Goal: Task Accomplishment & Management: Manage account settings

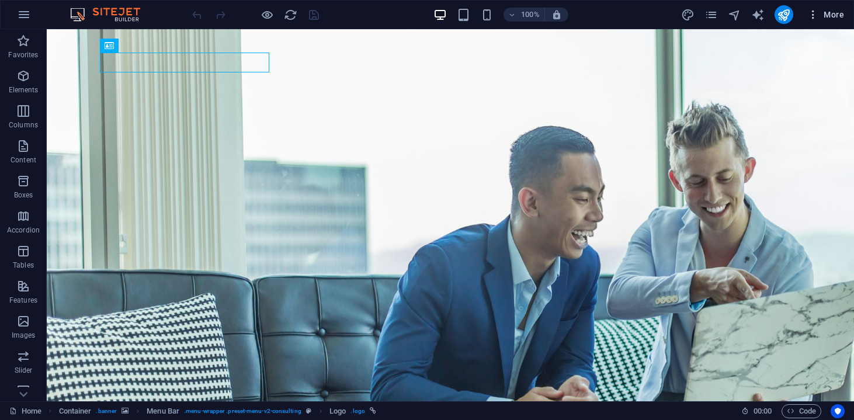
click at [841, 15] on span "More" at bounding box center [825, 15] width 37 height 12
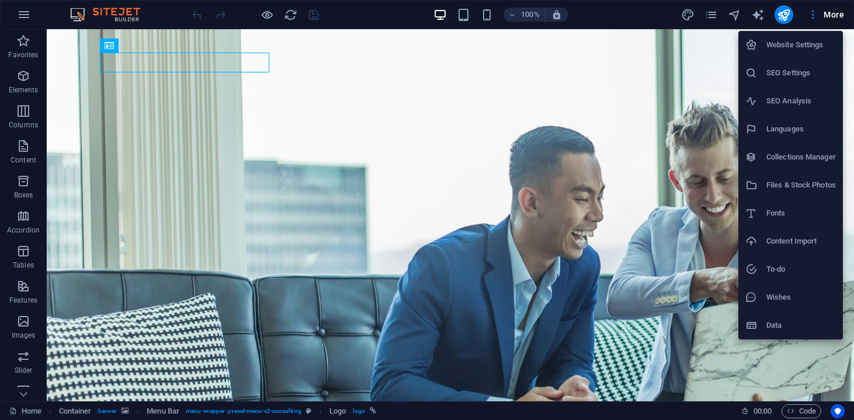
click at [804, 134] on h6 "Languages" at bounding box center [800, 129] width 69 height 14
select select "131"
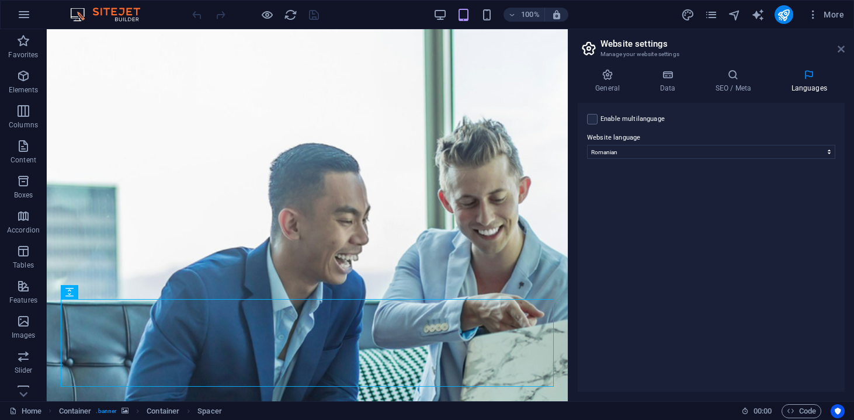
click at [840, 48] on icon at bounding box center [840, 48] width 7 height 9
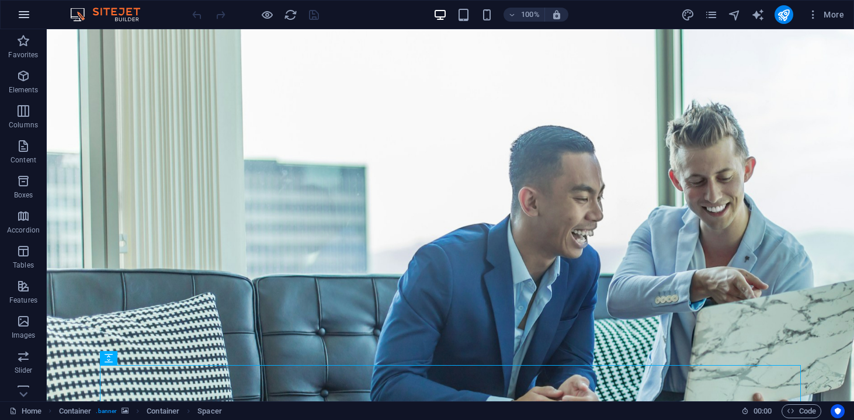
click at [25, 13] on icon "button" at bounding box center [24, 15] width 14 height 14
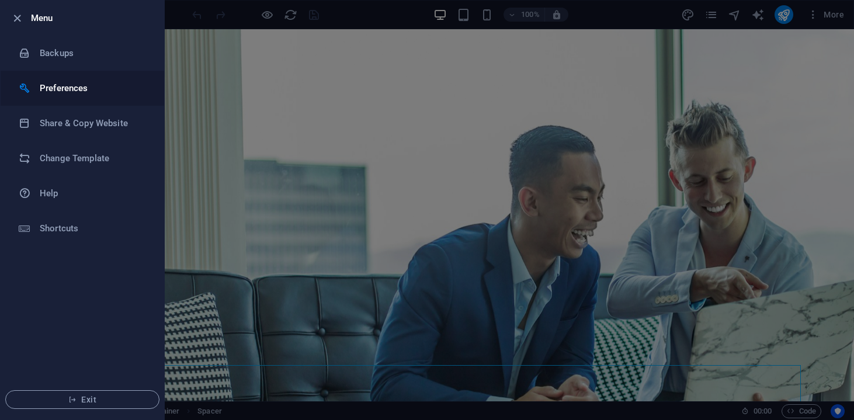
click at [67, 94] on h6 "Preferences" at bounding box center [94, 88] width 108 height 14
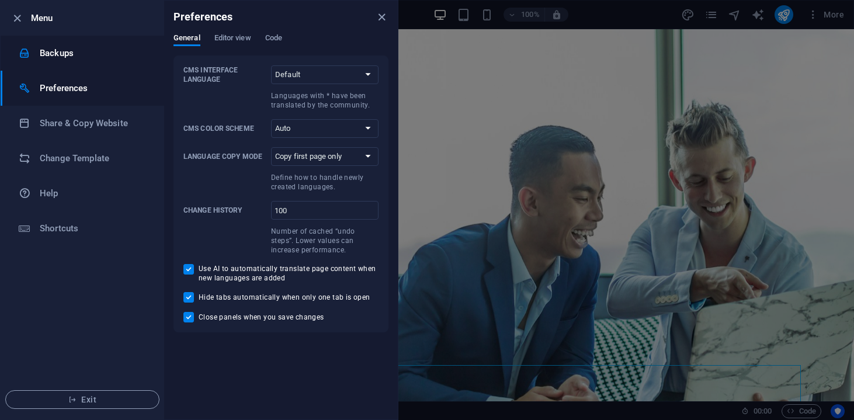
click at [89, 62] on li "Backups" at bounding box center [82, 53] width 163 height 35
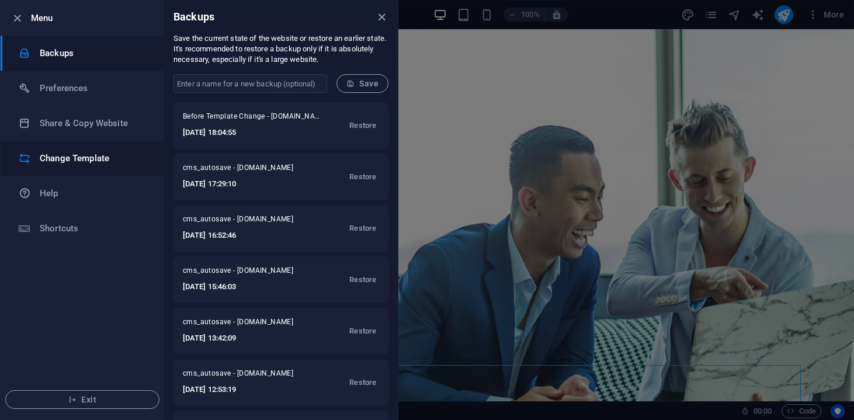
click at [89, 141] on li "Change Template" at bounding box center [82, 158] width 163 height 35
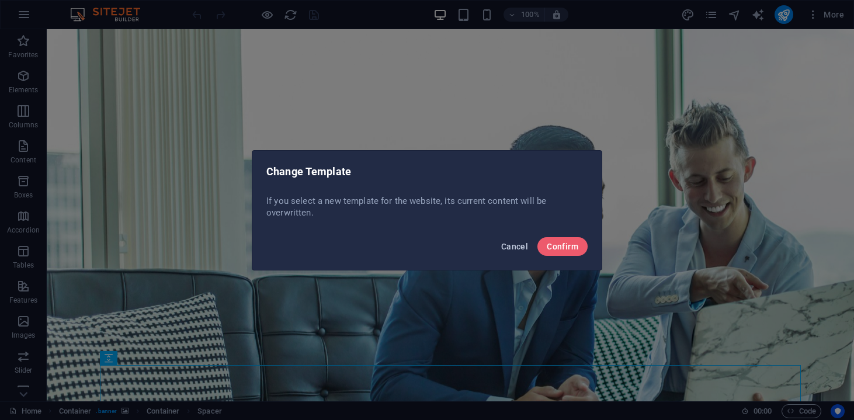
click at [519, 240] on button "Cancel" at bounding box center [514, 246] width 36 height 19
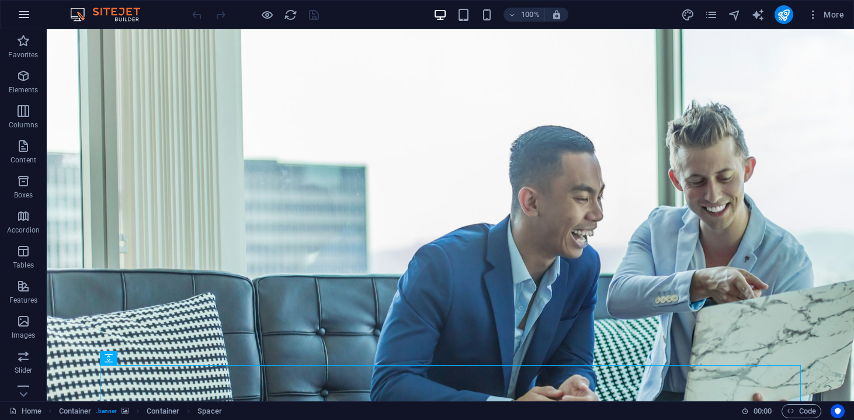
click at [23, 12] on icon "button" at bounding box center [24, 15] width 14 height 14
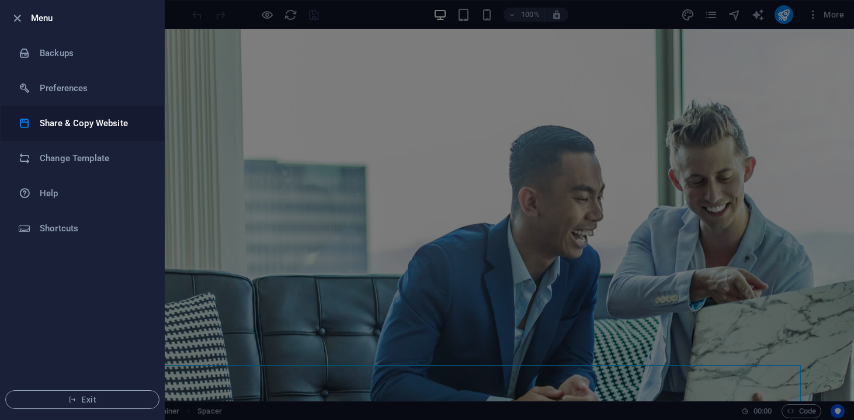
click at [62, 126] on h6 "Share & Copy Website" at bounding box center [94, 123] width 108 height 14
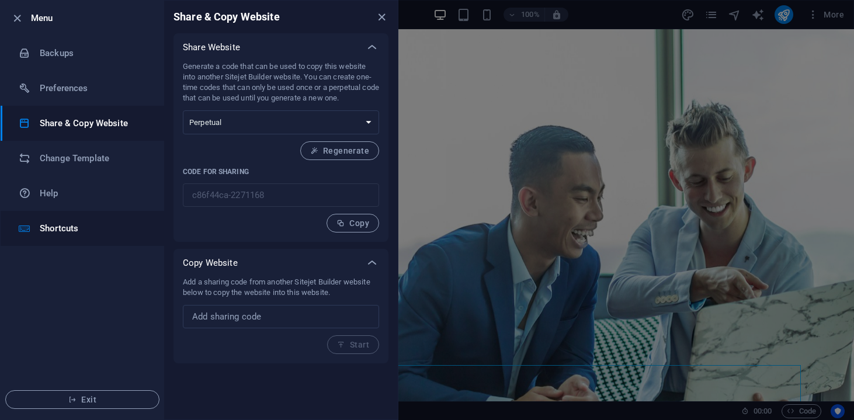
click at [103, 236] on li "Shortcuts" at bounding box center [82, 228] width 163 height 35
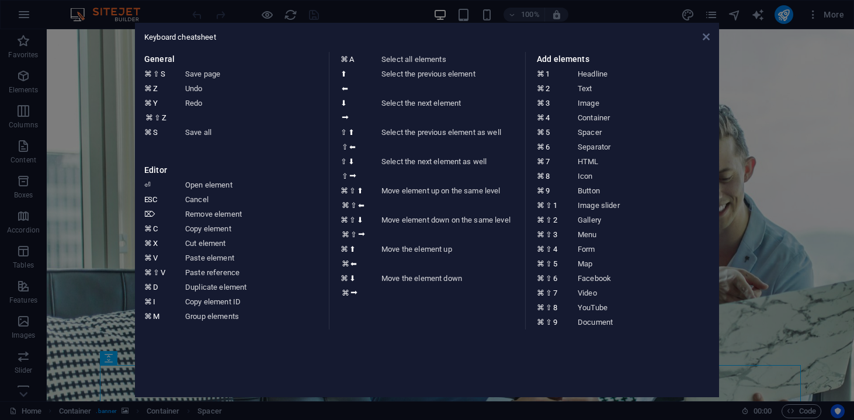
click at [706, 38] on icon at bounding box center [705, 36] width 7 height 9
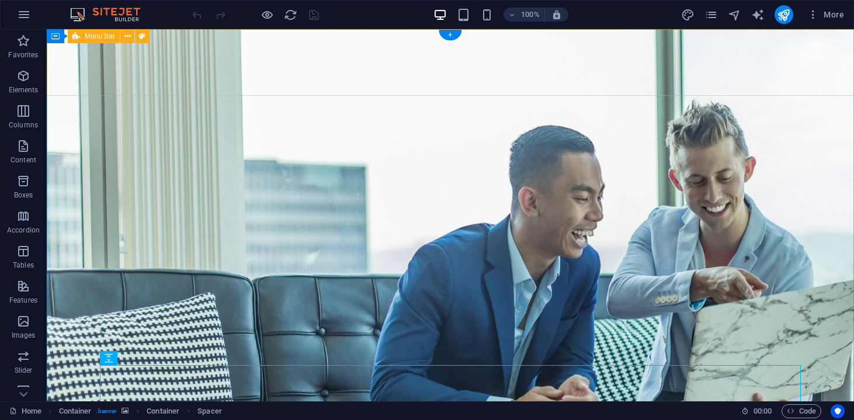
click at [126, 40] on icon at bounding box center [127, 36] width 6 height 12
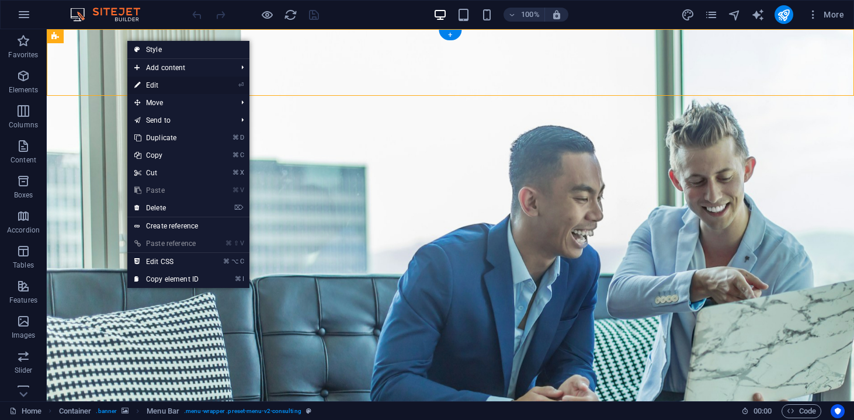
click at [166, 83] on link "⏎ Edit" at bounding box center [166, 85] width 78 height 18
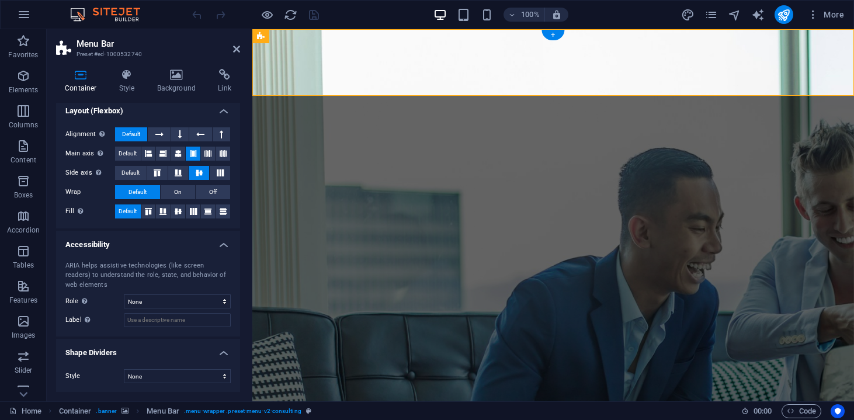
scroll to position [162, 0]
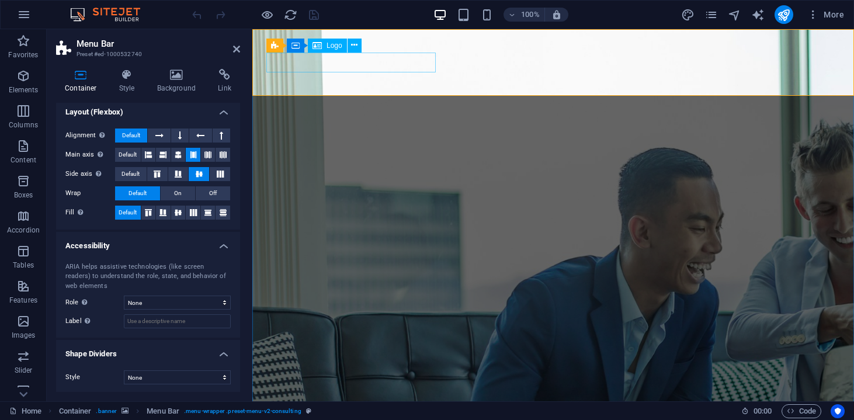
click at [355, 44] on icon at bounding box center [354, 45] width 6 height 12
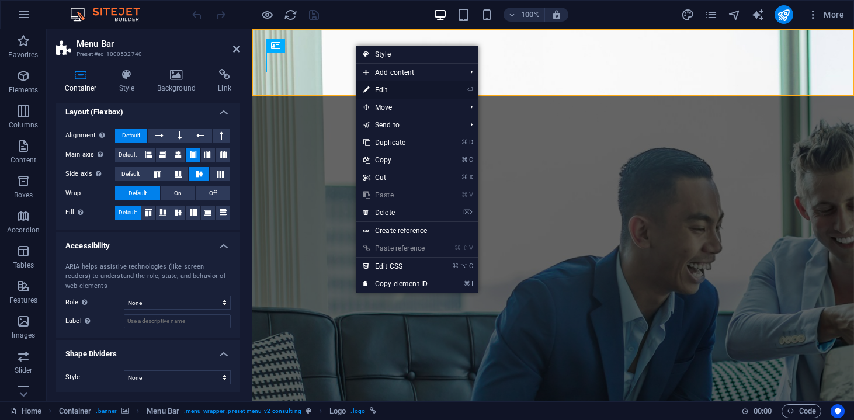
click at [382, 89] on link "⏎ Edit" at bounding box center [395, 90] width 78 height 18
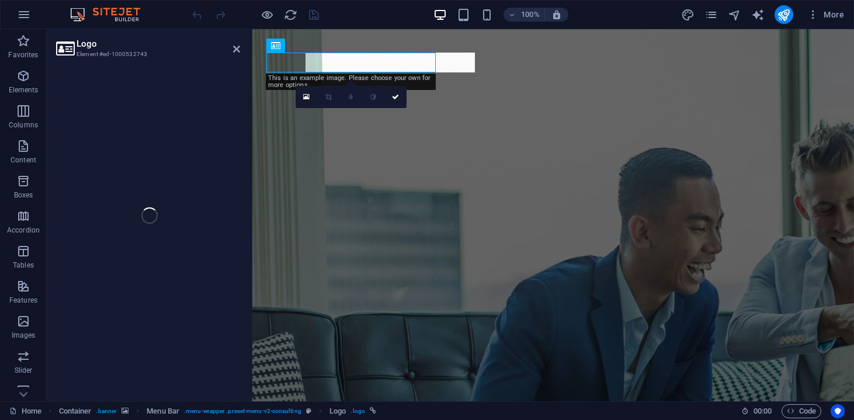
select select "px"
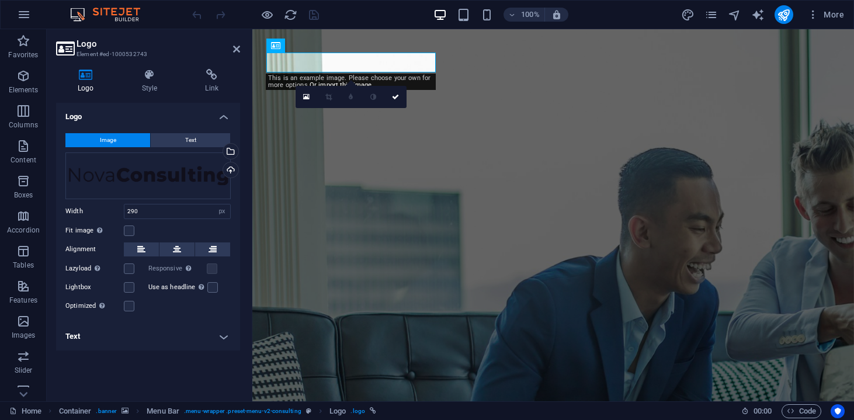
click at [191, 173] on div "Drag files here, click to choose files or select files from Files or our free s…" at bounding box center [147, 175] width 165 height 47
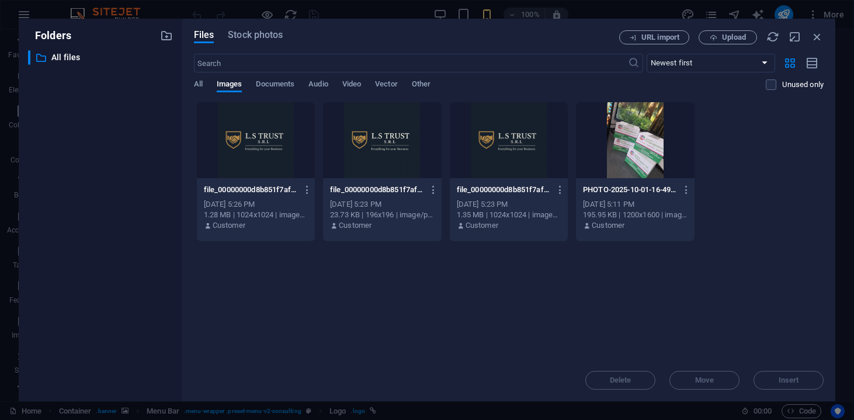
click at [809, 39] on div "URL import Upload" at bounding box center [721, 37] width 204 height 14
click at [810, 39] on icon "button" at bounding box center [816, 36] width 13 height 13
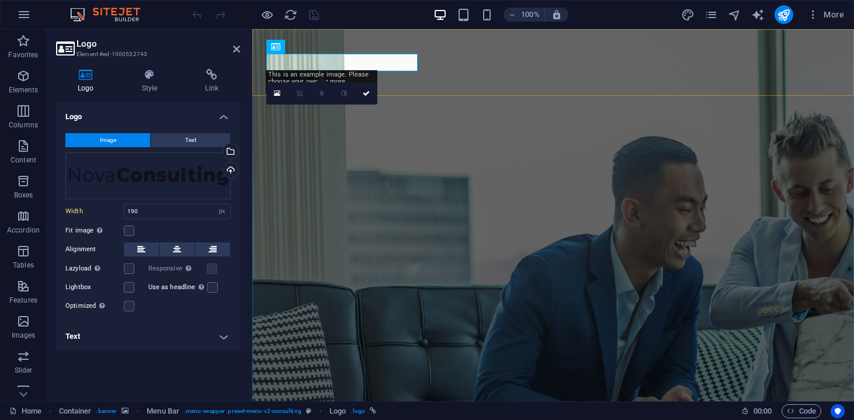
type input "290"
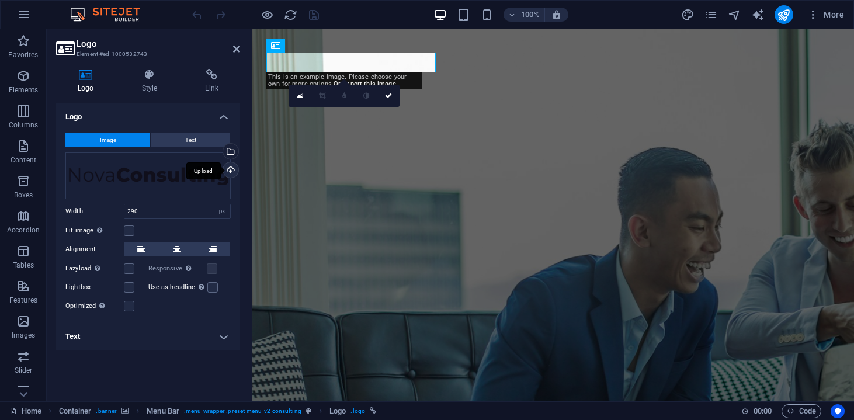
click at [229, 168] on div "Upload" at bounding box center [230, 171] width 18 height 18
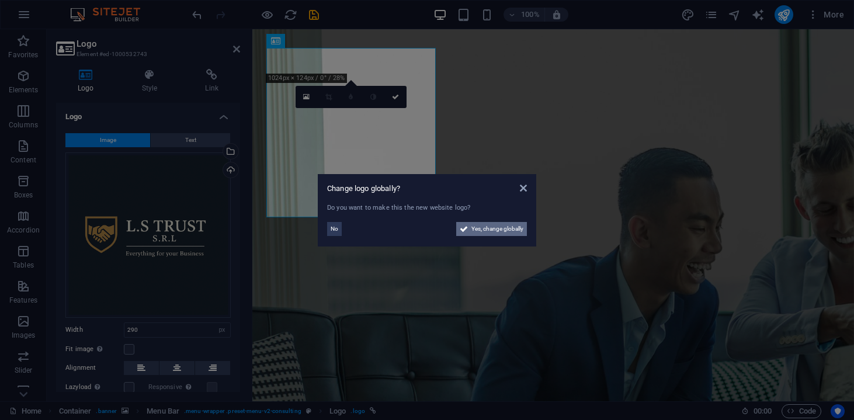
click at [491, 231] on span "Yes, change globally" at bounding box center [497, 229] width 52 height 14
select select "131"
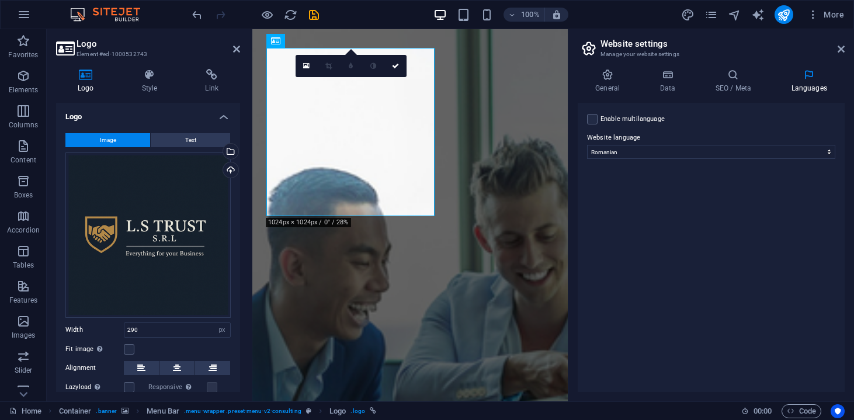
type input "190"
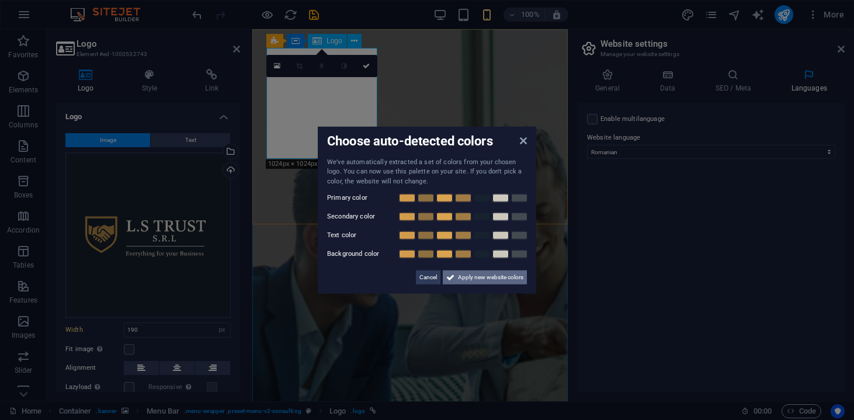
click at [466, 273] on span "Apply new website colors" at bounding box center [490, 277] width 65 height 14
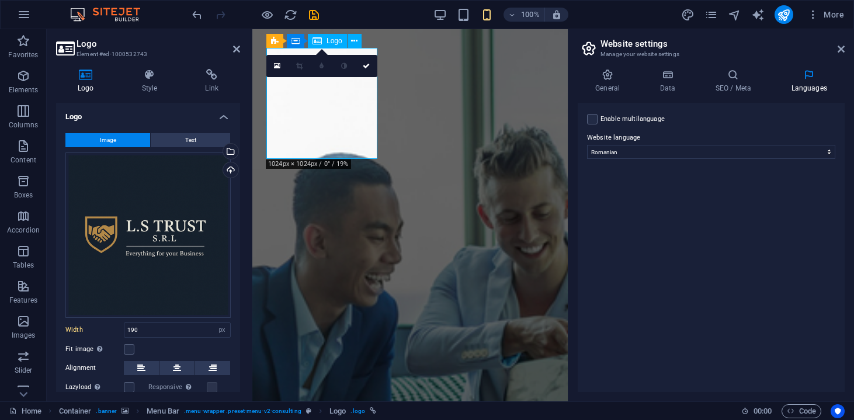
click at [181, 135] on button "Text" at bounding box center [190, 140] width 79 height 14
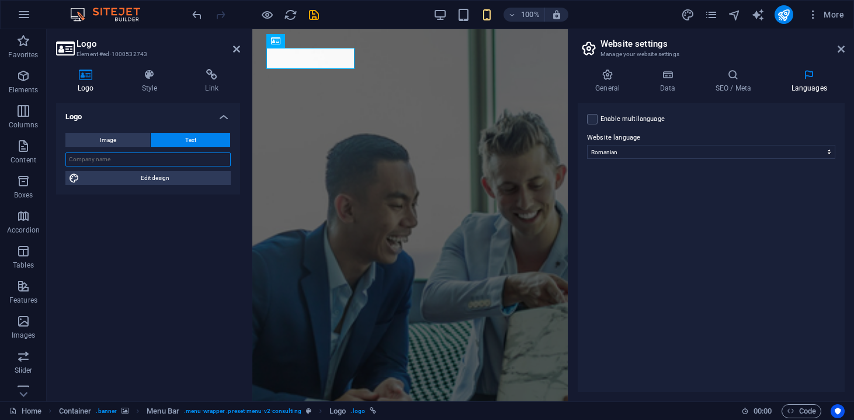
click at [179, 161] on input "text" at bounding box center [147, 159] width 165 height 14
type input "L.S TRUST"
click at [208, 203] on div "Logo Image Text Drag files here, click to choose files or select files from Fil…" at bounding box center [148, 247] width 184 height 289
click at [188, 180] on span "Edit design" at bounding box center [155, 178] width 144 height 14
select select "700"
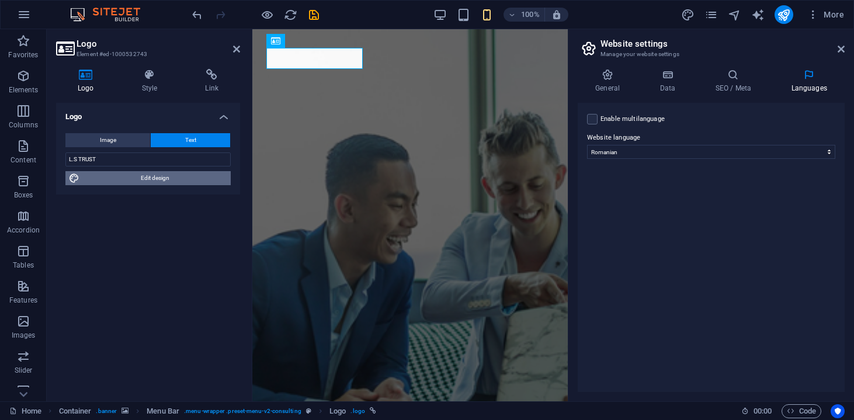
select select "px"
select select "700"
select select "px"
select select "rem"
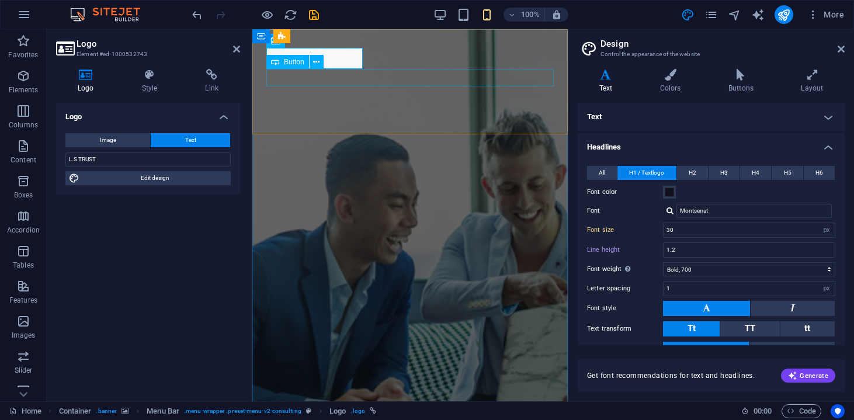
type input "56"
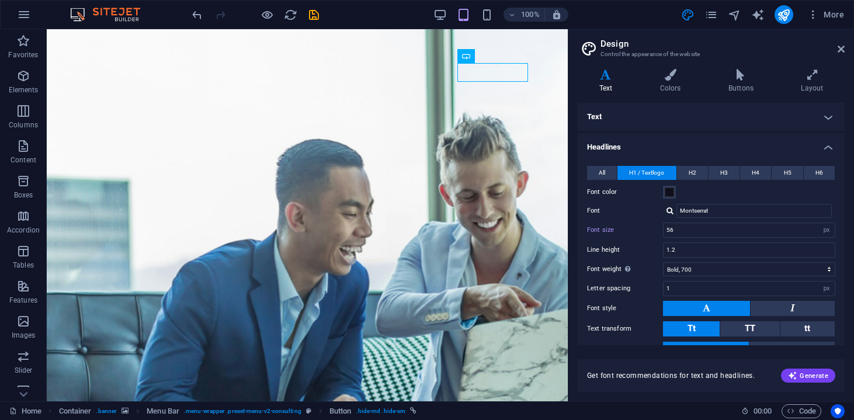
click at [845, 48] on aside "Design Control the appearance of the website Variants Text Colors Buttons Layou…" at bounding box center [711, 215] width 286 height 372
click at [841, 50] on icon at bounding box center [840, 48] width 7 height 9
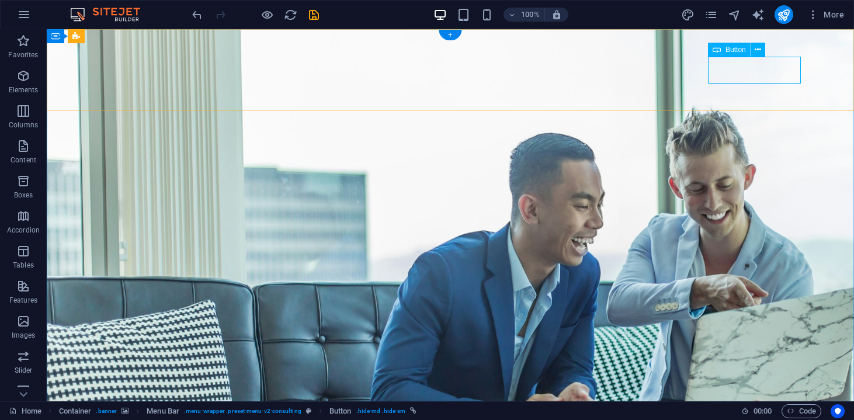
click at [760, 53] on icon at bounding box center [757, 50] width 6 height 12
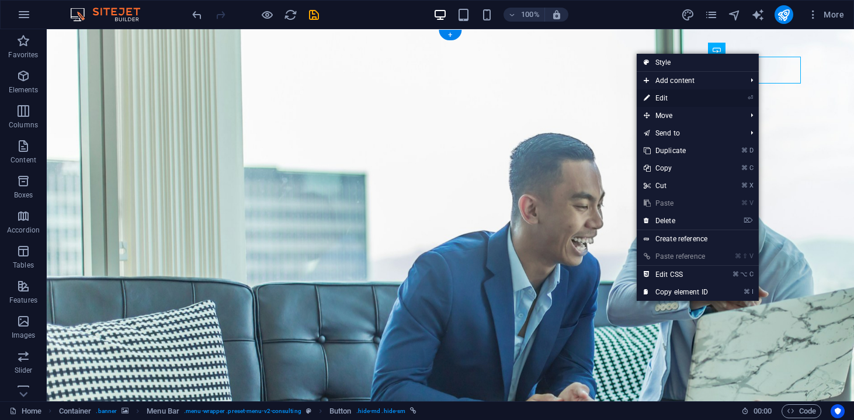
click at [715, 97] on link "⏎ Edit" at bounding box center [675, 98] width 78 height 18
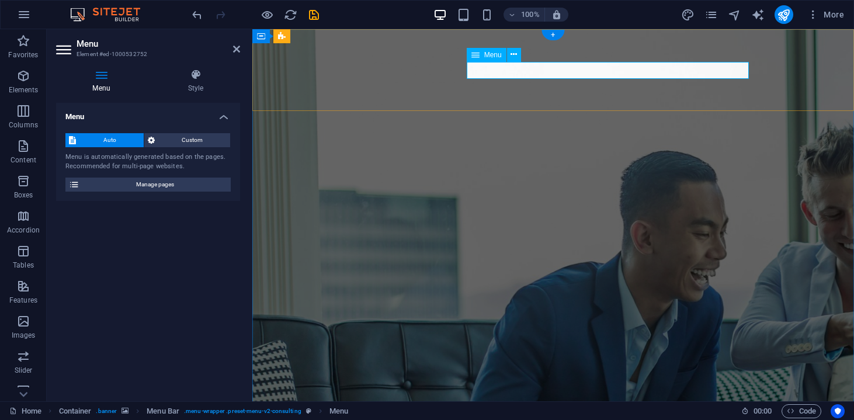
click at [210, 147] on div "Auto Custom" at bounding box center [147, 140] width 165 height 15
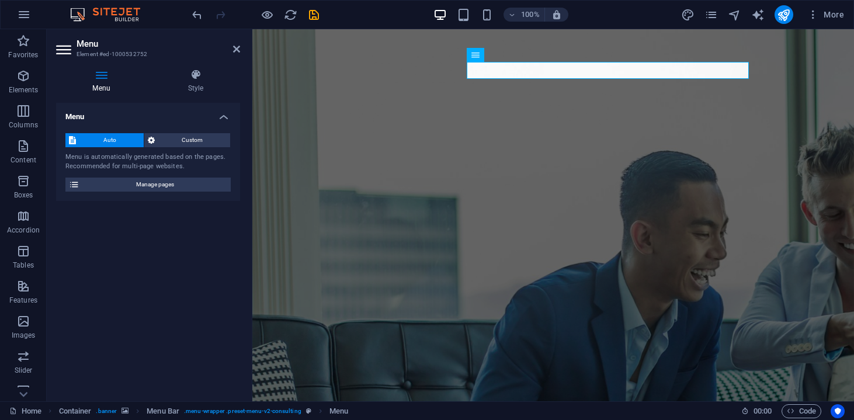
click at [210, 147] on div "Auto Custom" at bounding box center [147, 140] width 165 height 15
click at [203, 141] on span "Custom" at bounding box center [192, 140] width 69 height 14
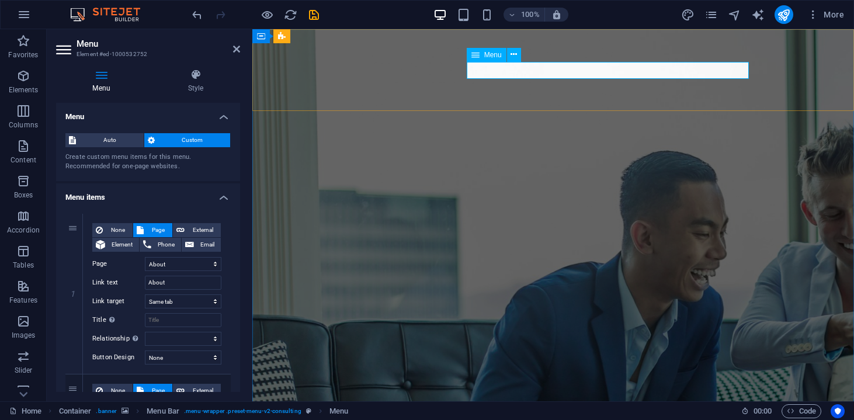
click at [511, 53] on icon at bounding box center [513, 54] width 6 height 12
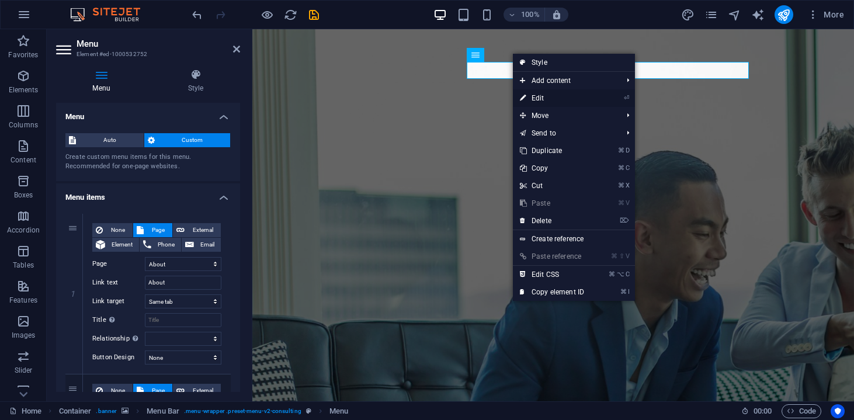
click at [542, 92] on link "⏎ Edit" at bounding box center [552, 98] width 78 height 18
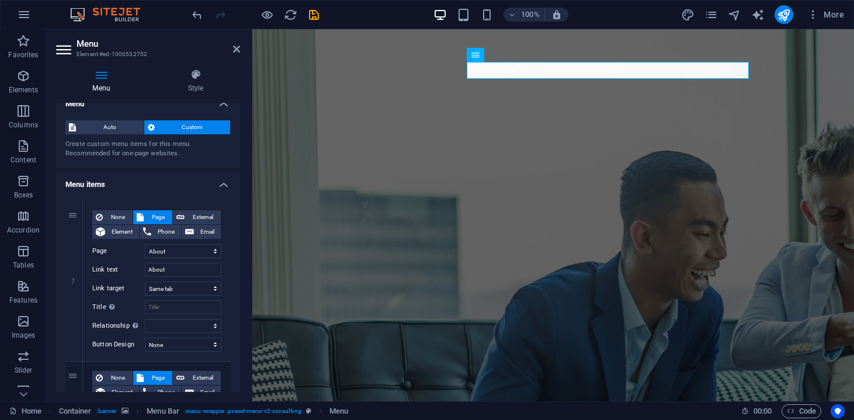
scroll to position [11, 0]
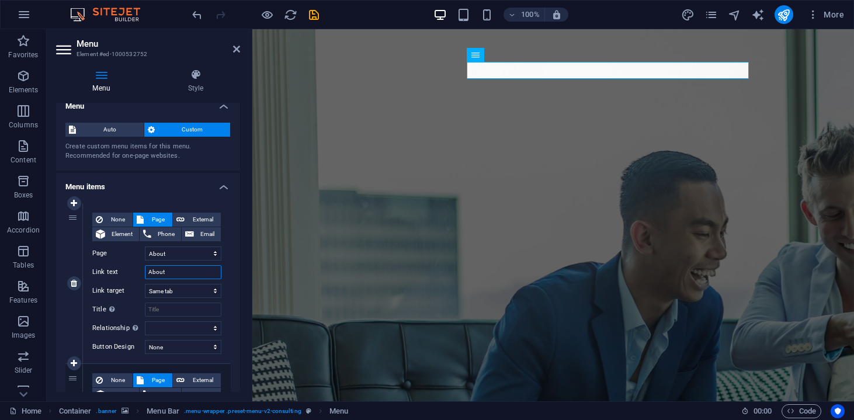
click at [183, 267] on input "About" at bounding box center [183, 272] width 76 height 14
type input "Despre"
select select
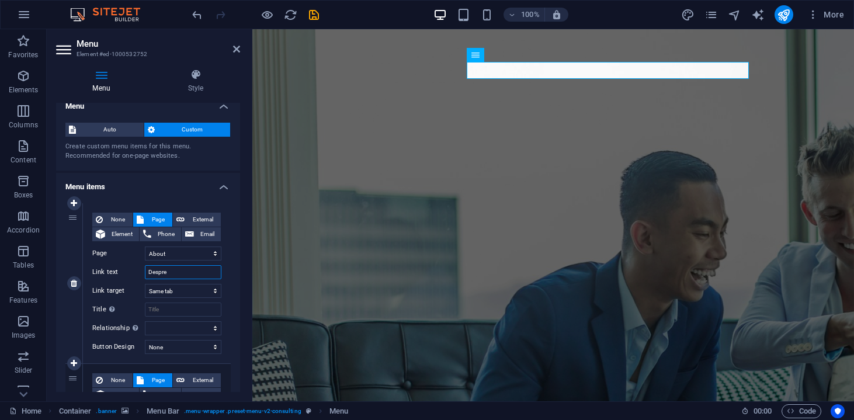
select select
type input "Despre"
select select "0"
select select
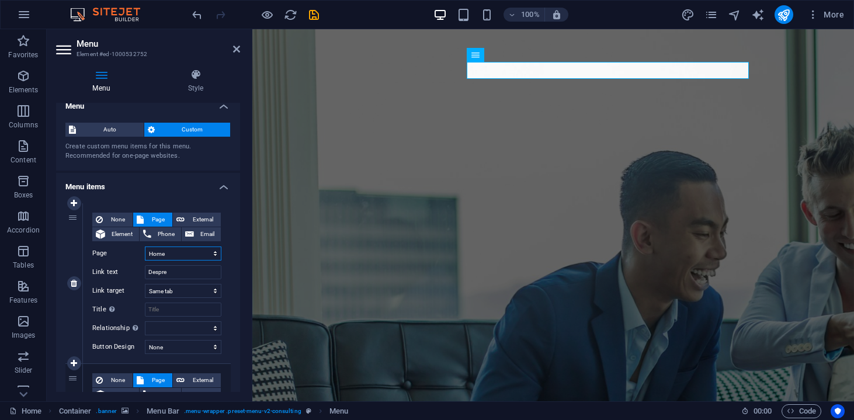
select select
click at [120, 229] on span "Element" at bounding box center [122, 234] width 27 height 14
select select
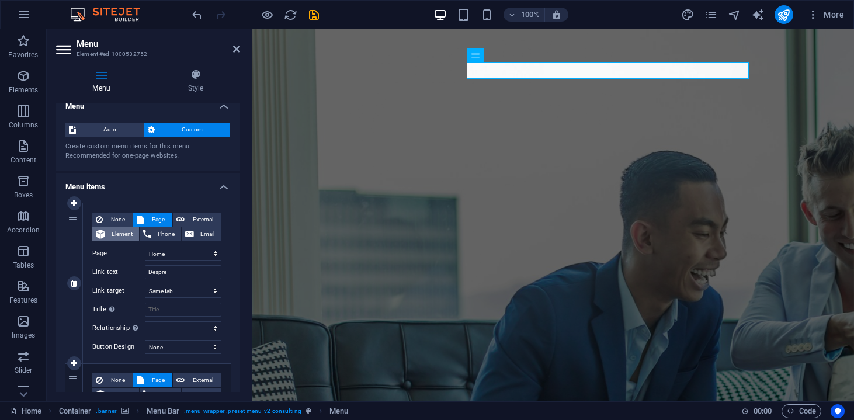
select select
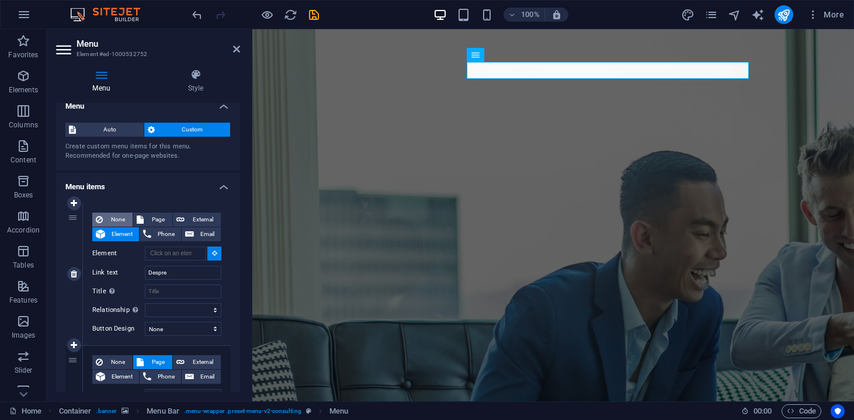
click at [117, 219] on span "None" at bounding box center [117, 220] width 23 height 14
select select
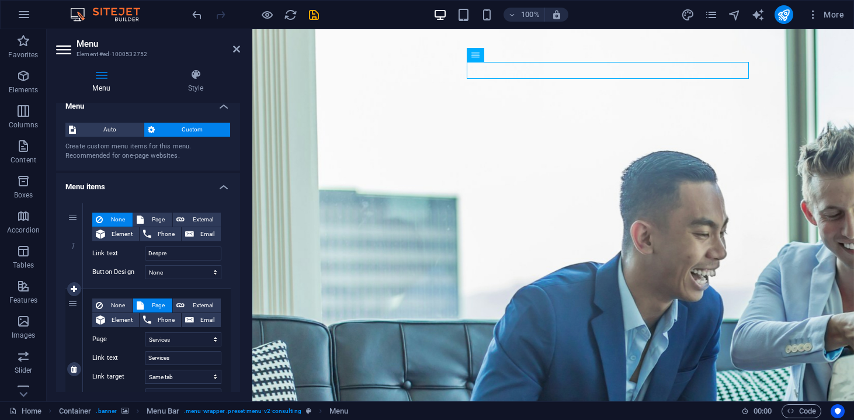
click at [217, 349] on div "None Page External Element Phone Email Page Home About Services Blog Contact Le…" at bounding box center [156, 359] width 129 height 123
click at [217, 354] on input "Services" at bounding box center [183, 358] width 76 height 14
type input "seServices"
select select
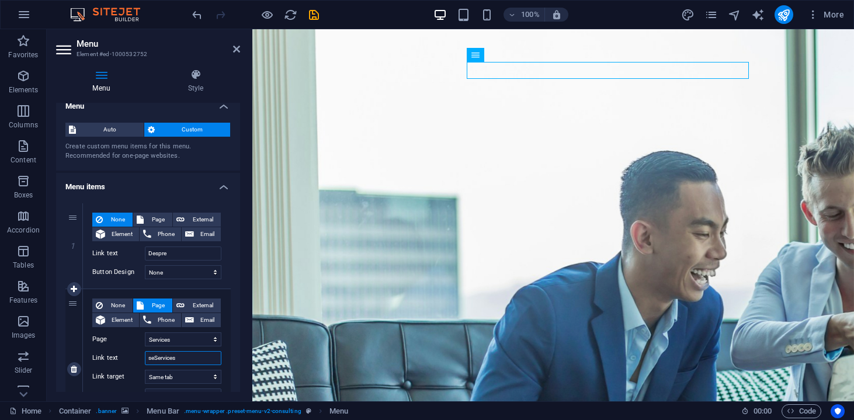
select select
type input "Servicii"
select select
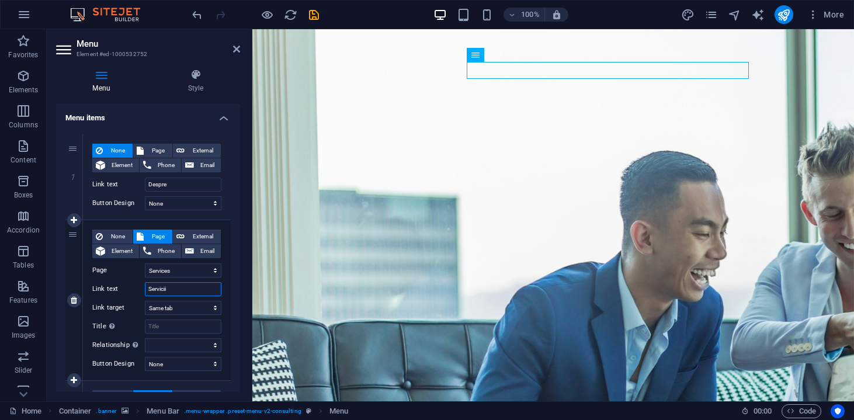
scroll to position [84, 0]
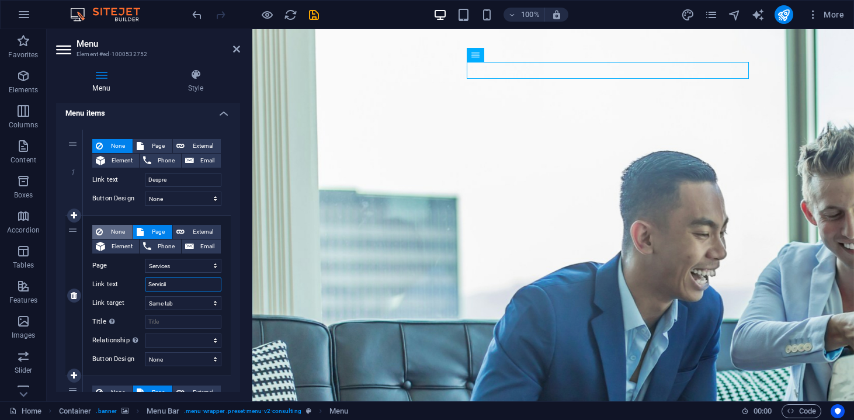
type input "Servicii"
click at [123, 226] on span "None" at bounding box center [117, 232] width 23 height 14
select select
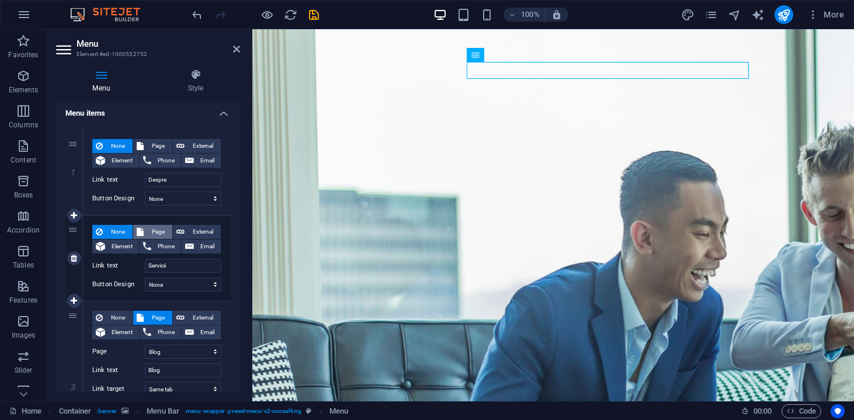
click at [152, 228] on span "Page" at bounding box center [158, 232] width 22 height 14
select select
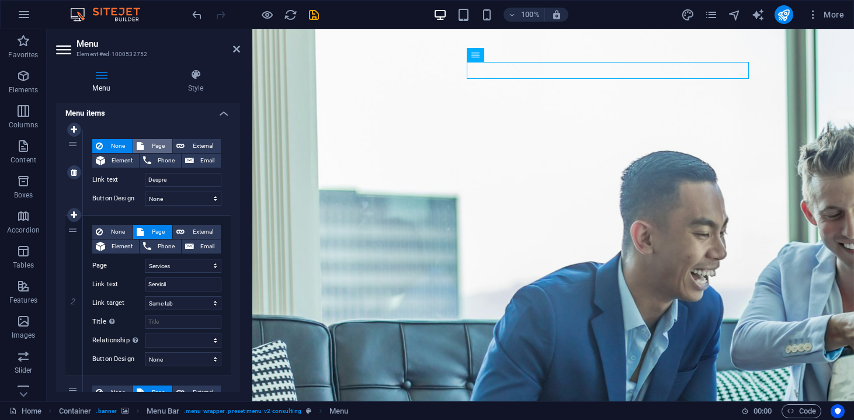
click at [148, 144] on span "Page" at bounding box center [158, 146] width 22 height 14
select select
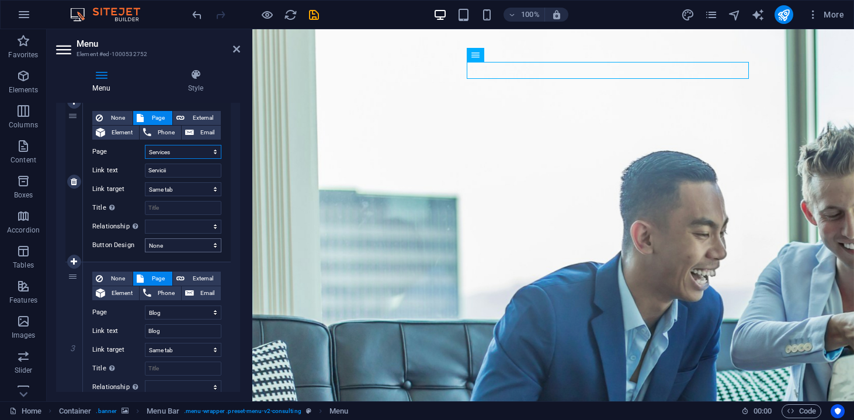
scroll to position [286, 0]
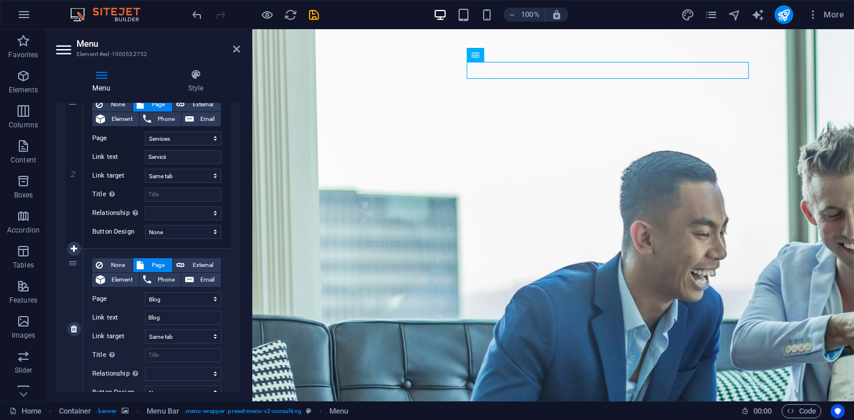
click at [75, 262] on div "3" at bounding box center [74, 329] width 18 height 160
click at [74, 247] on icon at bounding box center [74, 249] width 6 height 8
select select
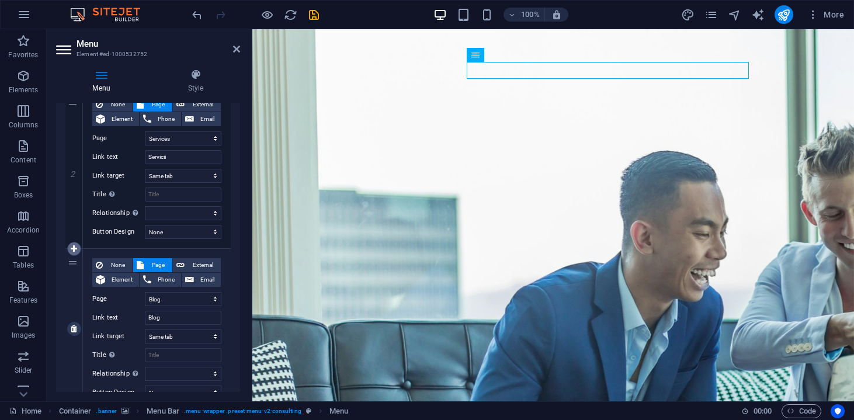
select select "3"
type input "Blog"
select select
select select "4"
select select
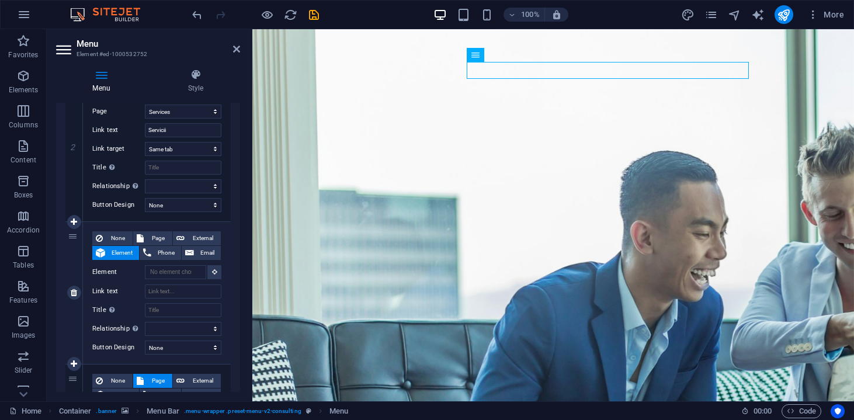
scroll to position [340, 0]
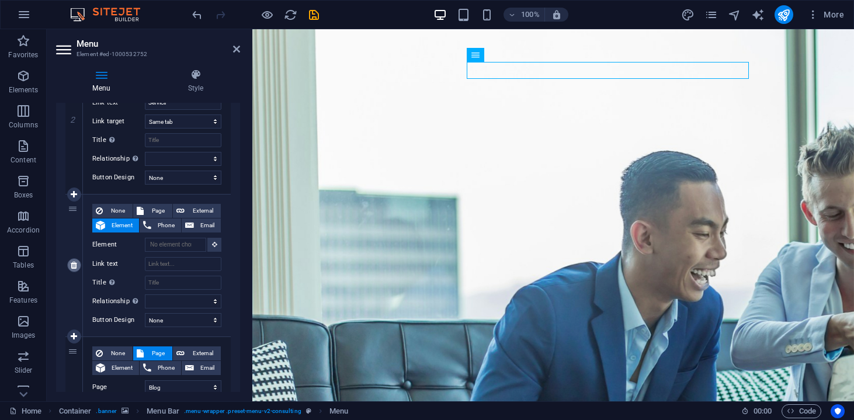
click at [71, 261] on icon at bounding box center [74, 265] width 6 height 8
select select
select select "3"
type input "Blog"
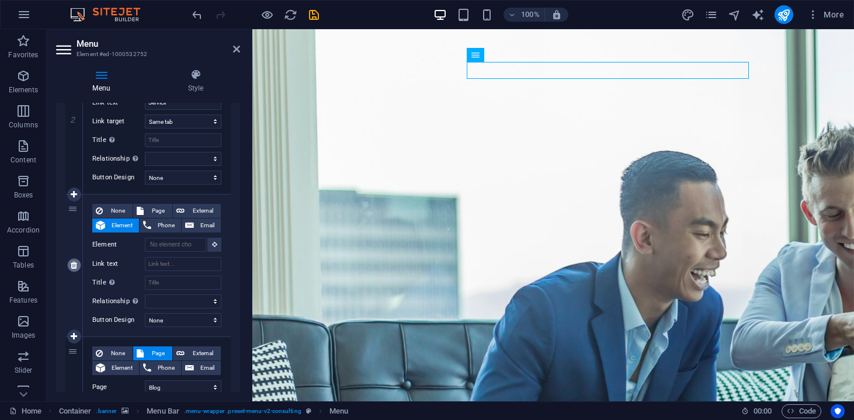
select select
select select "4"
type input "Contact"
select select
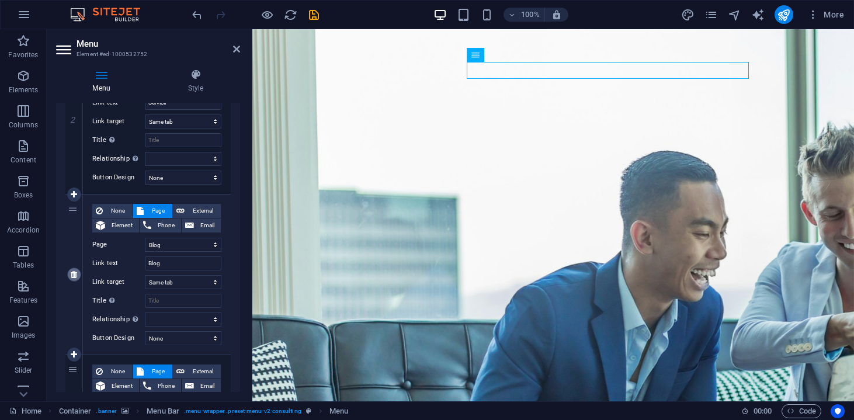
click at [74, 270] on icon at bounding box center [74, 274] width 6 height 8
select select
select select "4"
type input "Contact"
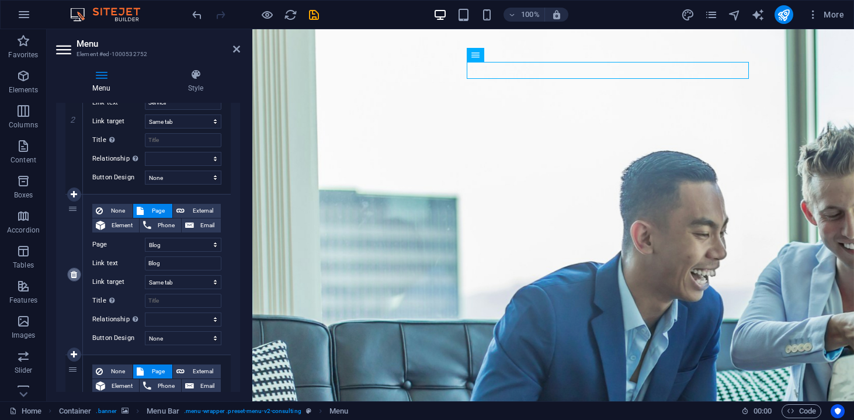
select select
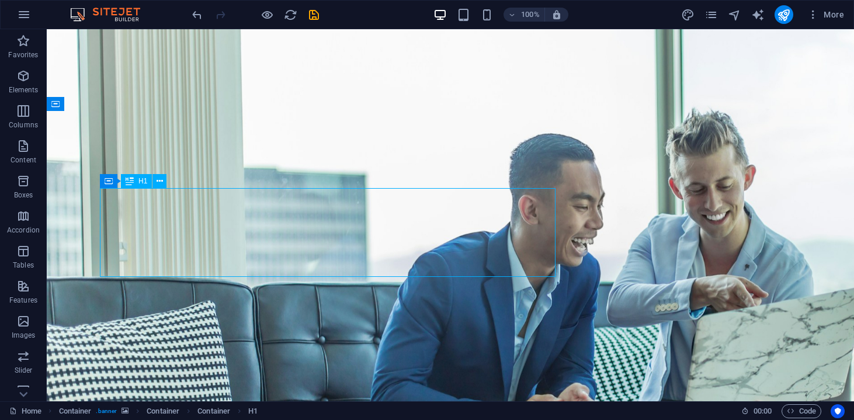
click at [158, 180] on icon at bounding box center [159, 181] width 6 height 12
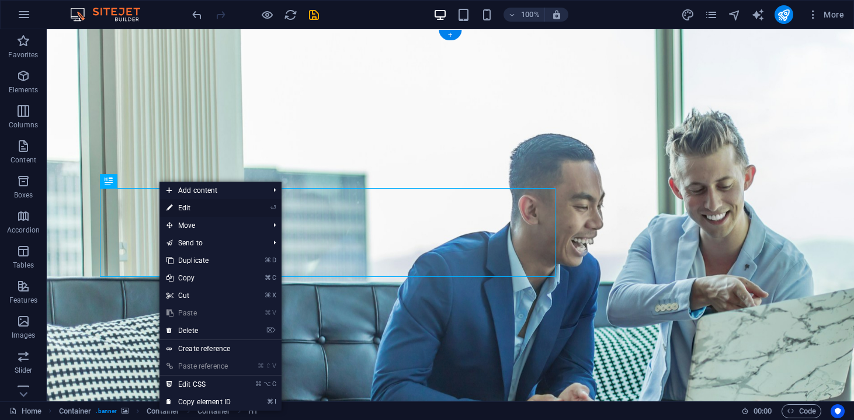
click at [249, 209] on li "⏎ Edit" at bounding box center [220, 208] width 122 height 18
click at [189, 206] on link "⏎ Edit" at bounding box center [198, 208] width 78 height 18
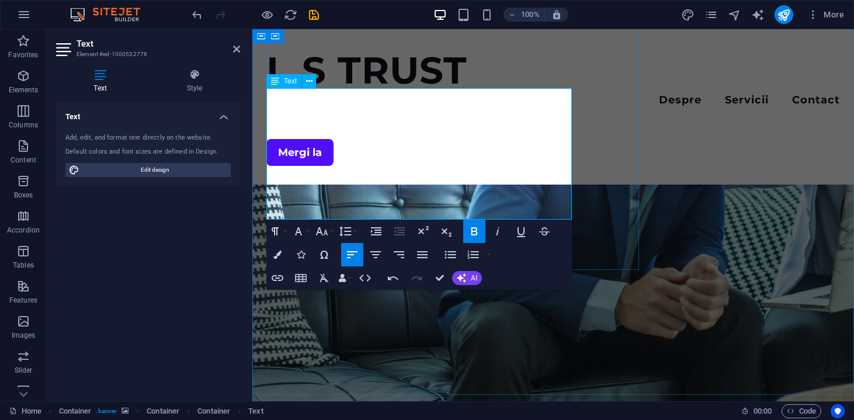
scroll to position [201, 0]
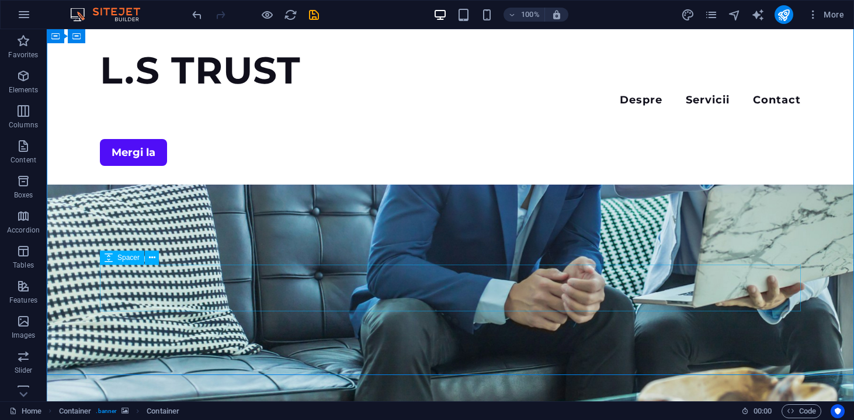
scroll to position [144, 0]
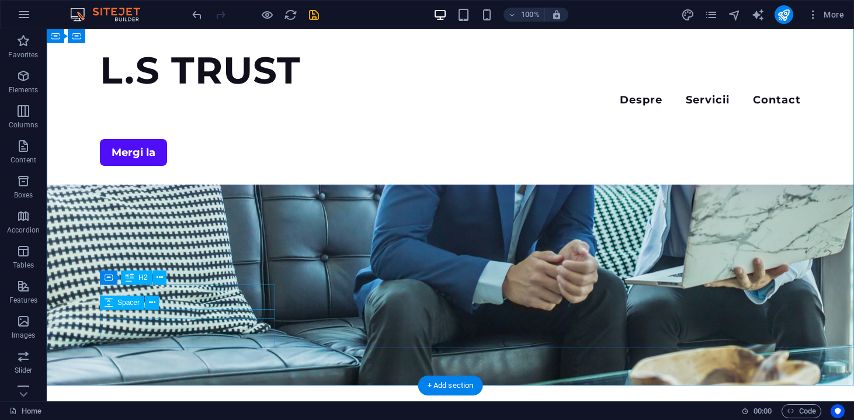
click at [161, 305] on div "Spacer" at bounding box center [133, 302] width 67 height 15
click at [160, 281] on icon at bounding box center [159, 277] width 6 height 12
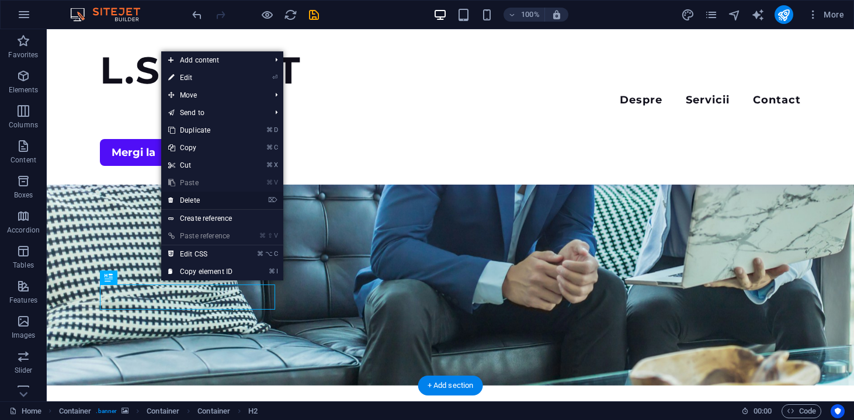
click at [196, 201] on link "⌦ Delete" at bounding box center [200, 201] width 78 height 18
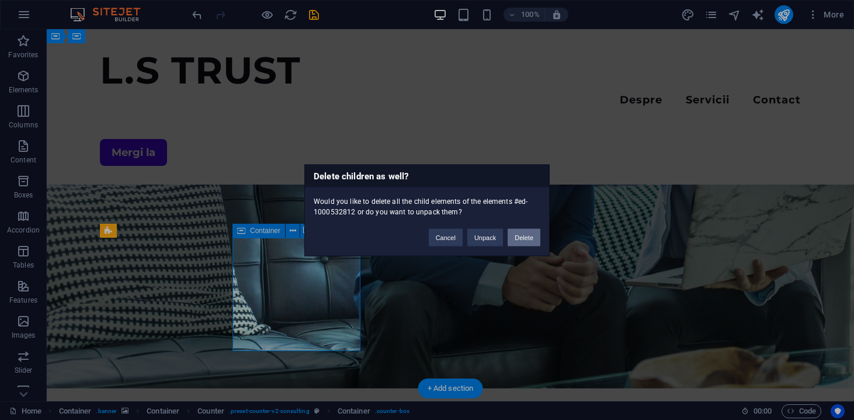
click at [515, 241] on button "Delete" at bounding box center [523, 237] width 33 height 18
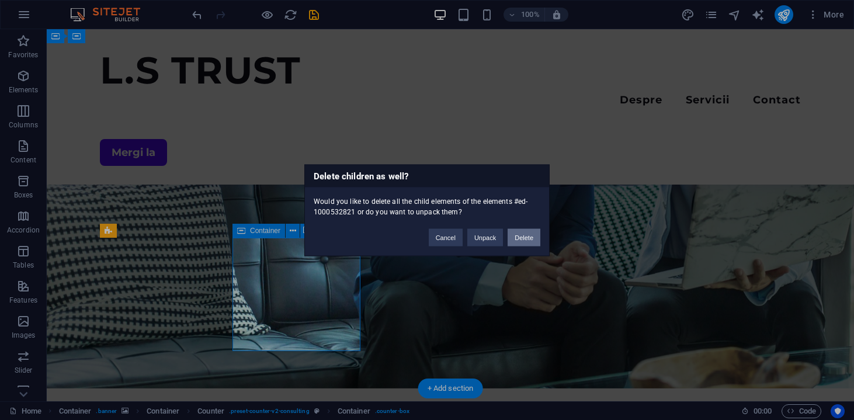
click at [509, 237] on button "Delete" at bounding box center [523, 237] width 33 height 18
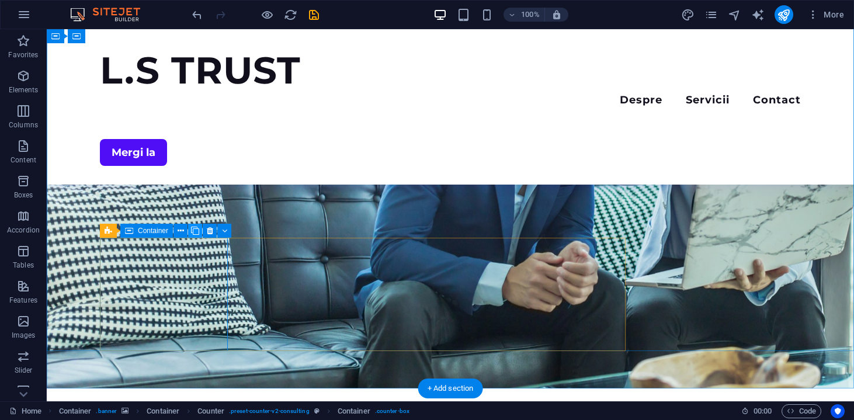
click at [197, 225] on icon at bounding box center [195, 231] width 8 height 12
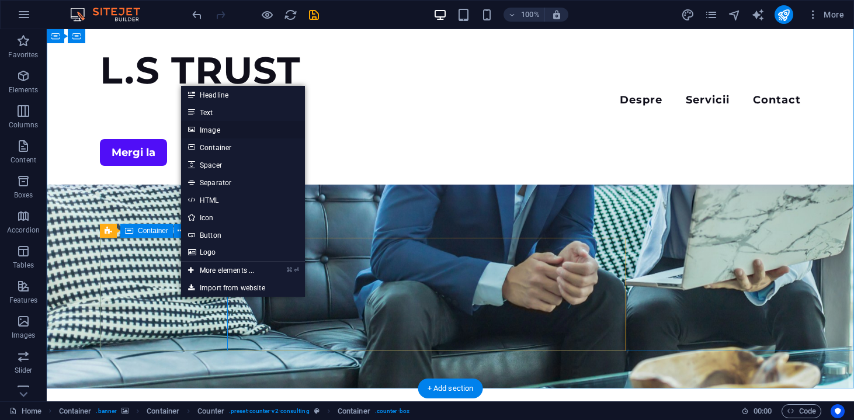
click at [218, 128] on link "Image" at bounding box center [243, 130] width 124 height 18
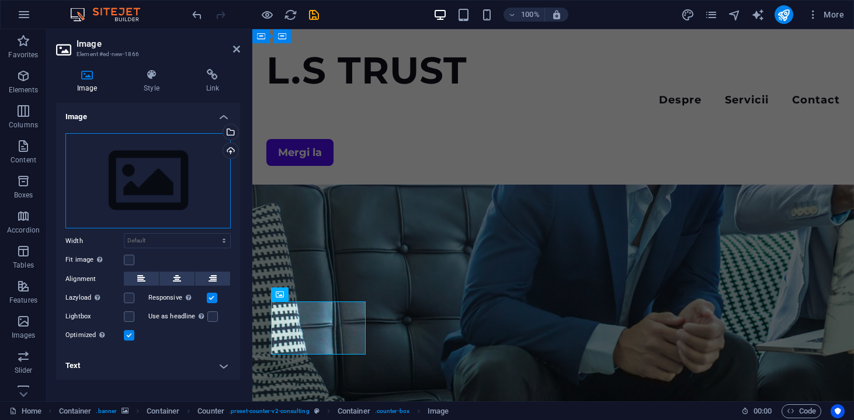
click at [181, 195] on div "Drag files here, click to choose files or select files from Files or our free s…" at bounding box center [147, 181] width 165 height 96
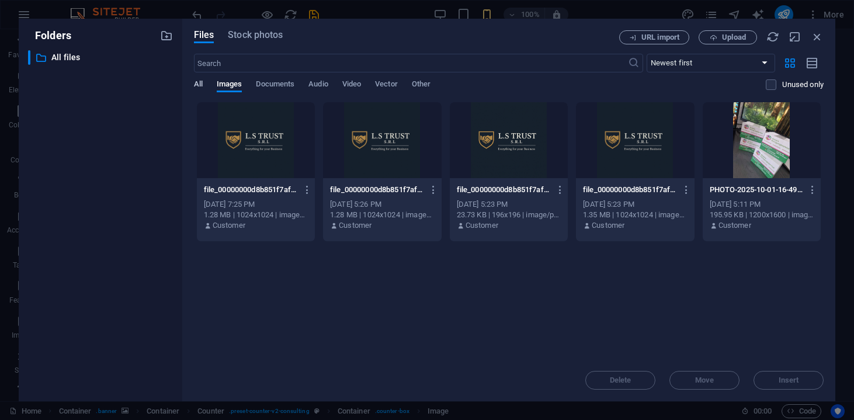
click at [198, 84] on span "All" at bounding box center [198, 85] width 9 height 16
click at [728, 31] on button "Upload" at bounding box center [727, 37] width 58 height 14
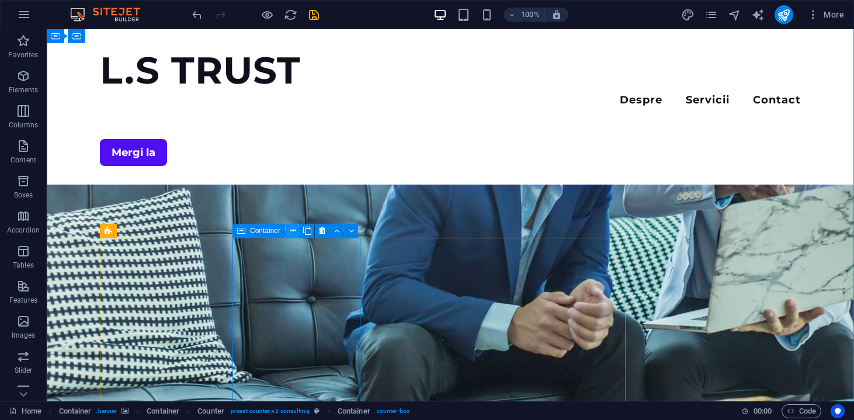
click at [295, 232] on icon at bounding box center [293, 231] width 6 height 12
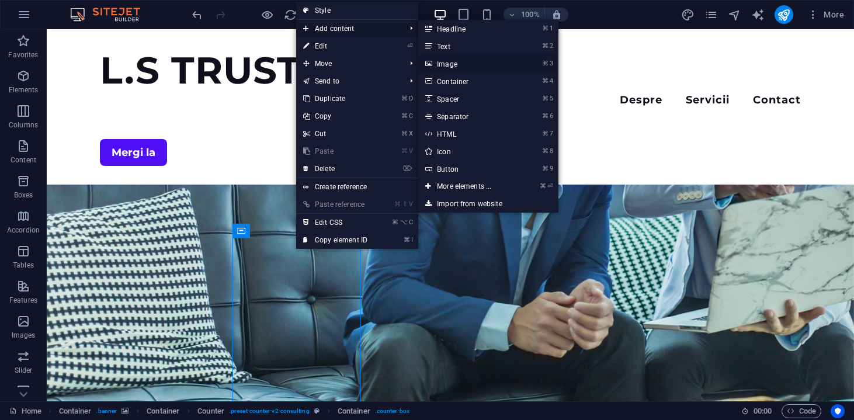
click at [451, 68] on link "⌘ 3 Image" at bounding box center [466, 64] width 96 height 18
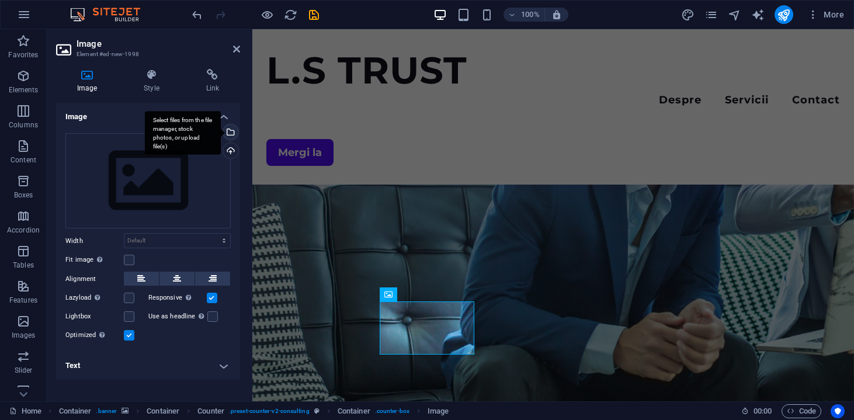
click at [231, 136] on div "Select files from the file manager, stock photos, or upload file(s)" at bounding box center [230, 133] width 18 height 18
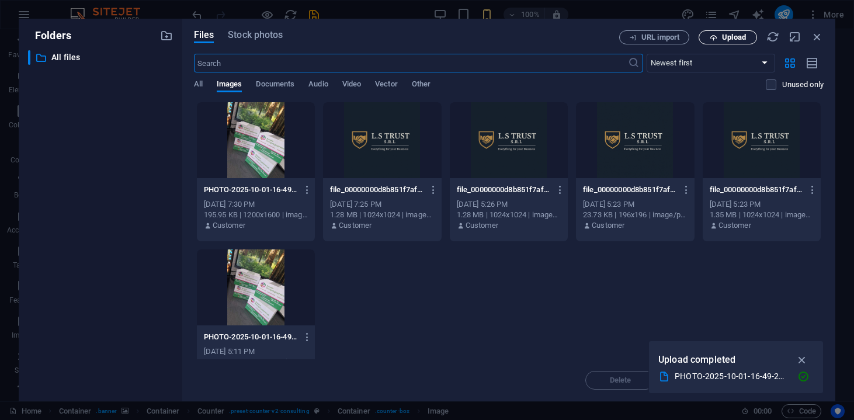
click at [746, 37] on span "Upload" at bounding box center [728, 38] width 48 height 8
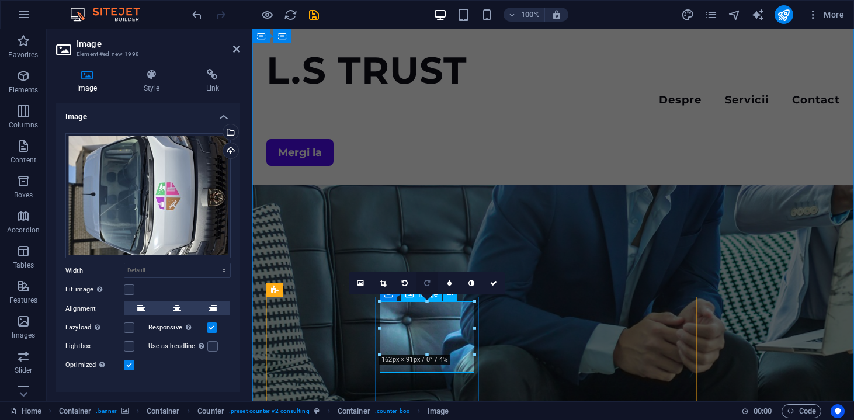
click at [426, 283] on icon at bounding box center [427, 283] width 6 height 7
click at [403, 284] on icon at bounding box center [405, 283] width 6 height 7
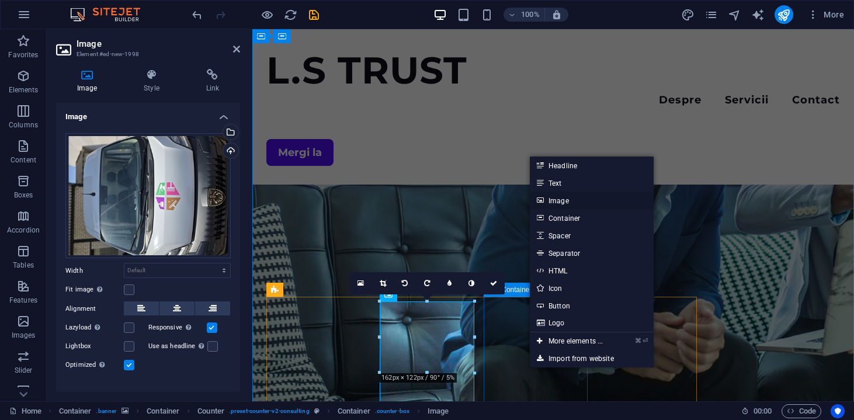
click at [561, 203] on link "Image" at bounding box center [592, 201] width 124 height 18
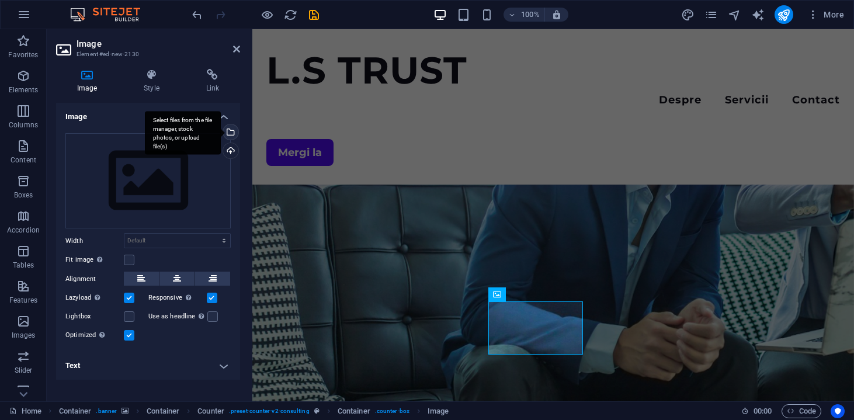
click at [221, 128] on div "Select files from the file manager, stock photos, or upload file(s)" at bounding box center [183, 133] width 76 height 44
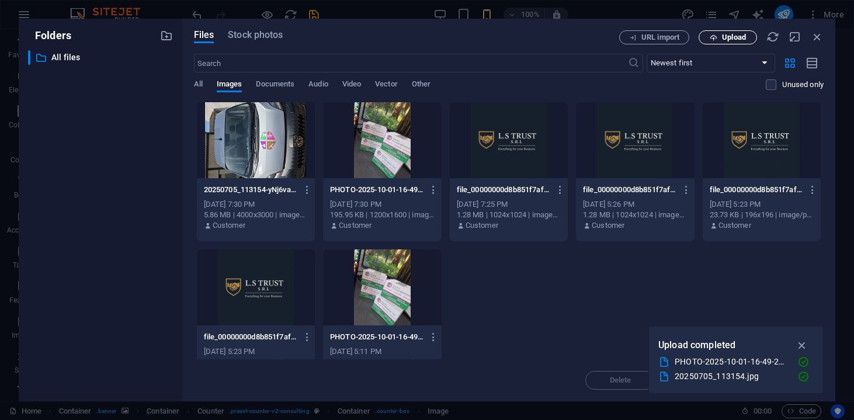
click at [727, 34] on span "Upload" at bounding box center [734, 37] width 24 height 7
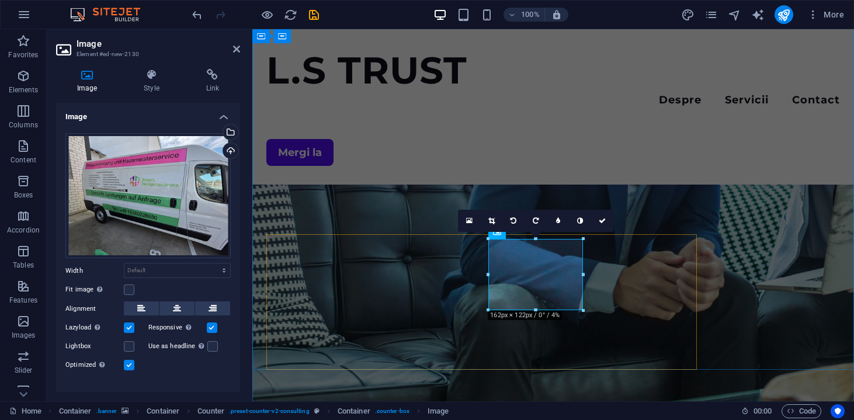
scroll to position [207, 0]
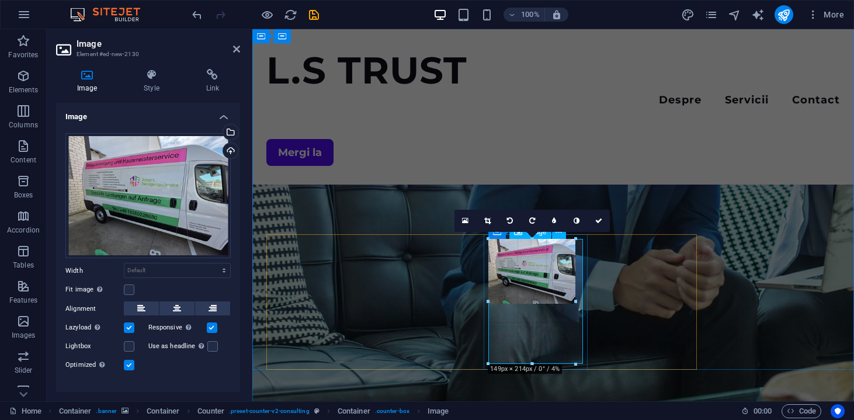
drag, startPoint x: 535, startPoint y: 310, endPoint x: 528, endPoint y: 364, distance: 54.7
type input "149"
select select "px"
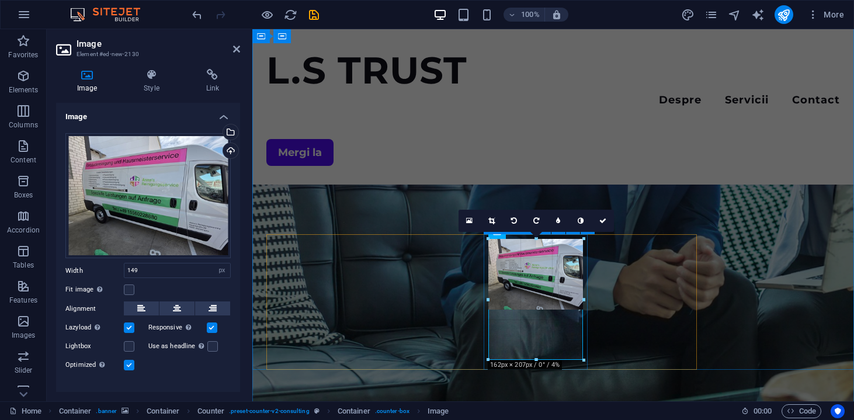
drag, startPoint x: 532, startPoint y: 305, endPoint x: 537, endPoint y: 360, distance: 55.7
drag, startPoint x: 536, startPoint y: 310, endPoint x: 542, endPoint y: 355, distance: 45.3
type input "162"
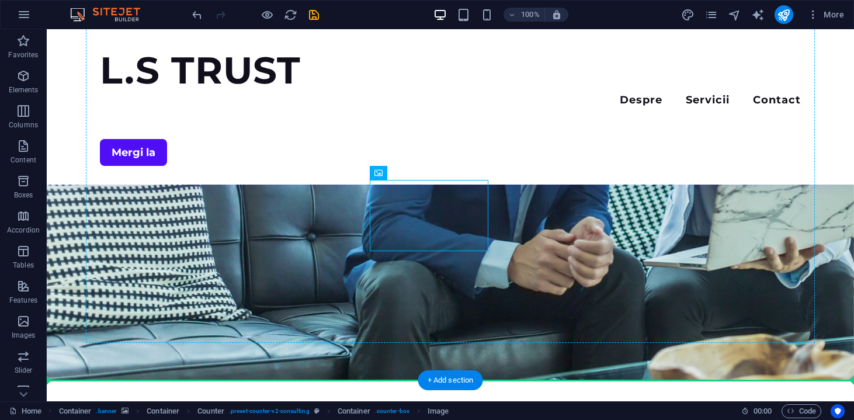
drag, startPoint x: 430, startPoint y: 236, endPoint x: 539, endPoint y: 253, distance: 109.9
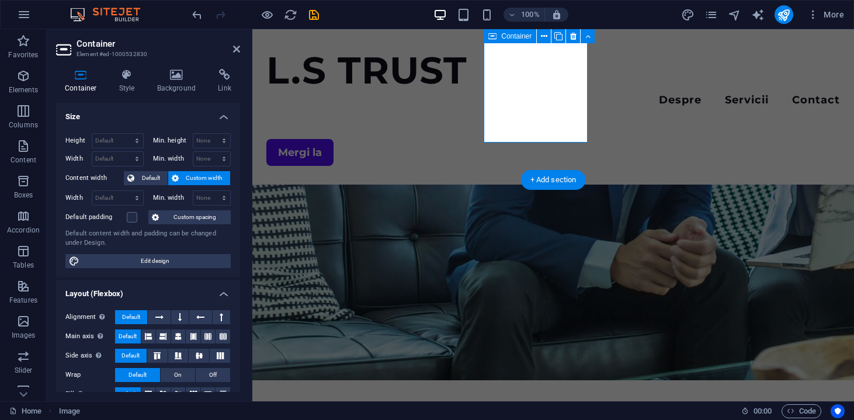
scroll to position [435, 0]
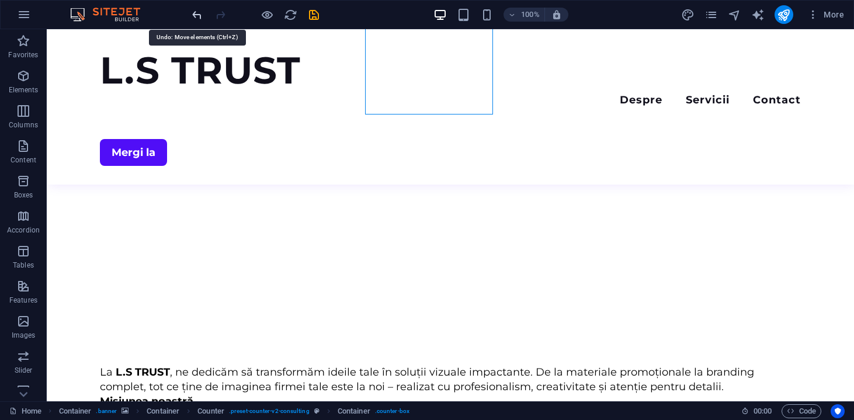
click at [199, 12] on icon "undo" at bounding box center [196, 14] width 13 height 13
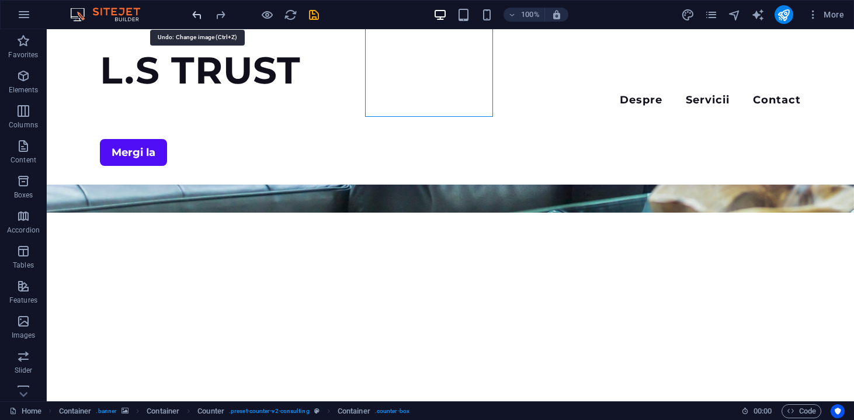
scroll to position [207, 0]
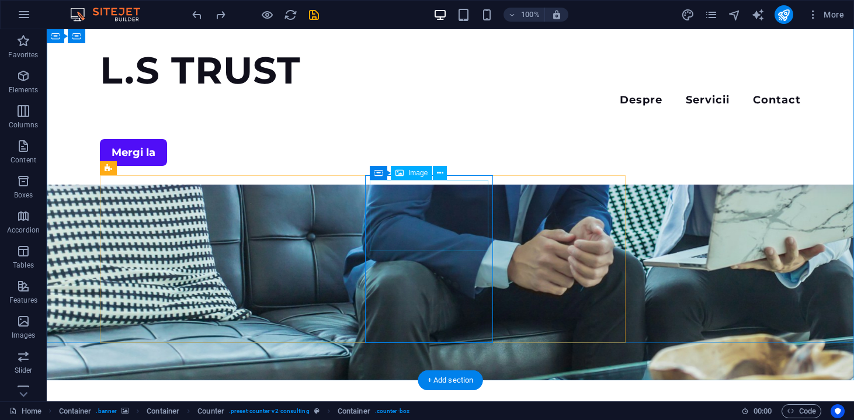
click at [439, 169] on icon at bounding box center [440, 173] width 6 height 12
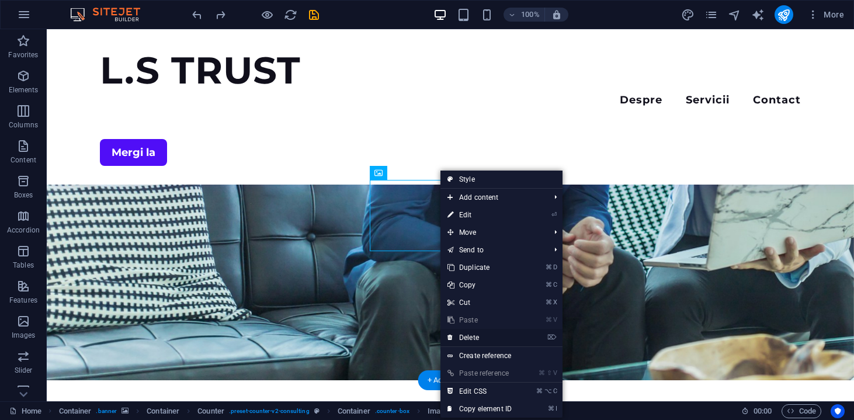
click at [471, 335] on link "⌦ Delete" at bounding box center [479, 338] width 78 height 18
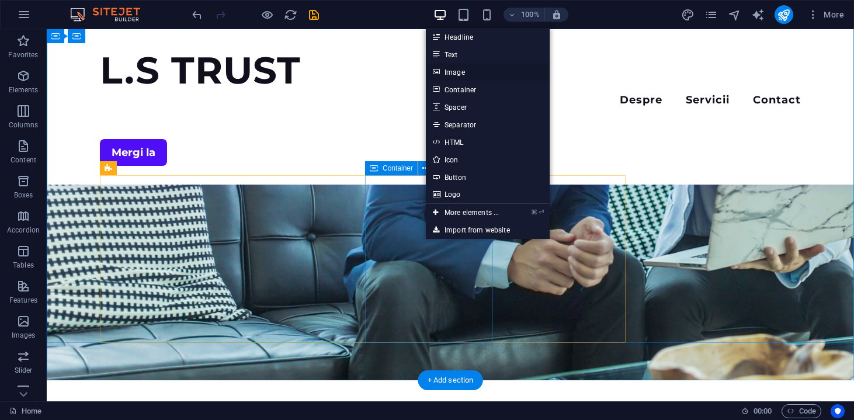
click at [457, 73] on link "Image" at bounding box center [488, 72] width 124 height 18
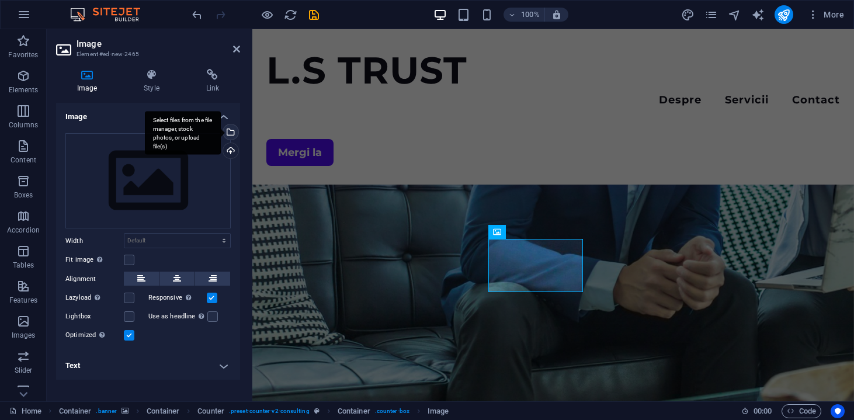
click at [229, 131] on div "Select files from the file manager, stock photos, or upload file(s)" at bounding box center [230, 133] width 18 height 18
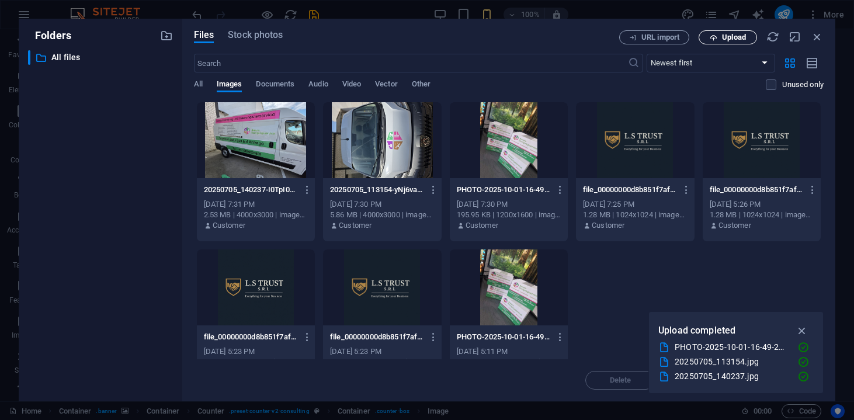
click at [725, 43] on button "Upload" at bounding box center [727, 37] width 58 height 14
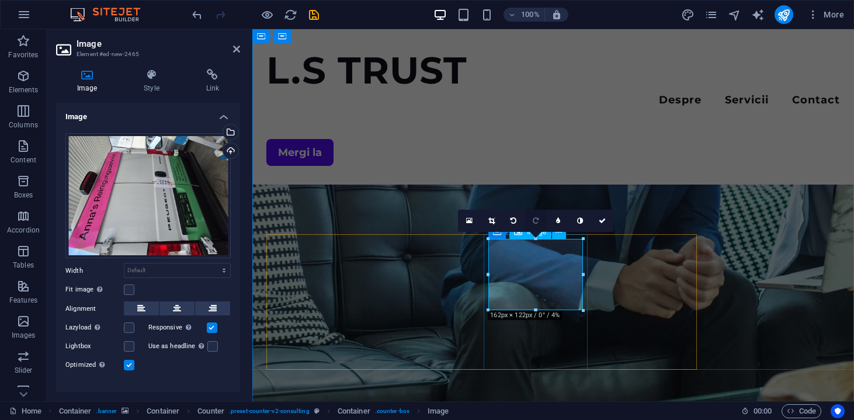
click at [541, 221] on link at bounding box center [535, 221] width 22 height 22
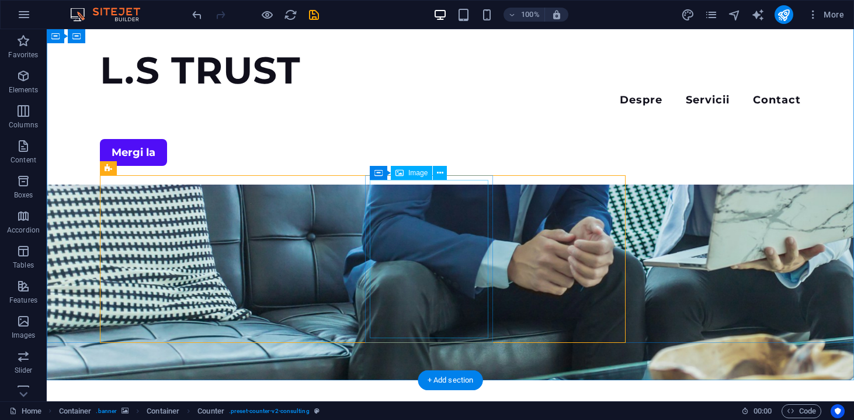
click at [440, 168] on icon at bounding box center [440, 173] width 6 height 12
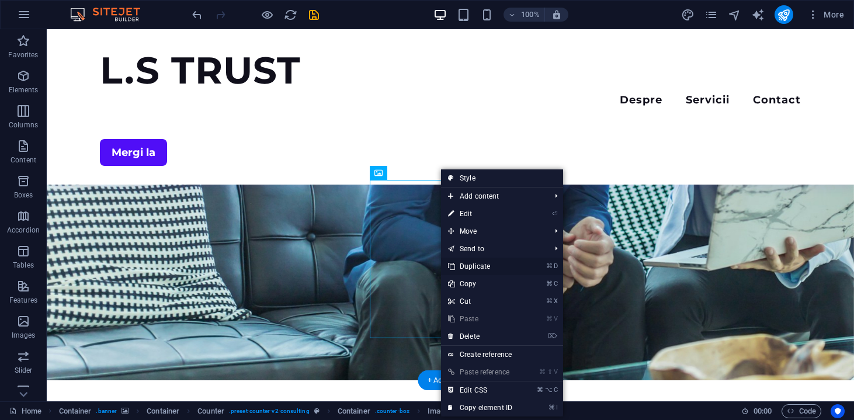
click at [484, 260] on link "⌘ D Duplicate" at bounding box center [480, 266] width 78 height 18
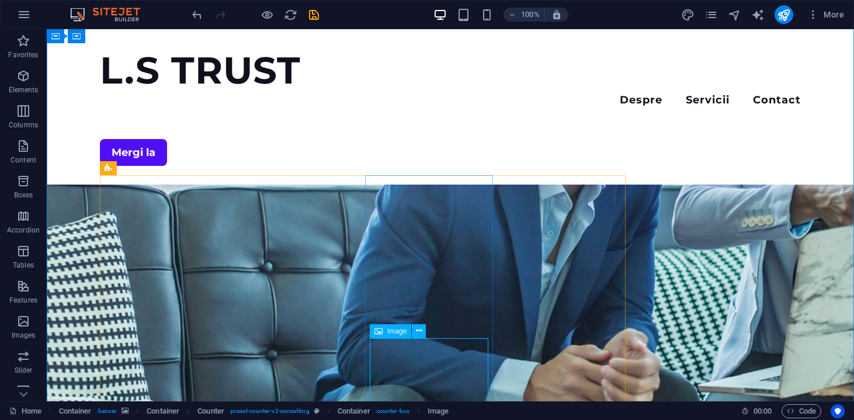
scroll to position [208, 0]
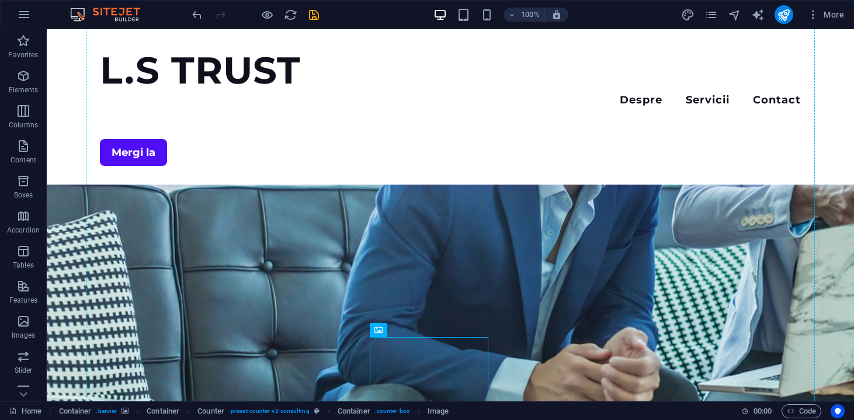
drag, startPoint x: 453, startPoint y: 354, endPoint x: 523, endPoint y: 297, distance: 90.4
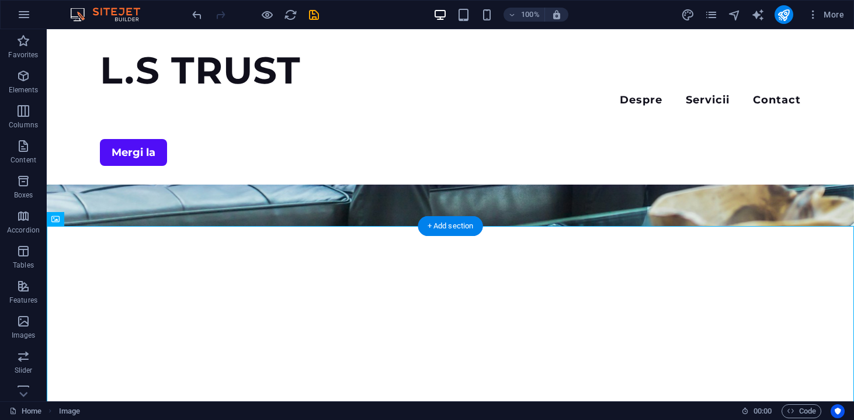
scroll to position [361, 0]
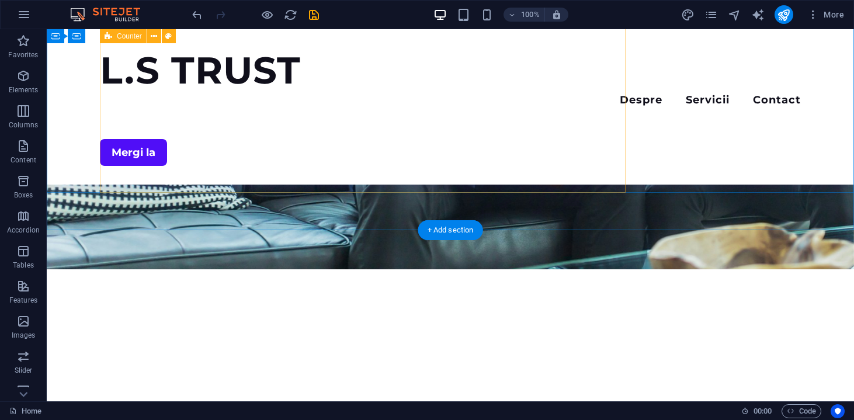
scroll to position [301, 0]
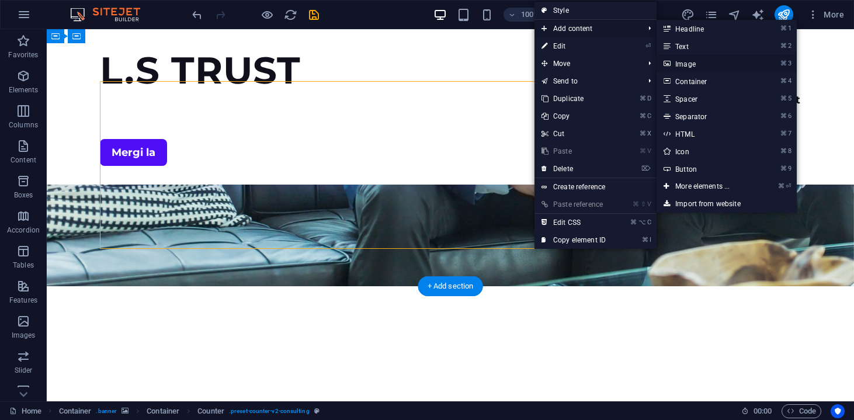
click at [672, 63] on link "⌘ 3 Image" at bounding box center [704, 64] width 96 height 18
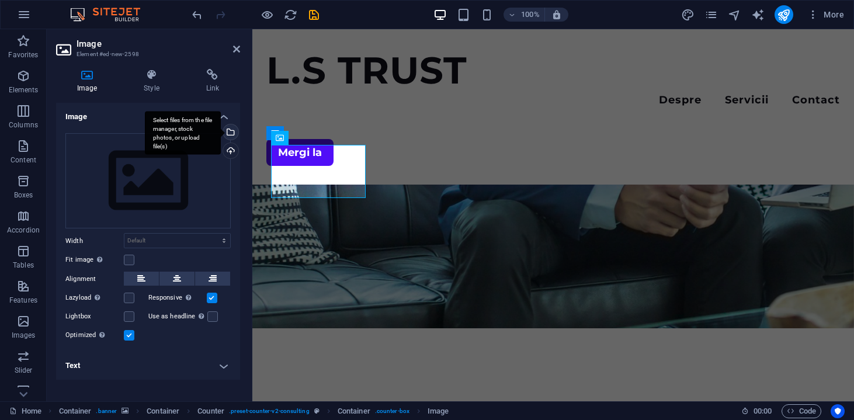
click at [230, 133] on div "Select files from the file manager, stock photos, or upload file(s)" at bounding box center [230, 133] width 18 height 18
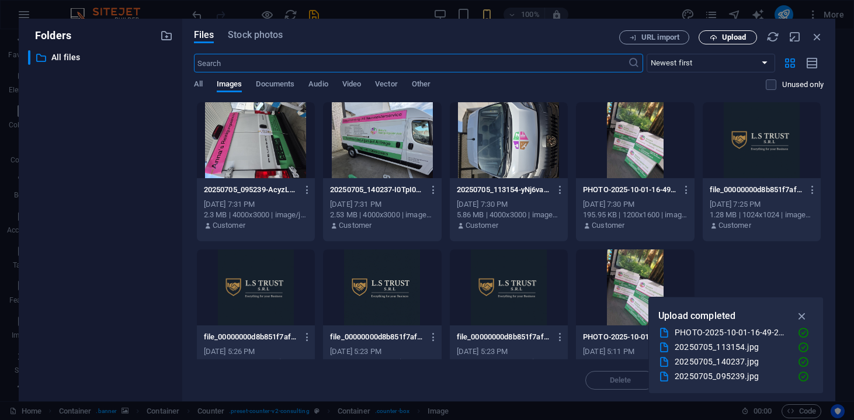
click at [718, 40] on span "Upload" at bounding box center [728, 38] width 48 height 8
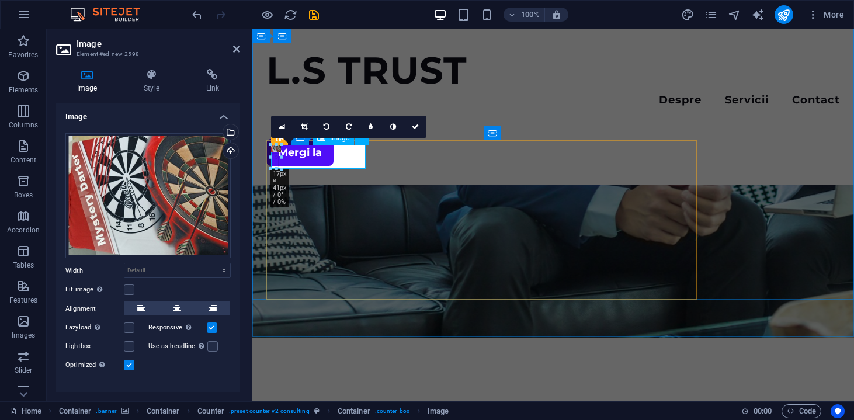
drag, startPoint x: 351, startPoint y: 197, endPoint x: 391, endPoint y: 168, distance: 49.3
type input "17"
select select "px"
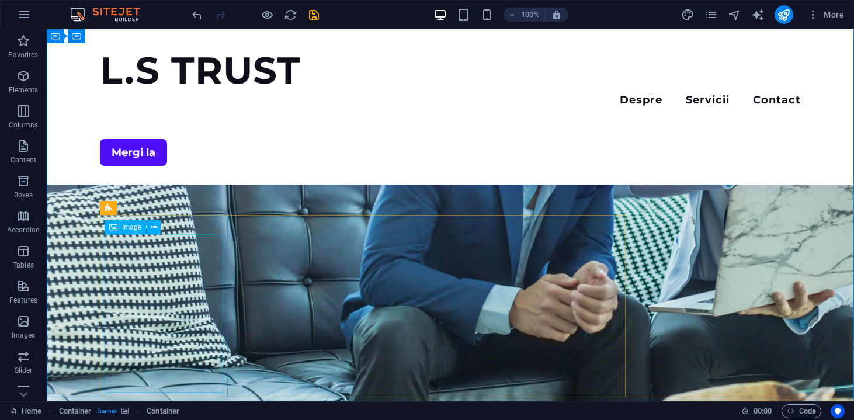
scroll to position [157, 0]
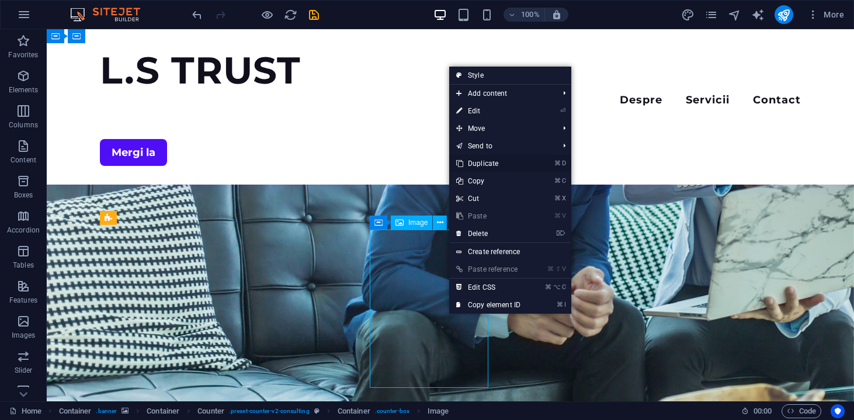
click at [501, 168] on link "⌘ D Duplicate" at bounding box center [488, 164] width 78 height 18
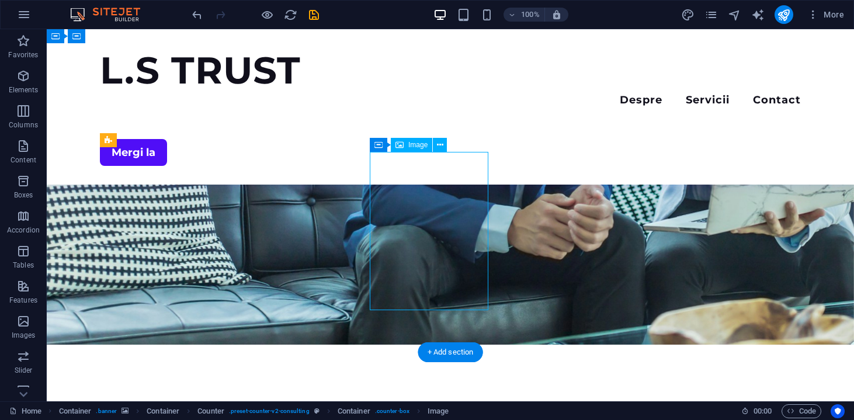
scroll to position [243, 0]
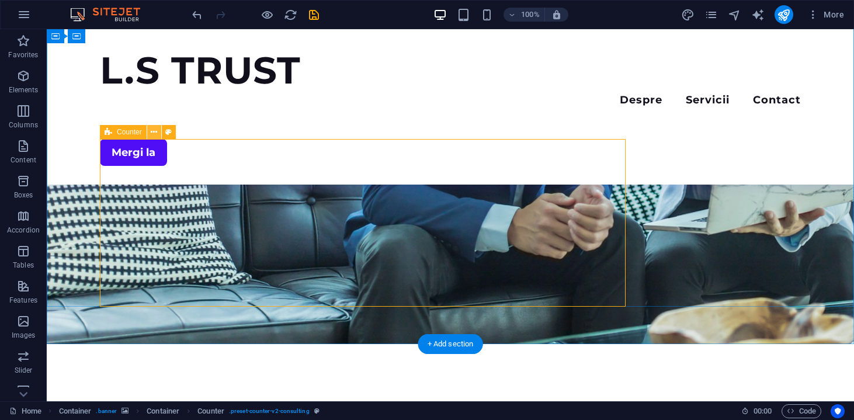
click at [151, 128] on icon at bounding box center [154, 132] width 6 height 12
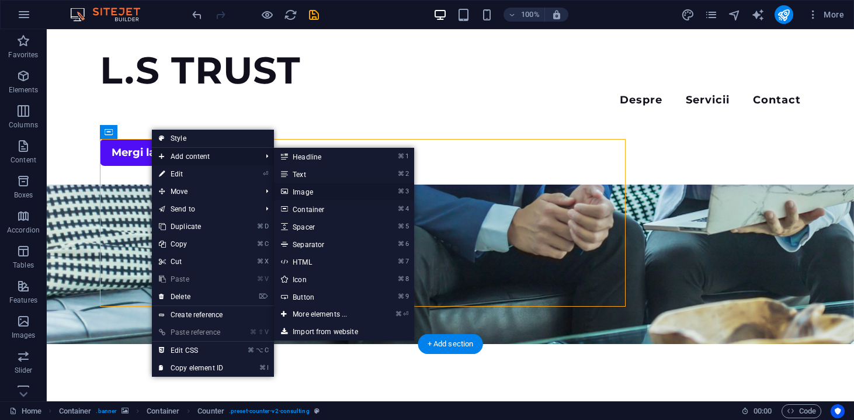
click at [298, 188] on link "⌘ 3 Image" at bounding box center [322, 192] width 96 height 18
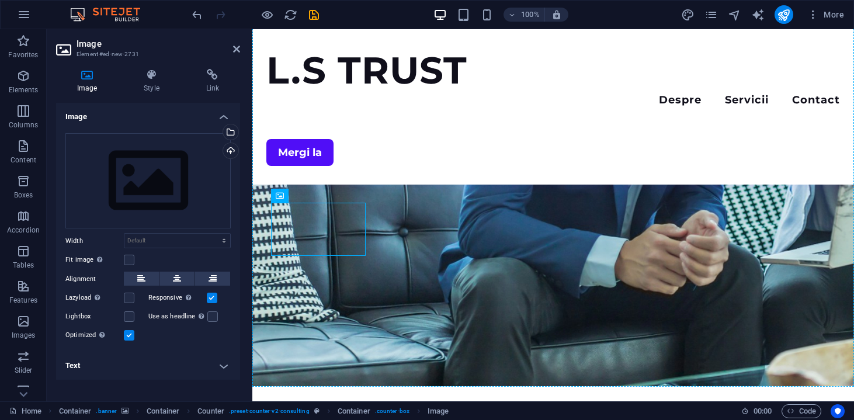
drag, startPoint x: 316, startPoint y: 223, endPoint x: 611, endPoint y: 241, distance: 294.8
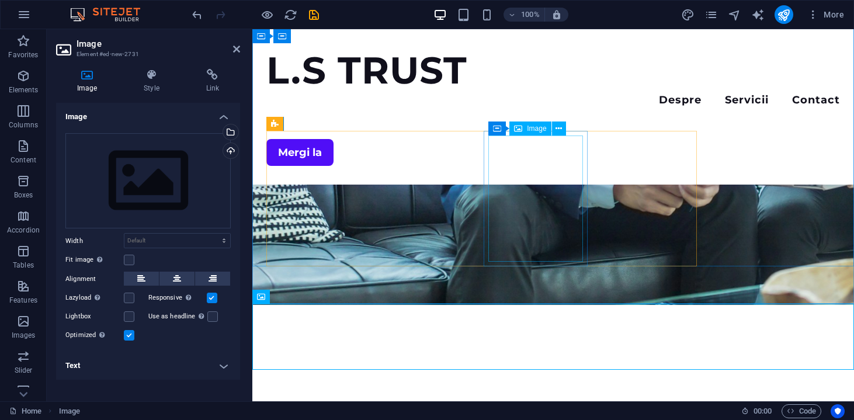
scroll to position [310, 0]
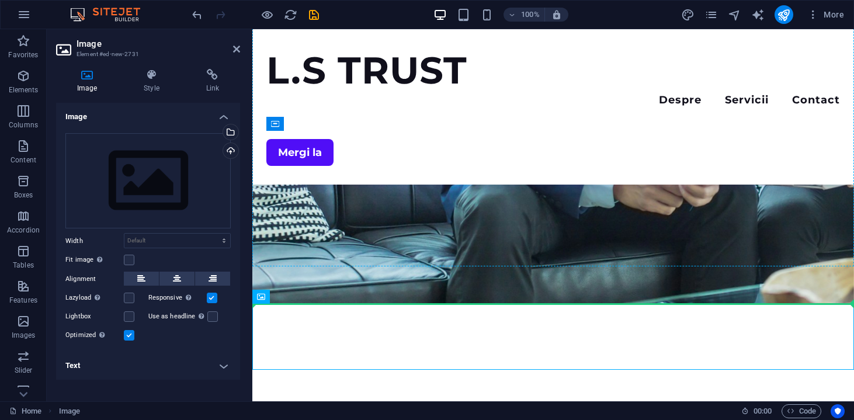
drag, startPoint x: 317, startPoint y: 336, endPoint x: 593, endPoint y: 236, distance: 293.1
drag, startPoint x: 321, startPoint y: 356, endPoint x: 581, endPoint y: 245, distance: 282.5
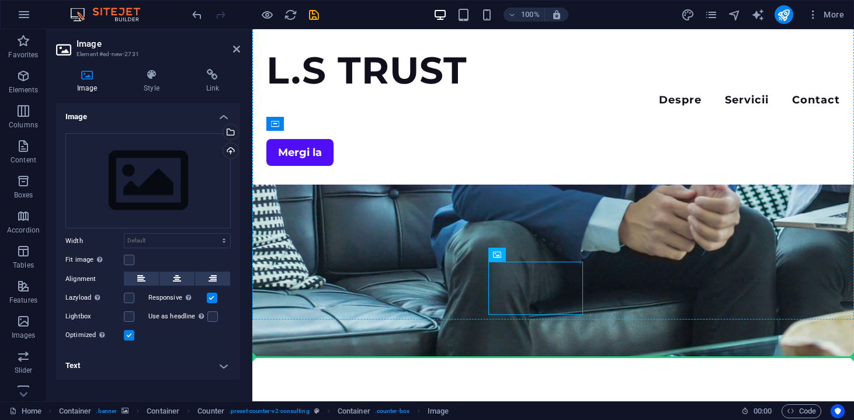
drag, startPoint x: 547, startPoint y: 287, endPoint x: 639, endPoint y: 273, distance: 92.7
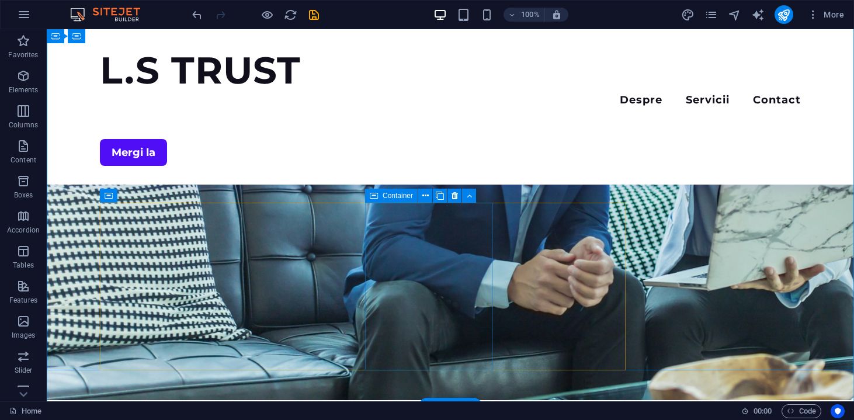
scroll to position [179, 0]
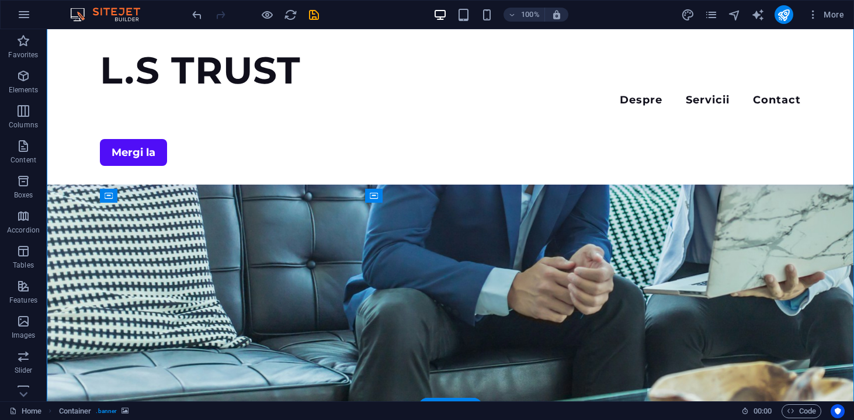
drag, startPoint x: 417, startPoint y: 281, endPoint x: 538, endPoint y: 284, distance: 120.9
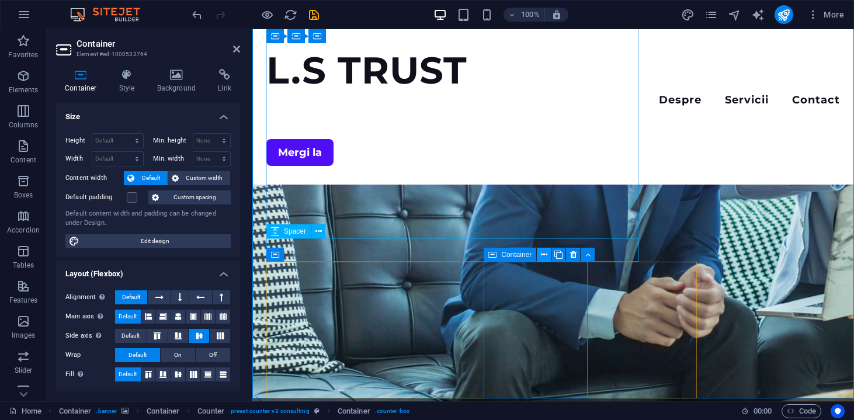
click at [544, 254] on icon at bounding box center [544, 255] width 6 height 12
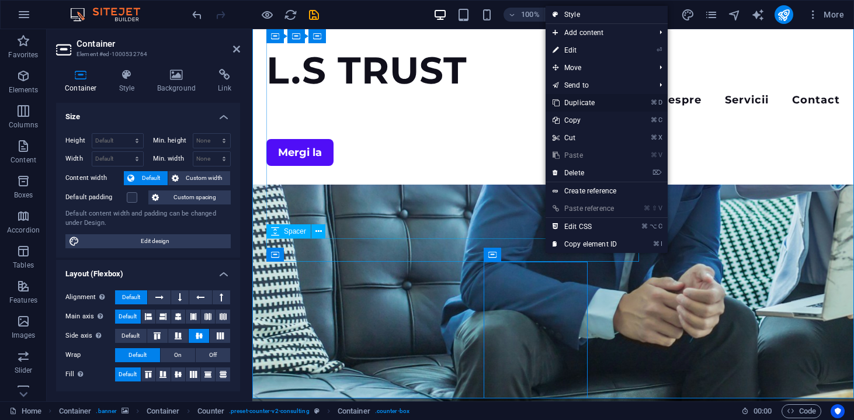
click at [582, 103] on link "⌘ D Duplicate" at bounding box center [584, 103] width 78 height 18
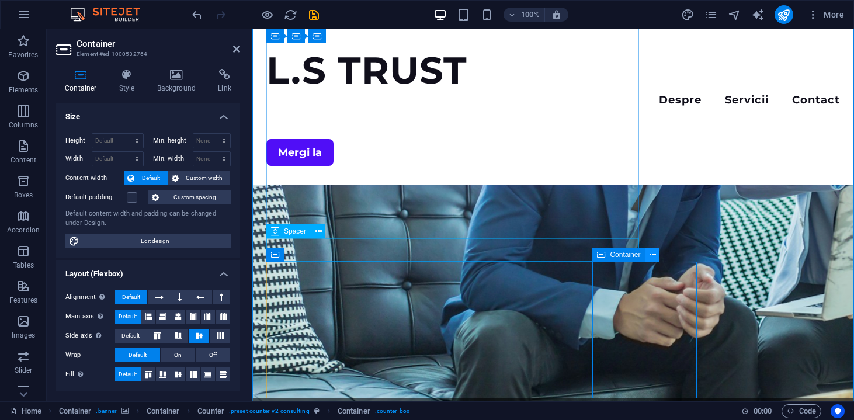
click at [648, 255] on button at bounding box center [652, 255] width 14 height 14
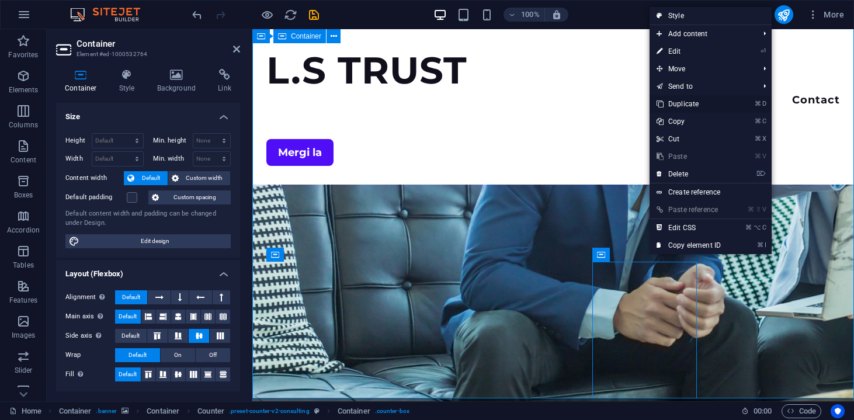
click at [683, 99] on link "⌘ D Duplicate" at bounding box center [688, 104] width 78 height 18
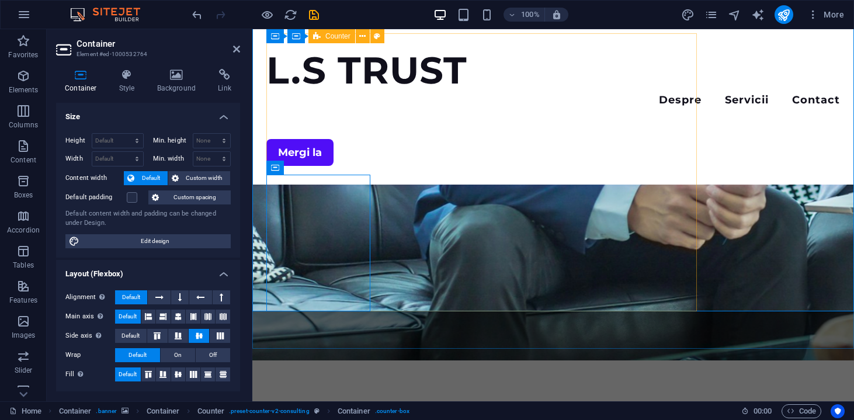
scroll to position [394, 0]
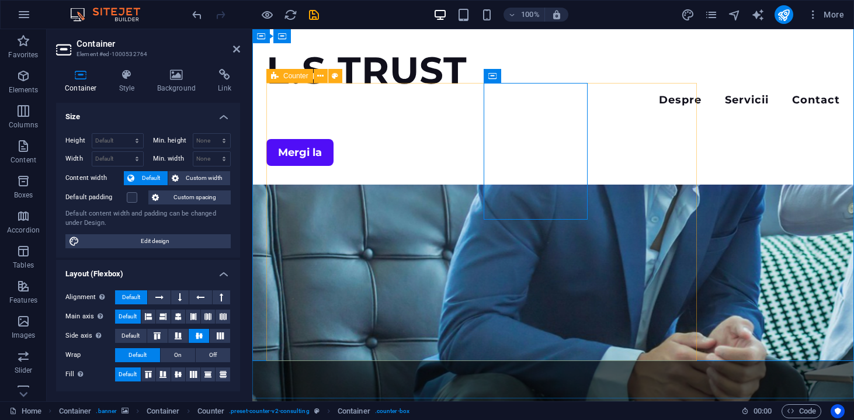
scroll to position [159, 0]
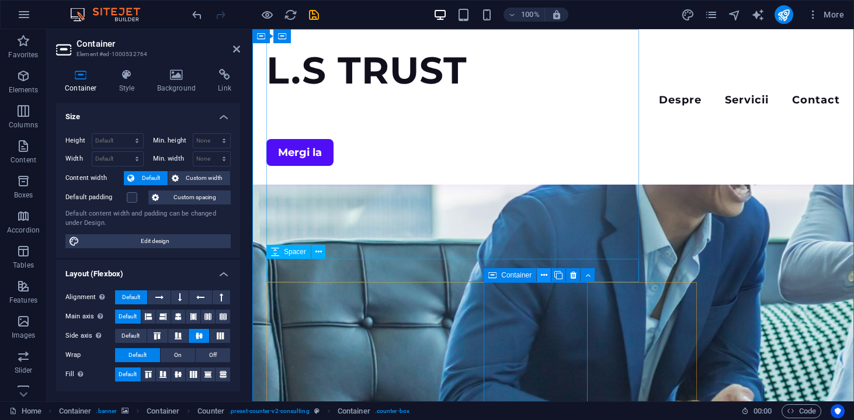
click at [545, 275] on icon at bounding box center [544, 275] width 6 height 12
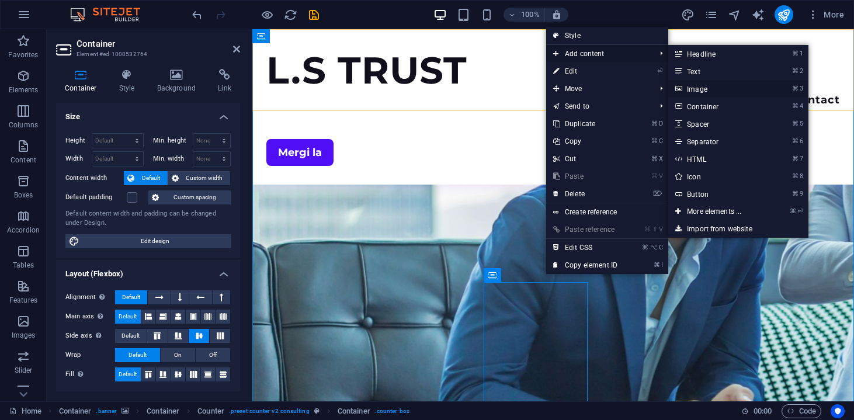
click at [705, 85] on link "⌘ 3 Image" at bounding box center [716, 89] width 96 height 18
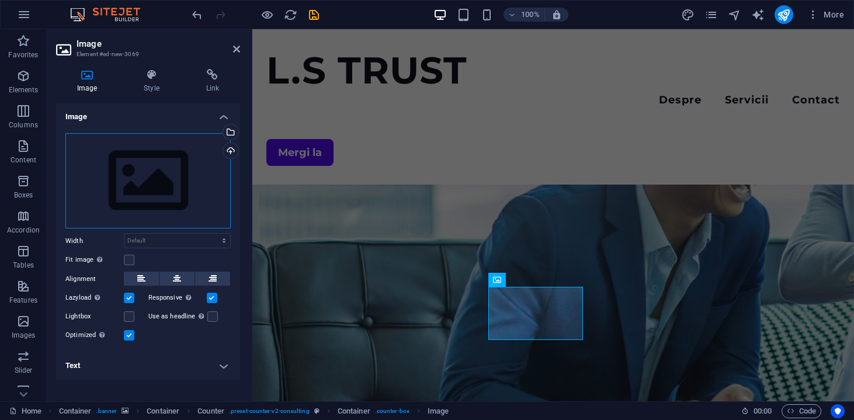
click at [172, 181] on div "Drag files here, click to choose files or select files from Files or our free s…" at bounding box center [147, 181] width 165 height 96
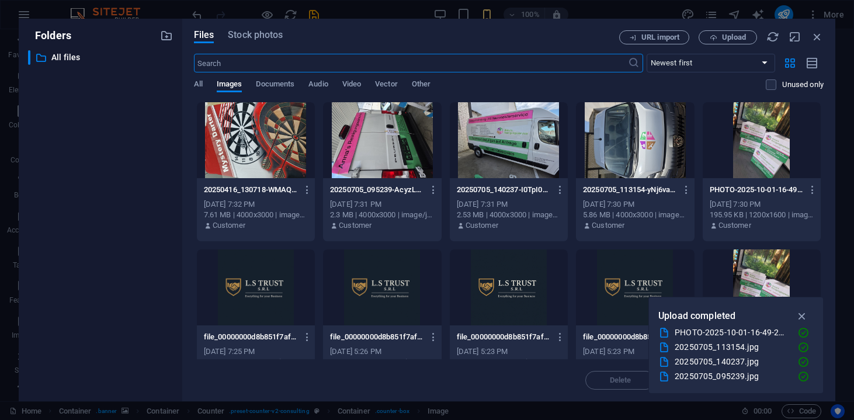
click at [406, 141] on div at bounding box center [382, 140] width 118 height 76
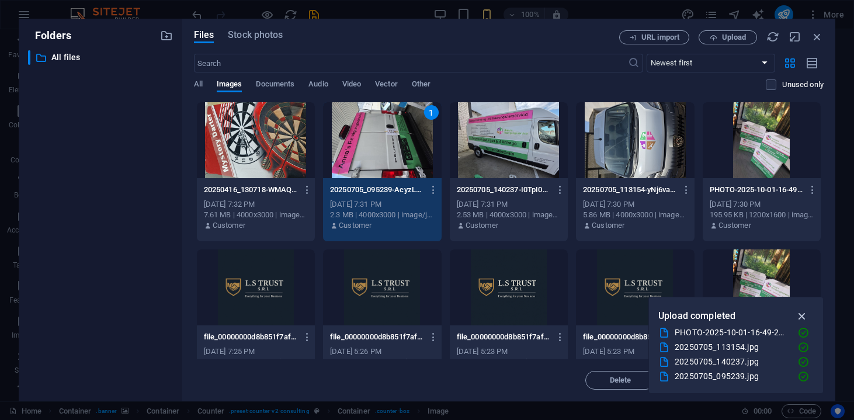
click at [804, 312] on icon "button" at bounding box center [801, 315] width 13 height 13
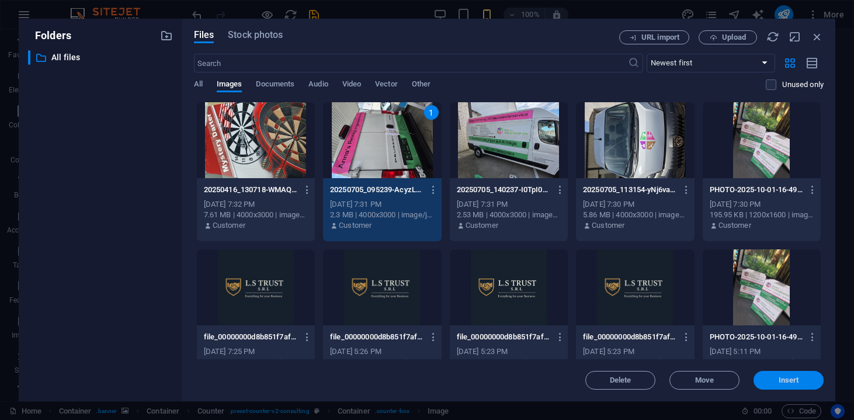
click at [799, 382] on span "Insert" at bounding box center [788, 380] width 61 height 7
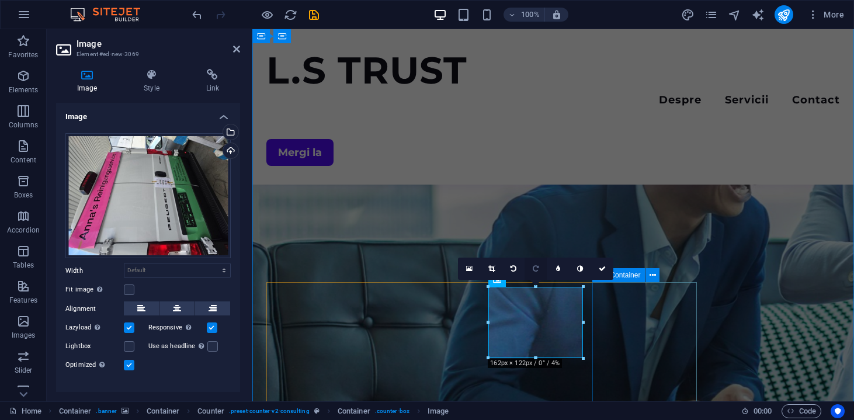
click at [535, 273] on link at bounding box center [535, 268] width 22 height 22
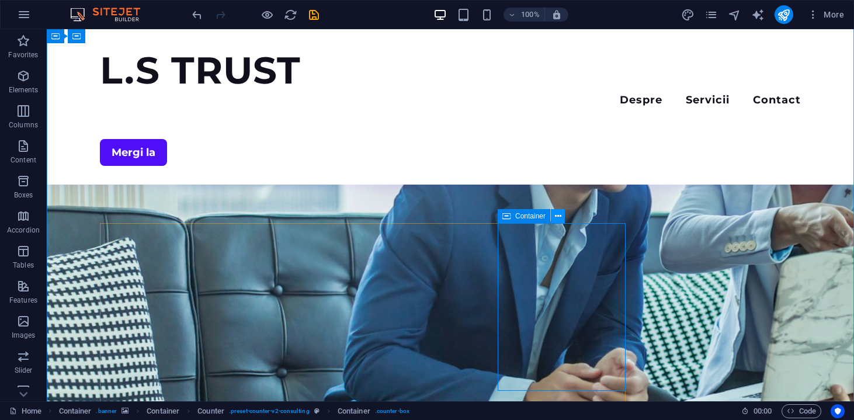
click at [555, 217] on icon at bounding box center [558, 216] width 6 height 12
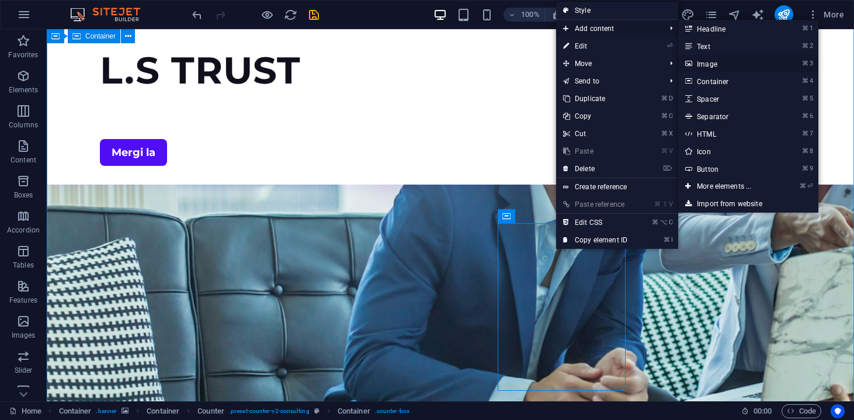
click at [707, 68] on link "⌘ 3 Image" at bounding box center [726, 64] width 96 height 18
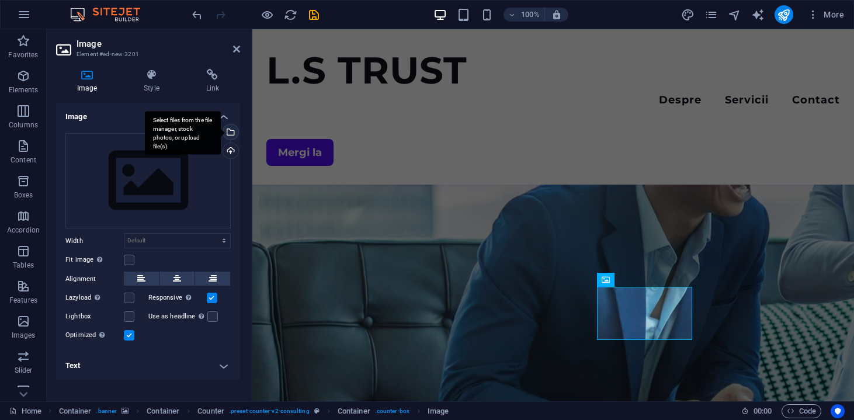
click at [230, 127] on div "Select files from the file manager, stock photos, or upload file(s)" at bounding box center [230, 133] width 18 height 18
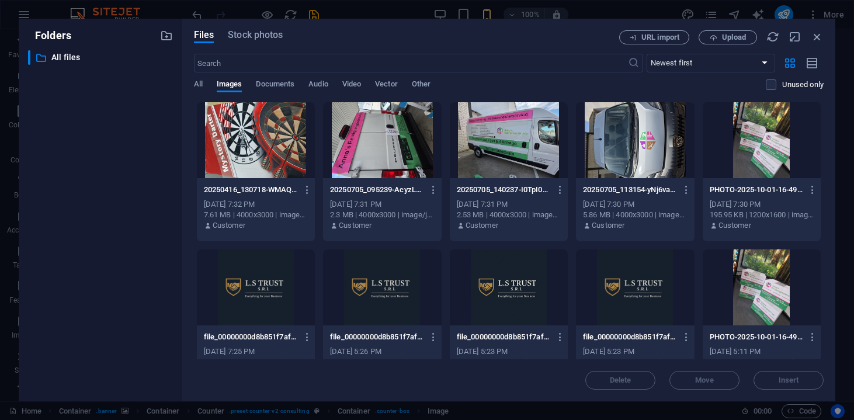
click at [252, 146] on div at bounding box center [256, 140] width 118 height 76
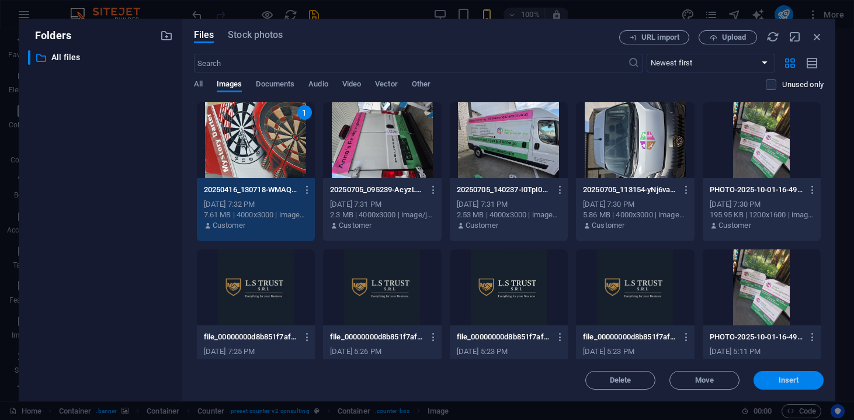
click at [767, 384] on button "Insert" at bounding box center [788, 380] width 70 height 19
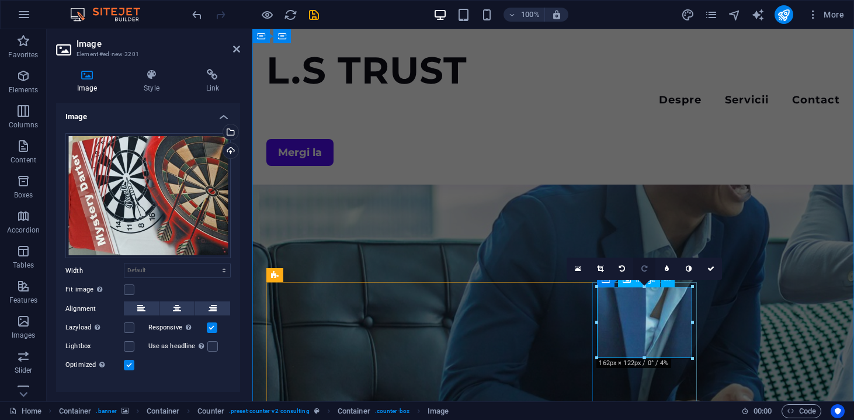
click at [645, 261] on link at bounding box center [644, 268] width 22 height 22
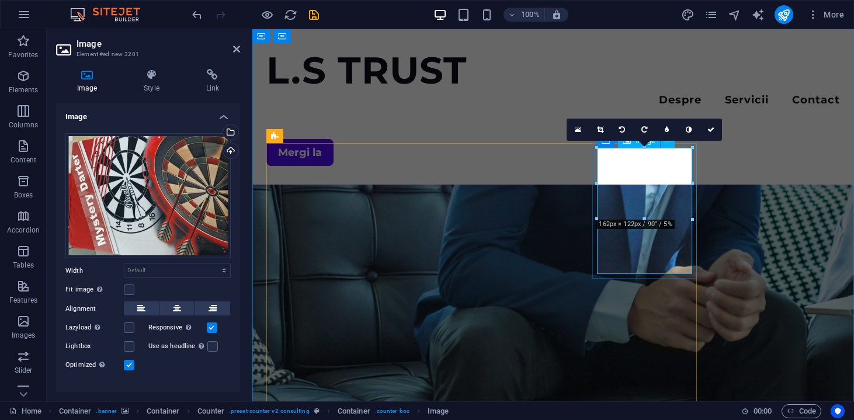
scroll to position [298, 0]
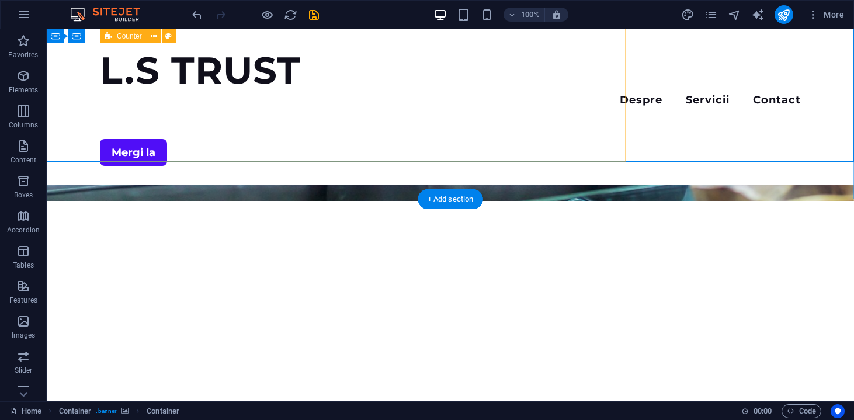
scroll to position [506, 0]
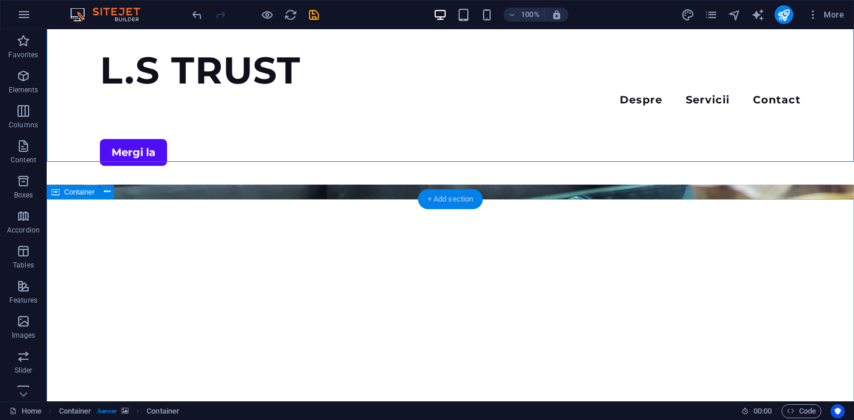
click at [450, 199] on div "+ Add section" at bounding box center [450, 199] width 65 height 20
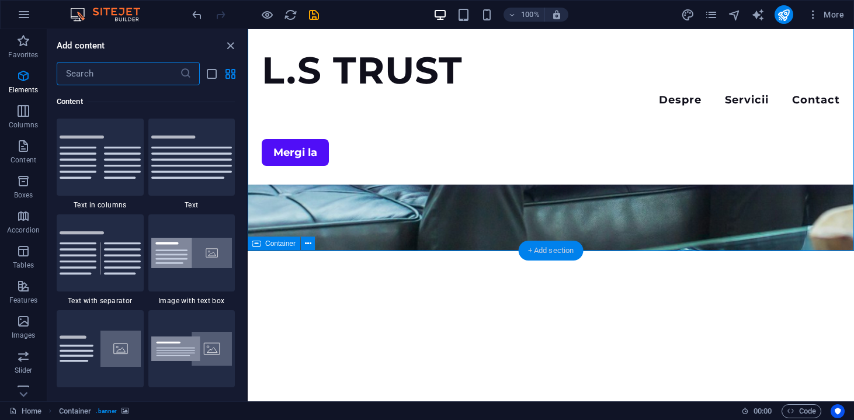
scroll to position [2043, 0]
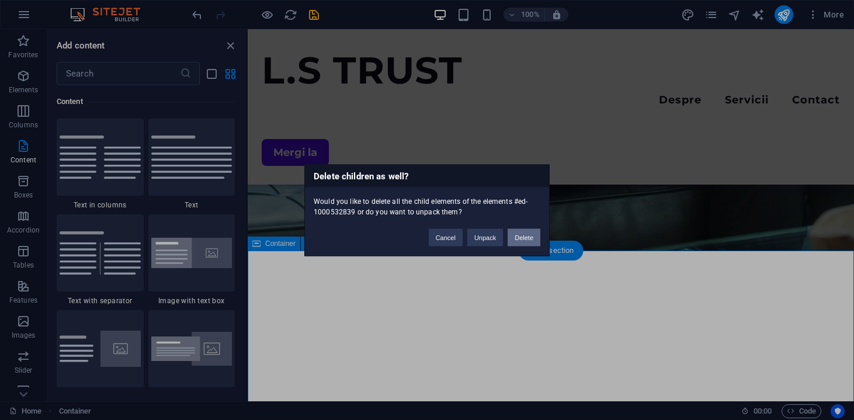
click at [518, 236] on button "Delete" at bounding box center [523, 237] width 33 height 18
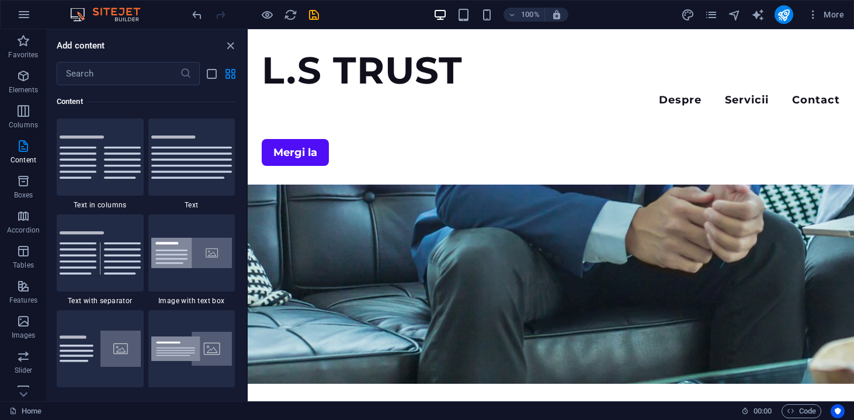
scroll to position [391, 0]
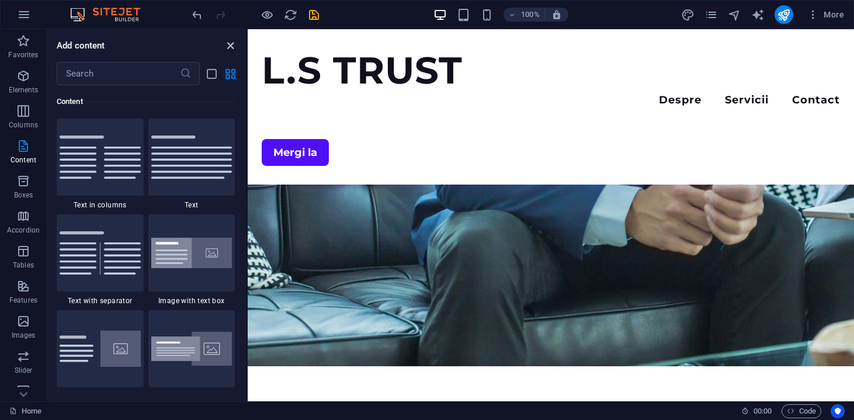
click at [225, 43] on icon "close panel" at bounding box center [230, 45] width 13 height 13
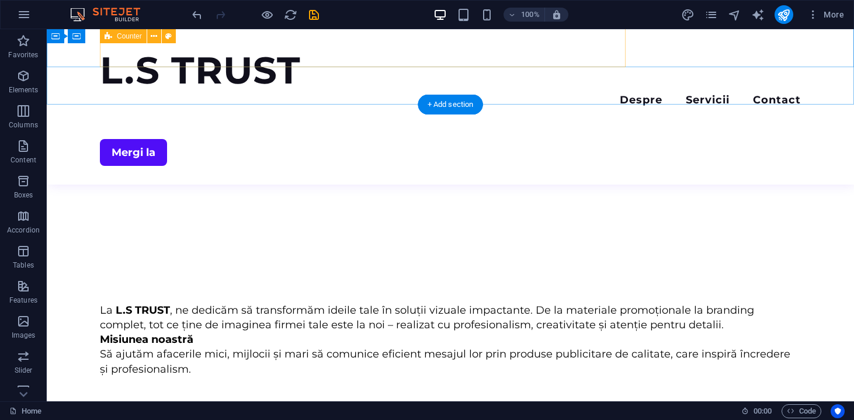
scroll to position [619, 0]
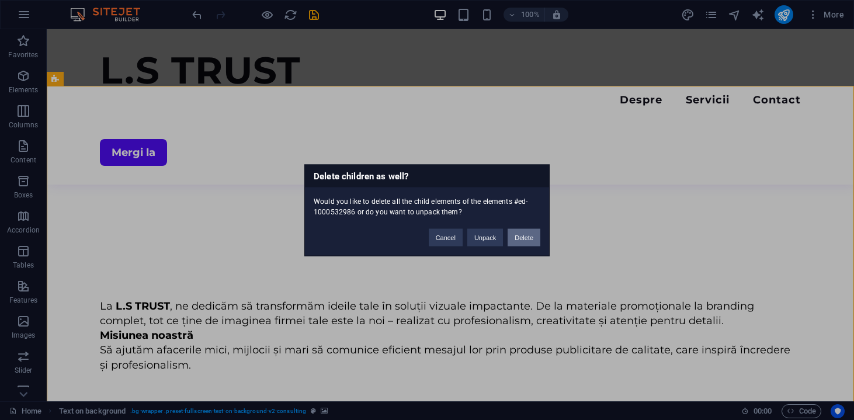
click at [527, 228] on button "Delete" at bounding box center [523, 237] width 33 height 18
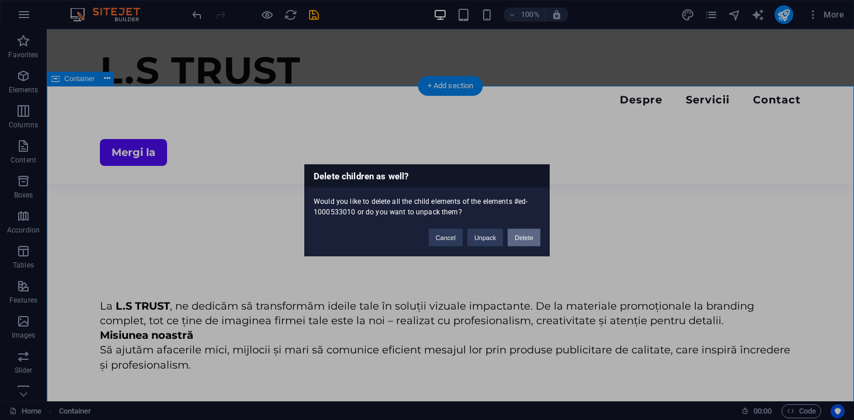
click at [528, 239] on button "Delete" at bounding box center [523, 237] width 33 height 18
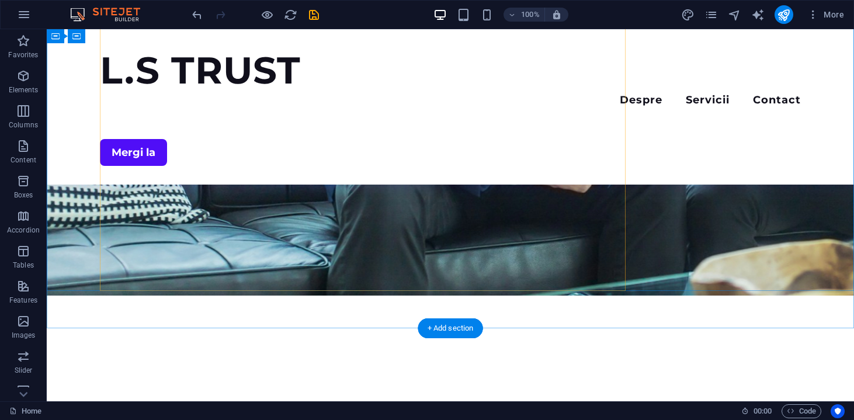
scroll to position [420, 0]
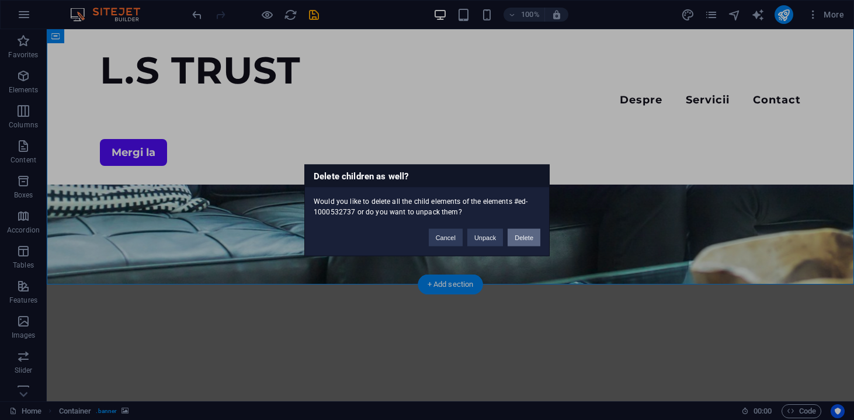
click at [525, 240] on button "Delete" at bounding box center [523, 237] width 33 height 18
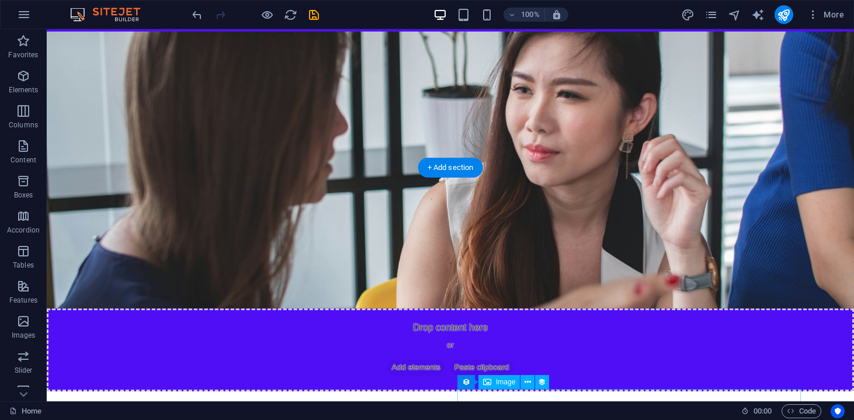
scroll to position [130, 0]
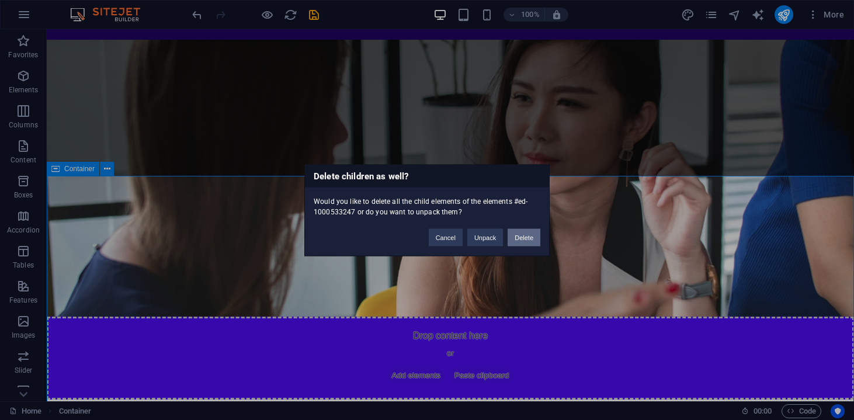
click at [512, 234] on button "Delete" at bounding box center [523, 237] width 33 height 18
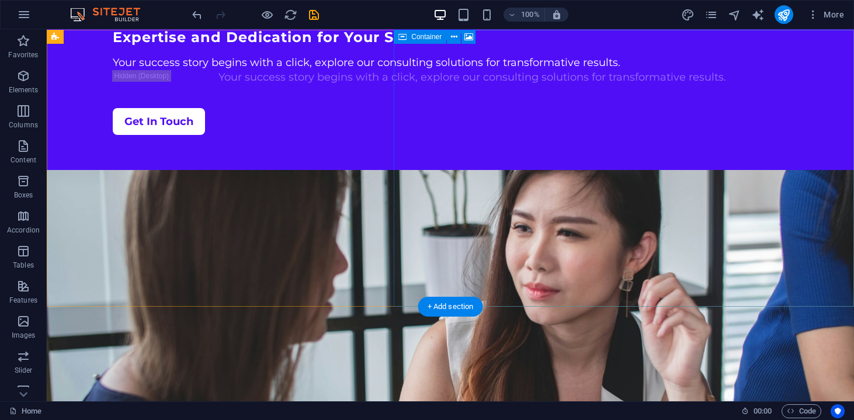
scroll to position [0, 0]
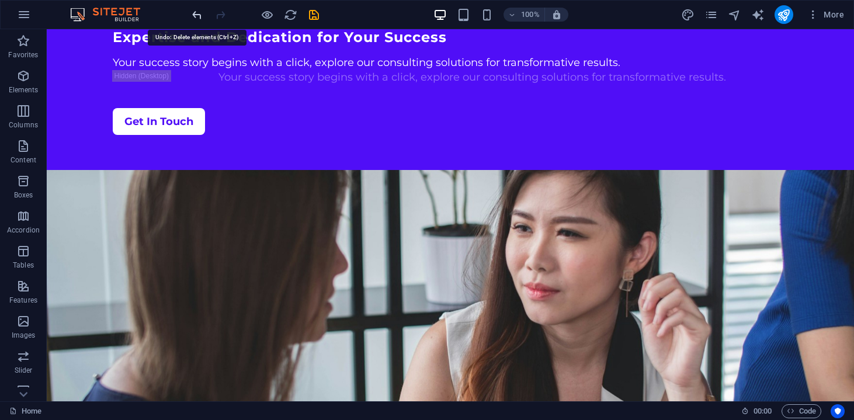
click at [200, 12] on icon "undo" at bounding box center [196, 14] width 13 height 13
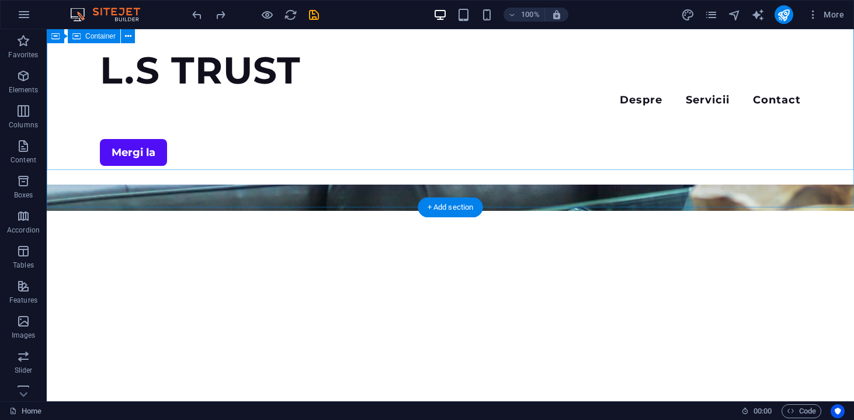
scroll to position [498, 0]
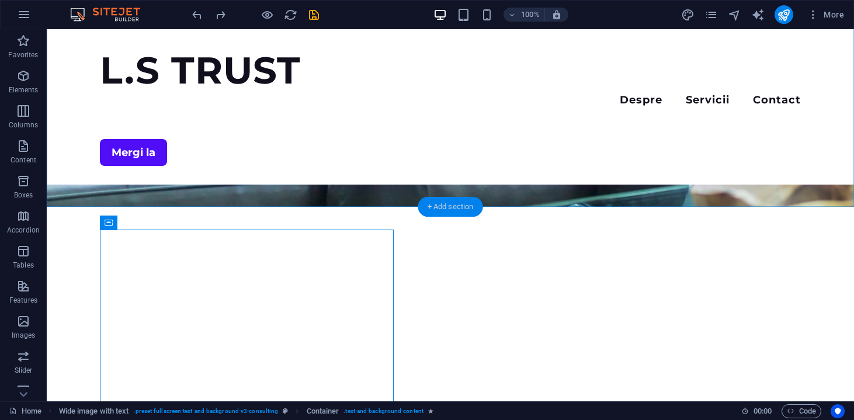
click at [426, 201] on div "+ Add section" at bounding box center [450, 207] width 65 height 20
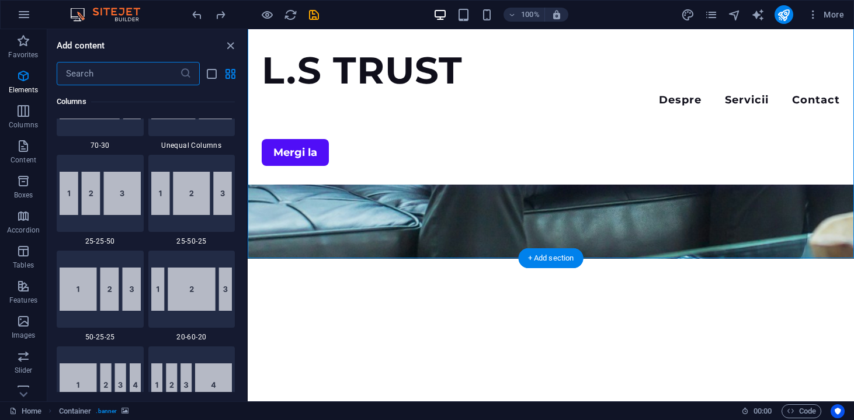
scroll to position [2043, 0]
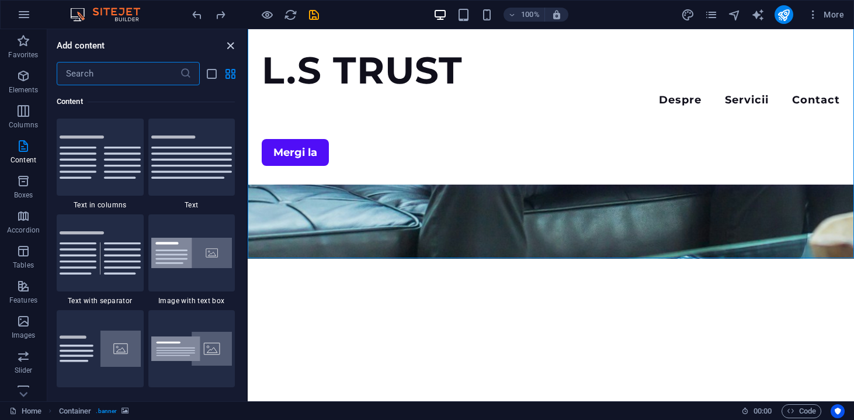
click at [231, 45] on icon "close panel" at bounding box center [230, 45] width 13 height 13
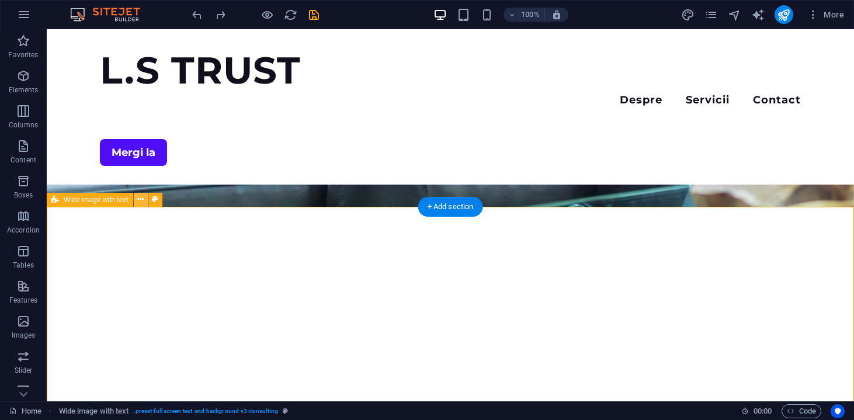
click at [139, 201] on icon at bounding box center [140, 199] width 6 height 12
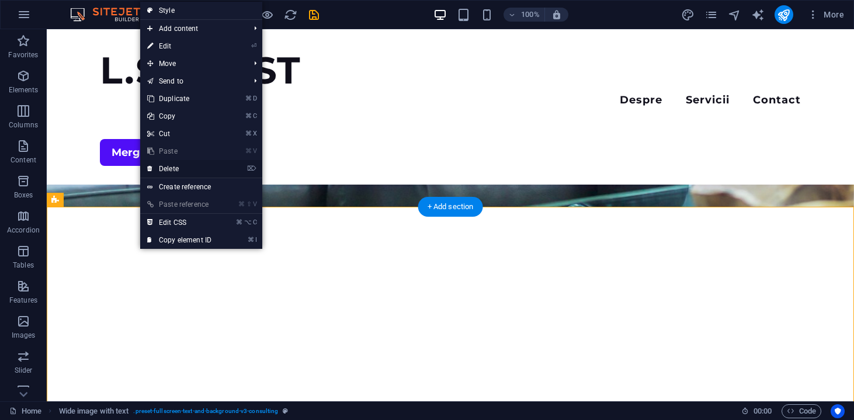
click at [156, 173] on link "⌦ Delete" at bounding box center [179, 169] width 78 height 18
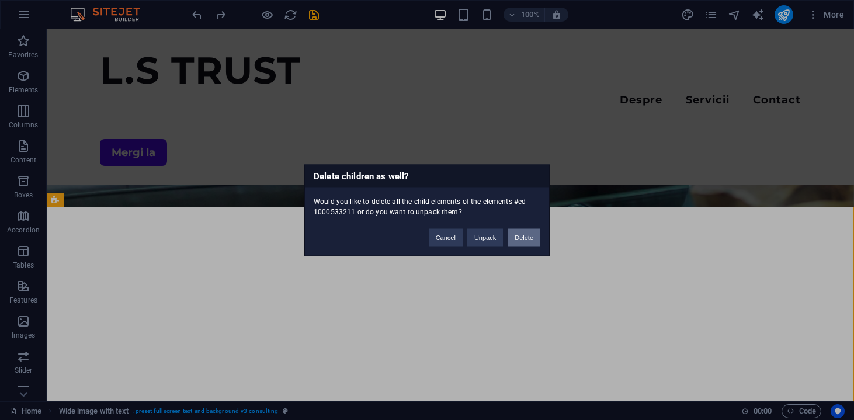
click at [526, 235] on button "Delete" at bounding box center [523, 237] width 33 height 18
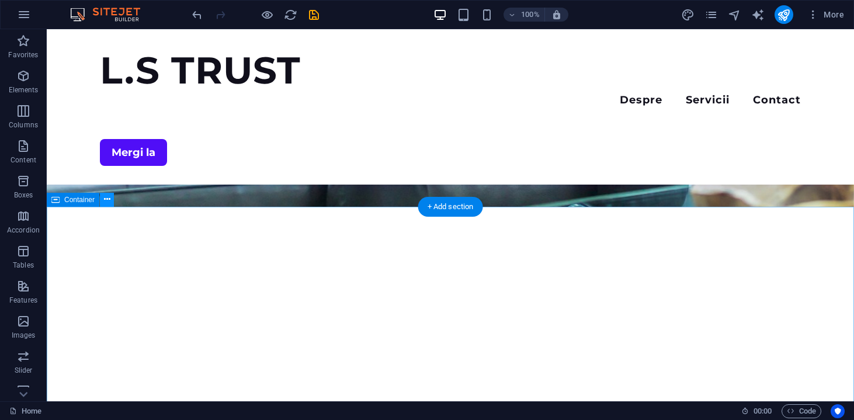
click at [101, 204] on button at bounding box center [107, 200] width 14 height 14
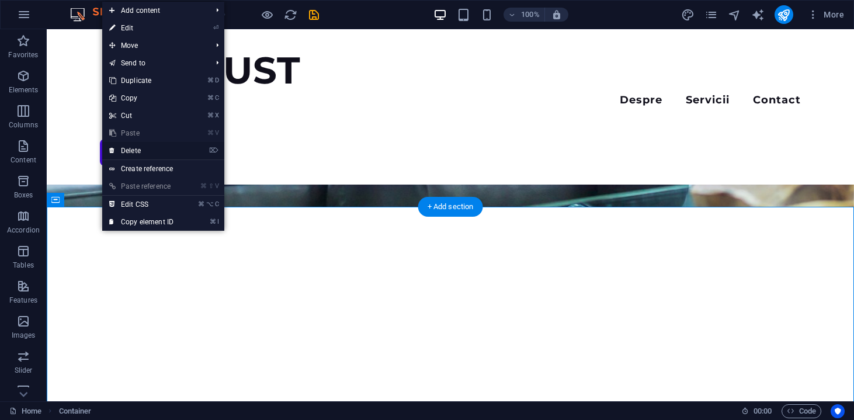
click at [135, 144] on link "⌦ Delete" at bounding box center [141, 151] width 78 height 18
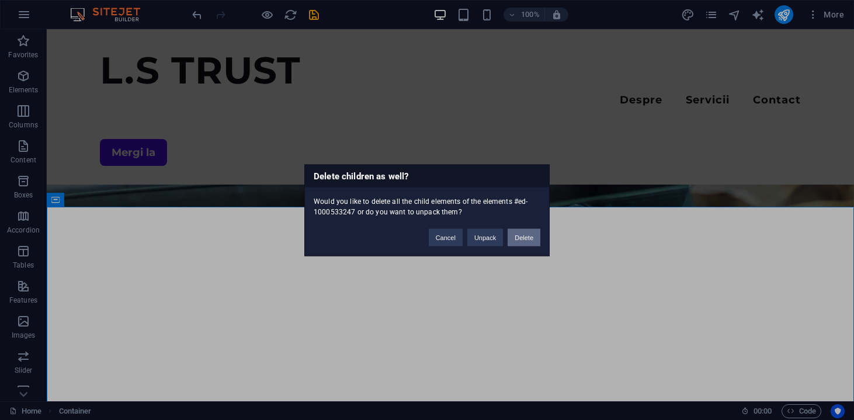
click at [511, 235] on button "Delete" at bounding box center [523, 237] width 33 height 18
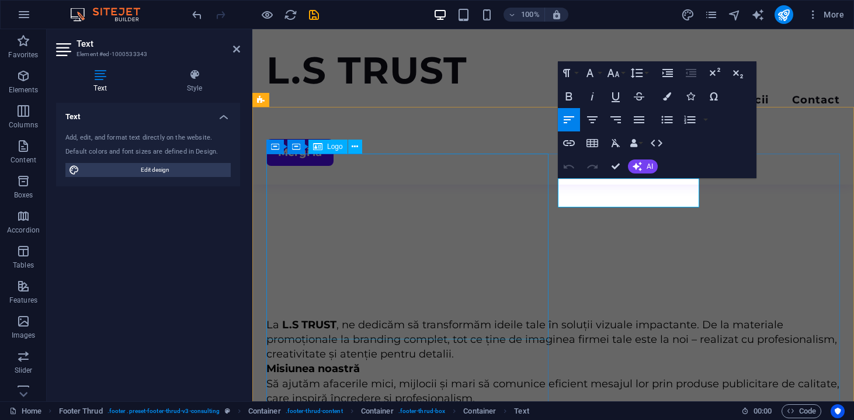
scroll to position [661, 0]
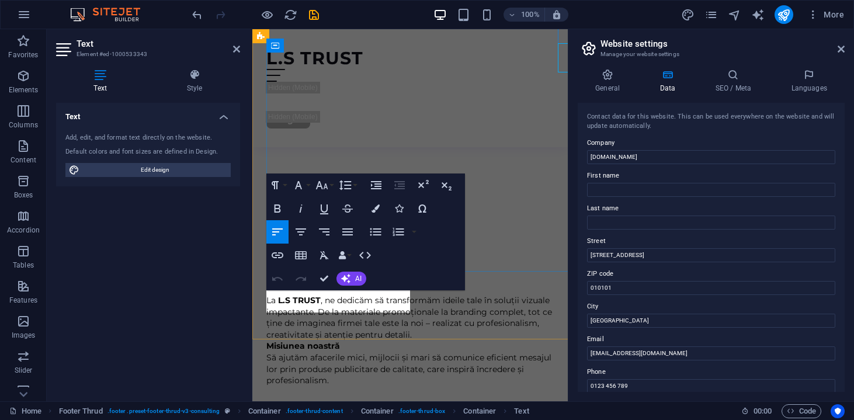
scroll to position [763, 0]
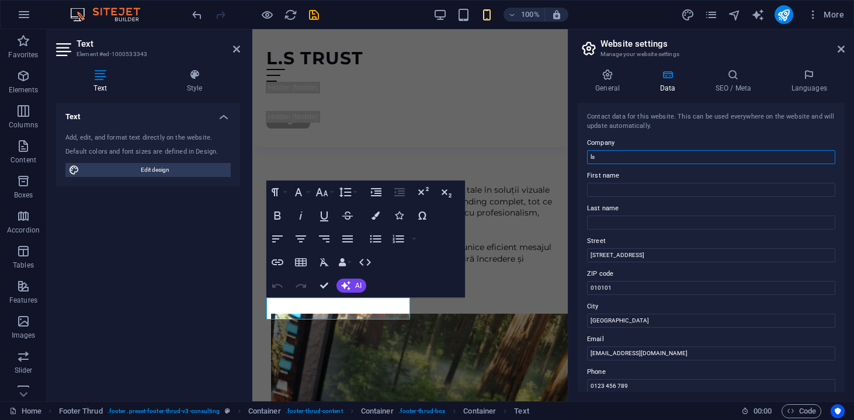
type input "l"
type input "L.S TRUST"
click at [684, 262] on div "Contact data for this website. This can be used everywhere on the website and w…" at bounding box center [710, 247] width 267 height 289
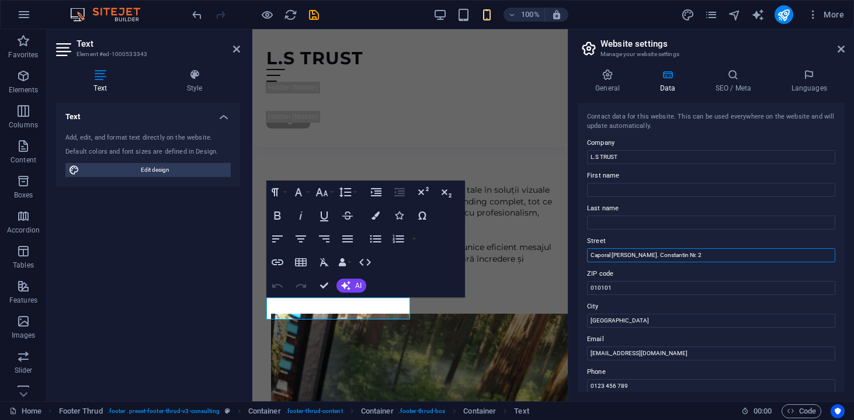
type input "Caporal [PERSON_NAME]. Constantin Nr. 2"
type input "917115"
type input "C"
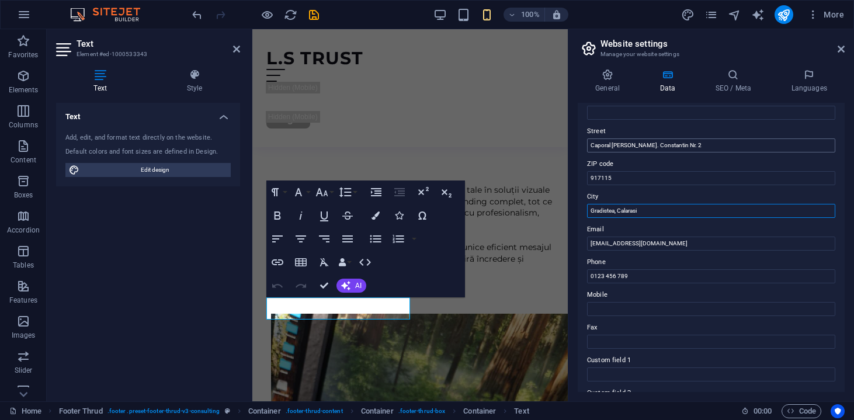
scroll to position [115, 0]
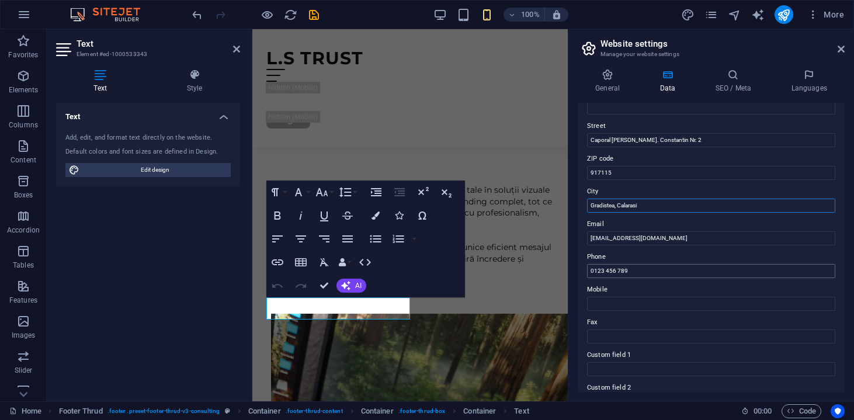
type input "Gradistea, Calarasi"
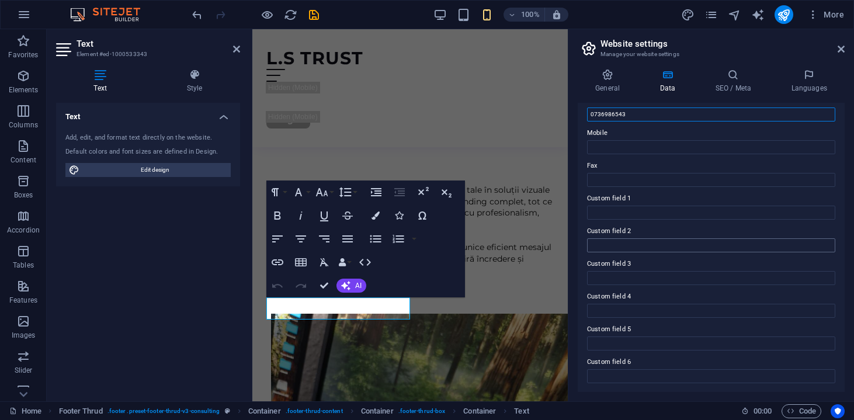
scroll to position [271, 0]
type input "0736986543"
click at [608, 82] on h4 "General" at bounding box center [609, 81] width 64 height 25
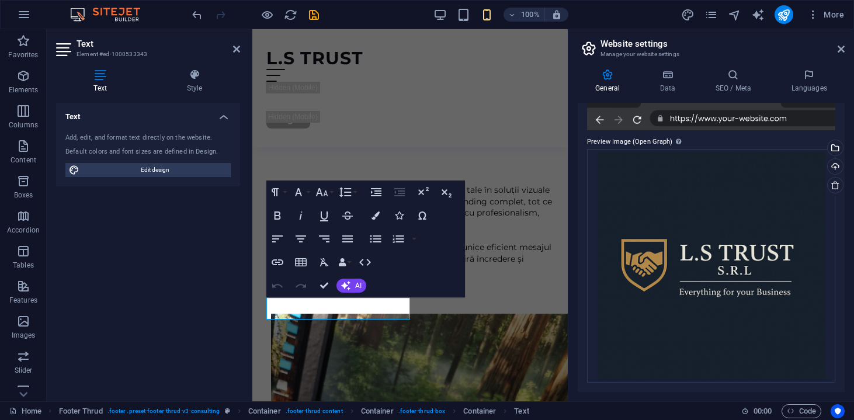
scroll to position [285, 0]
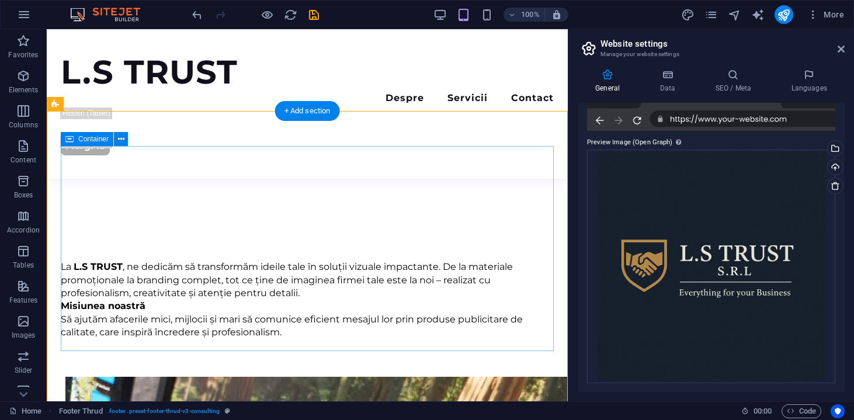
scroll to position [511, 0]
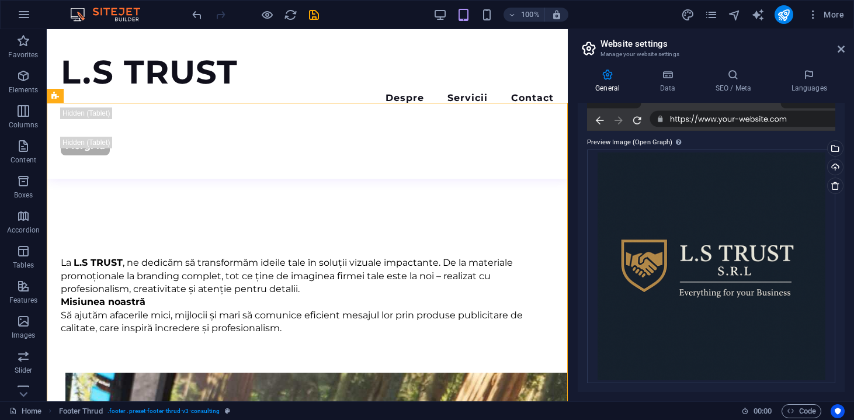
click at [835, 48] on h2 "Website settings" at bounding box center [722, 44] width 244 height 11
click at [845, 47] on aside "Website settings Manage your website settings General Data SEO / Meta Languages…" at bounding box center [711, 215] width 286 height 372
click at [844, 51] on aside "Website settings Manage your website settings General Data SEO / Meta Languages…" at bounding box center [711, 215] width 286 height 372
click at [841, 51] on icon at bounding box center [840, 48] width 7 height 9
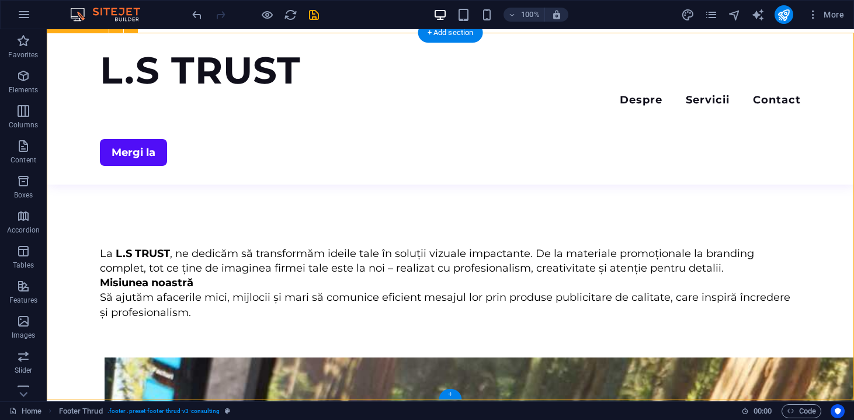
scroll to position [671, 0]
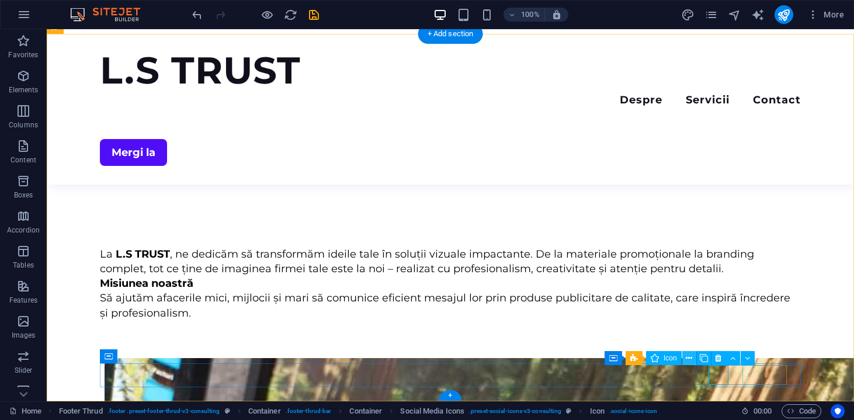
click at [687, 360] on icon at bounding box center [688, 358] width 6 height 12
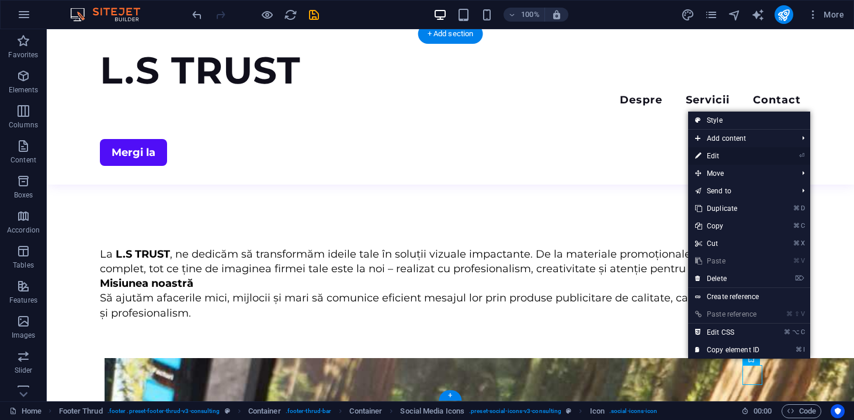
click at [734, 161] on link "⏎ Edit" at bounding box center [727, 156] width 78 height 18
select select "xMidYMid"
select select "px"
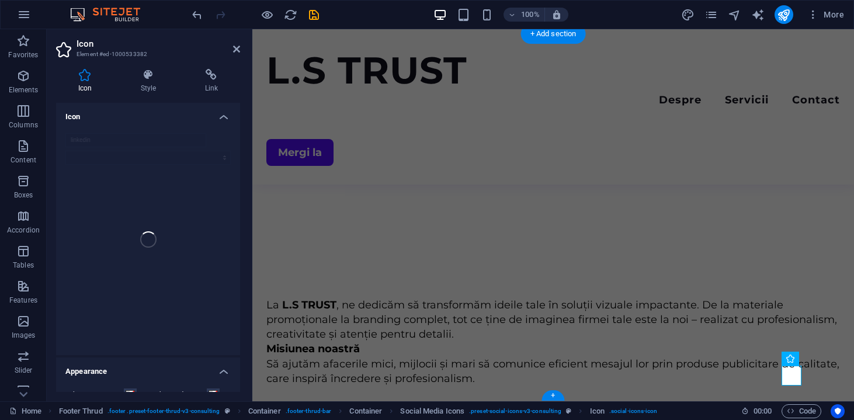
scroll to position [721, 0]
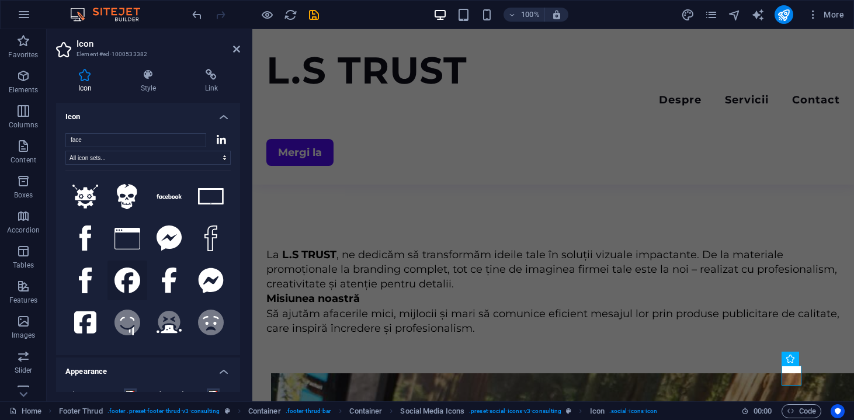
type input "face"
click at [124, 293] on icon at bounding box center [127, 280] width 26 height 26
click at [122, 293] on icon at bounding box center [127, 280] width 26 height 26
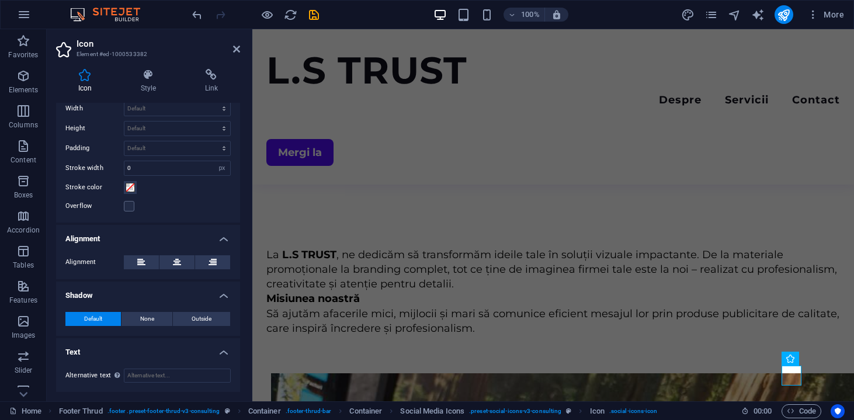
scroll to position [323, 0]
click at [201, 82] on h4 "Link" at bounding box center [211, 81] width 57 height 25
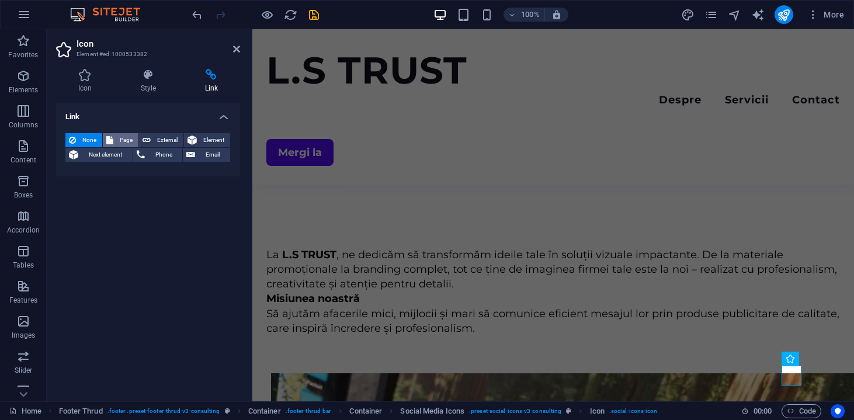
click at [135, 137] on button "Page" at bounding box center [121, 140] width 36 height 14
select select
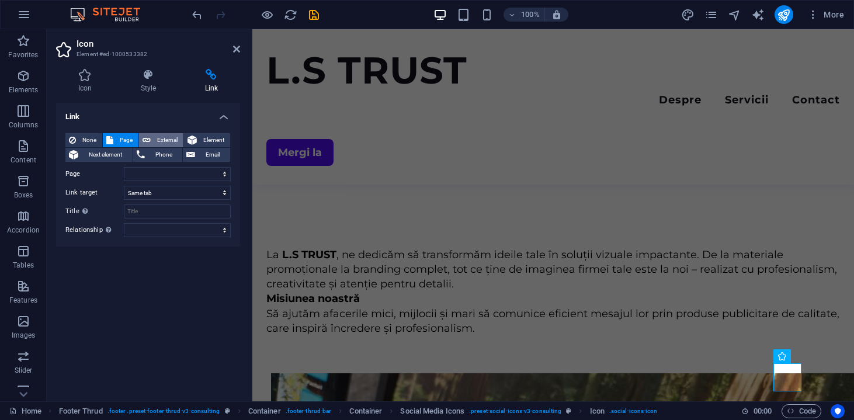
click at [170, 141] on span "External" at bounding box center [167, 140] width 26 height 14
select select "blank"
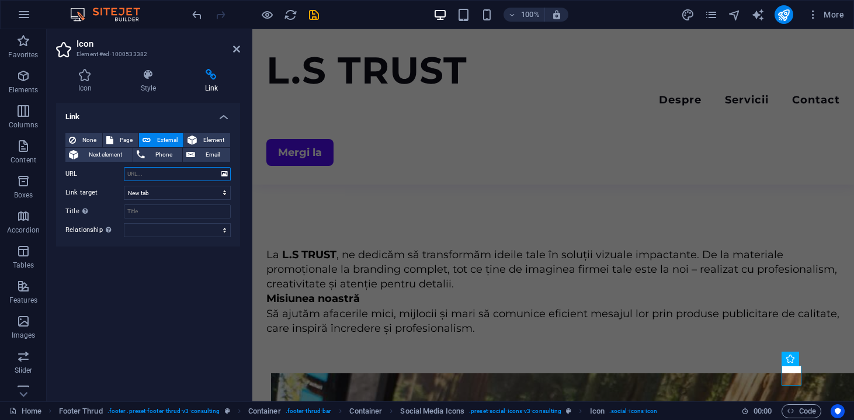
paste input "https://www.facebook.com/p/LS-TRUST-61575199380560/"
type input "https://www.facebook.com/p/LS-TRUST-61575199380560/"
click at [179, 215] on input "Title Additional link description, should not be the same as the link text. The…" at bounding box center [177, 211] width 107 height 14
type input "Facebook"
click at [175, 277] on div "Link None Page External Element Next element Phone Email Page Home About Servic…" at bounding box center [148, 247] width 184 height 289
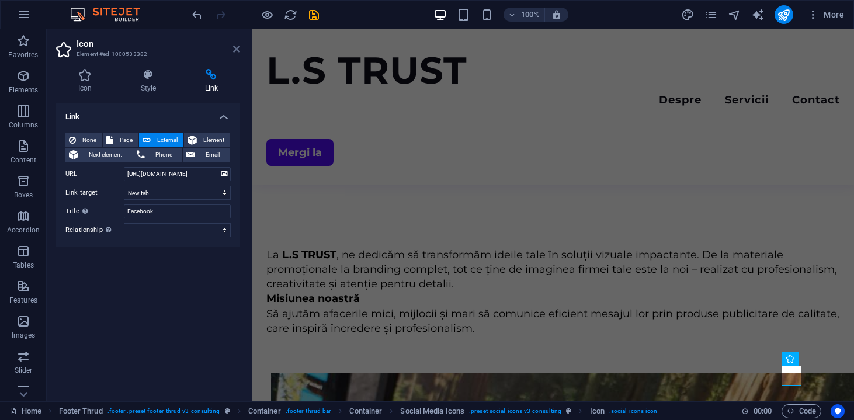
click at [237, 47] on icon at bounding box center [236, 48] width 7 height 9
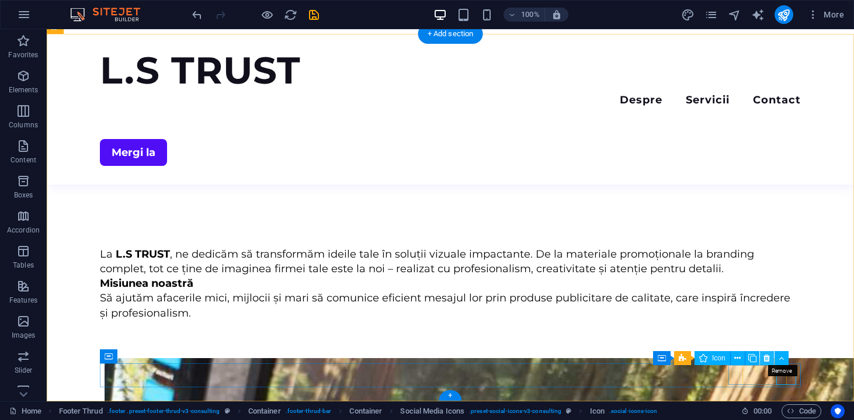
click at [768, 357] on icon at bounding box center [766, 358] width 6 height 12
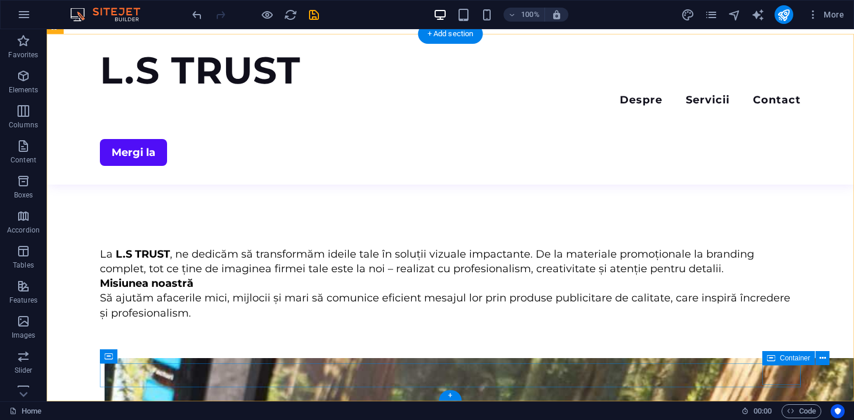
click at [821, 358] on icon at bounding box center [822, 358] width 6 height 12
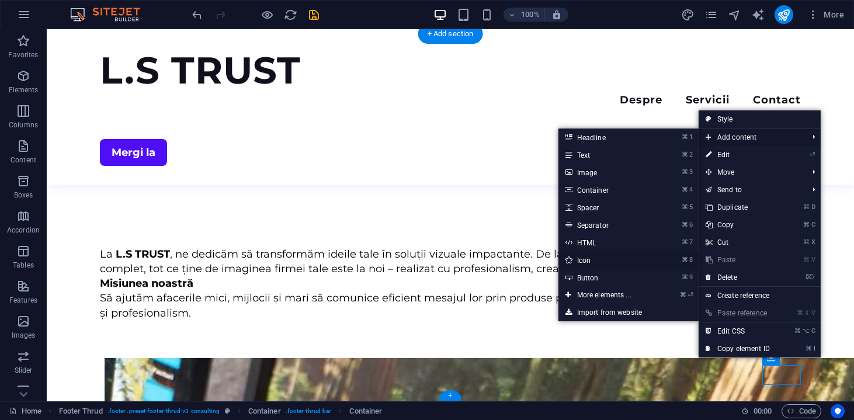
click at [615, 259] on link "⌘ 8 Icon" at bounding box center [606, 260] width 96 height 18
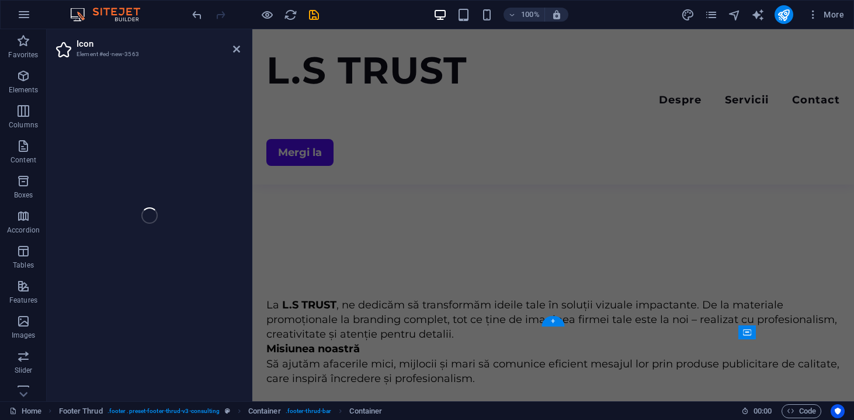
scroll to position [745, 0]
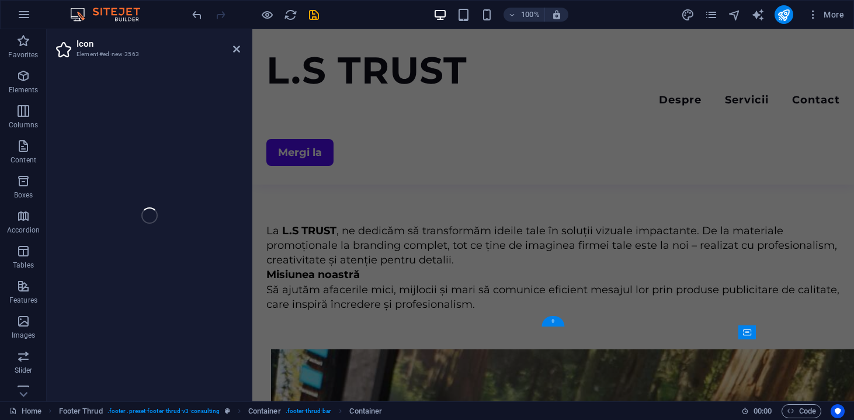
select select "xMidYMid"
select select "px"
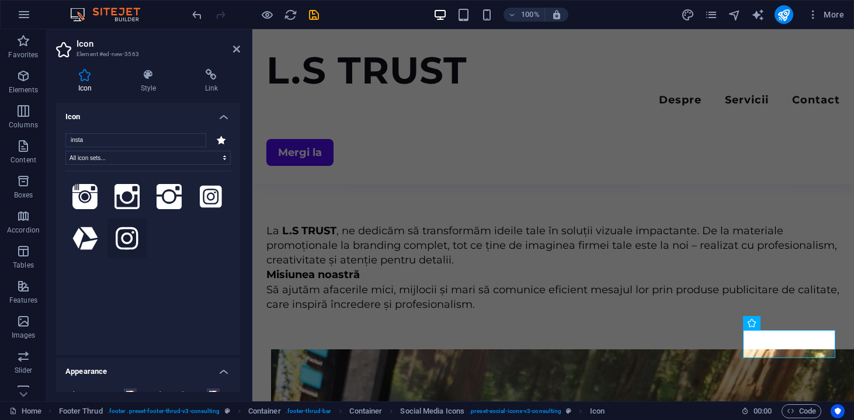
type input "insta"
click at [134, 249] on icon at bounding box center [127, 238] width 22 height 22
click at [205, 85] on h4 "Link" at bounding box center [211, 81] width 57 height 25
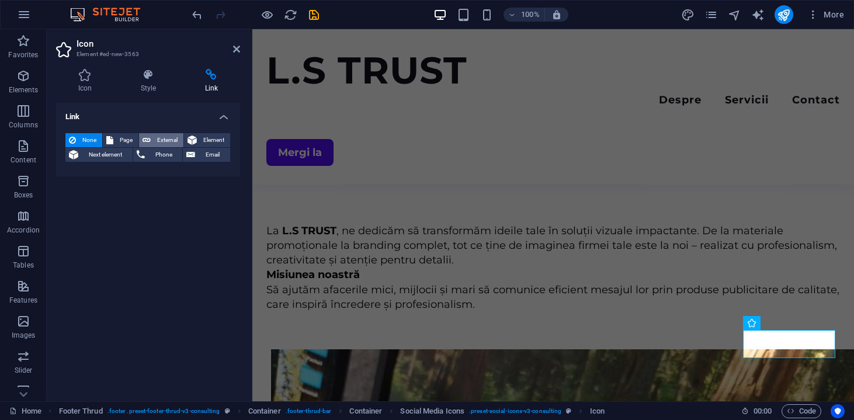
click at [166, 138] on span "External" at bounding box center [167, 140] width 26 height 14
select select "blank"
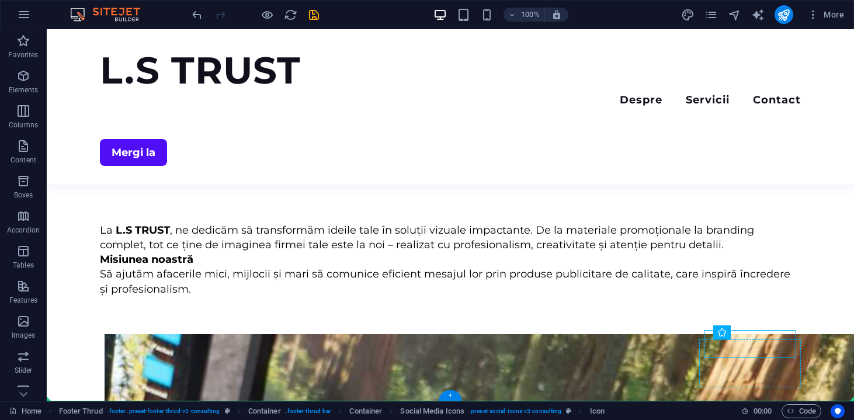
drag, startPoint x: 736, startPoint y: 347, endPoint x: 752, endPoint y: 384, distance: 40.3
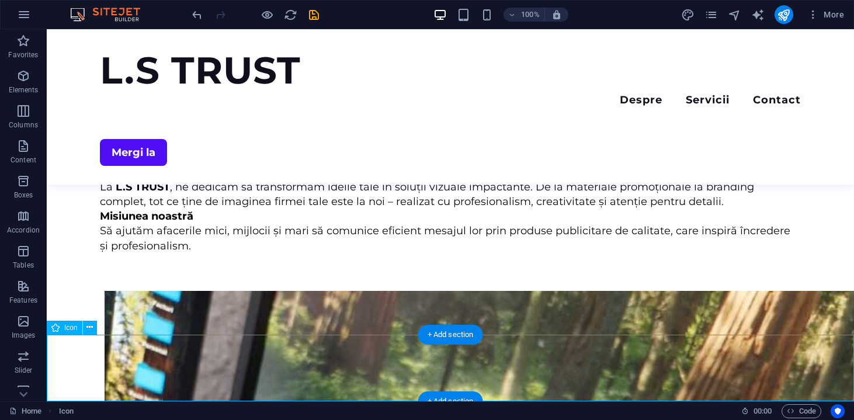
scroll to position [737, 0]
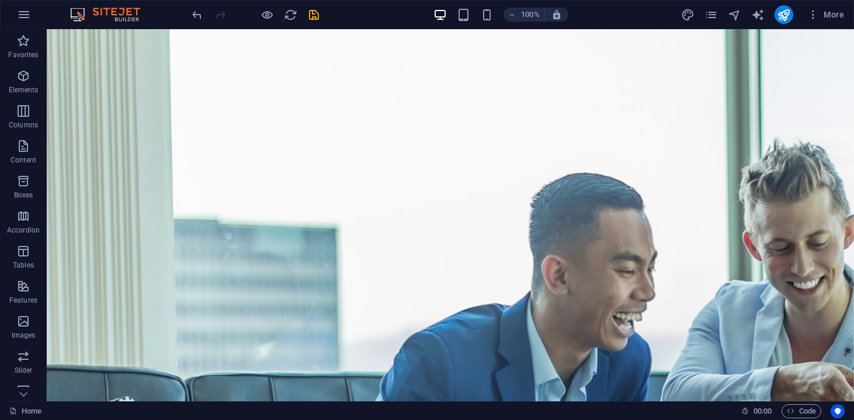
scroll to position [0, 0]
click at [786, 18] on icon "publish" at bounding box center [783, 14] width 13 height 13
click at [787, 14] on icon "publish" at bounding box center [783, 14] width 13 height 13
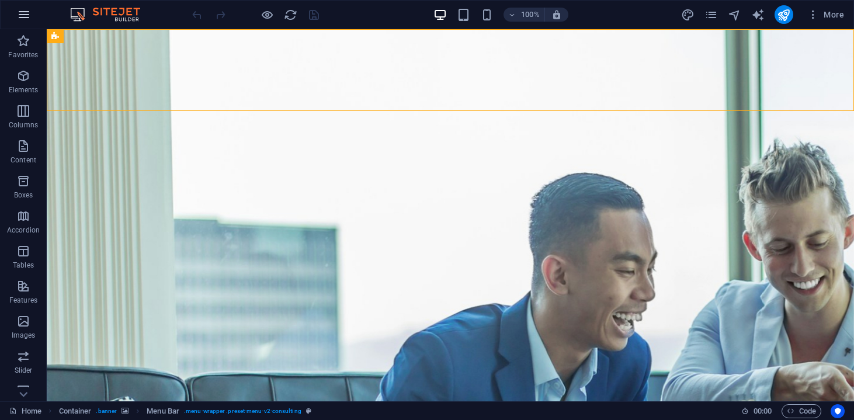
click at [23, 17] on icon "button" at bounding box center [24, 15] width 14 height 14
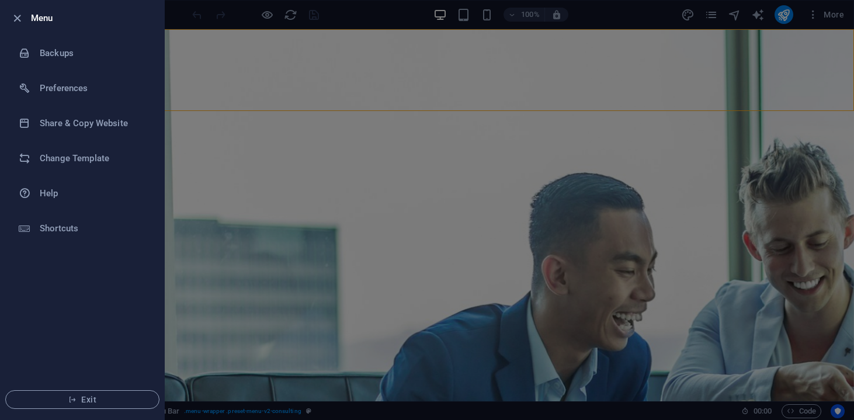
click at [368, 140] on div at bounding box center [427, 210] width 854 height 420
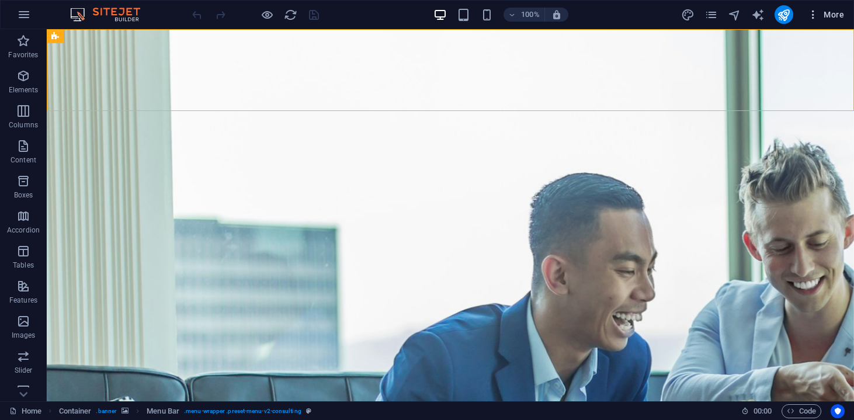
click at [841, 18] on span "More" at bounding box center [825, 15] width 37 height 12
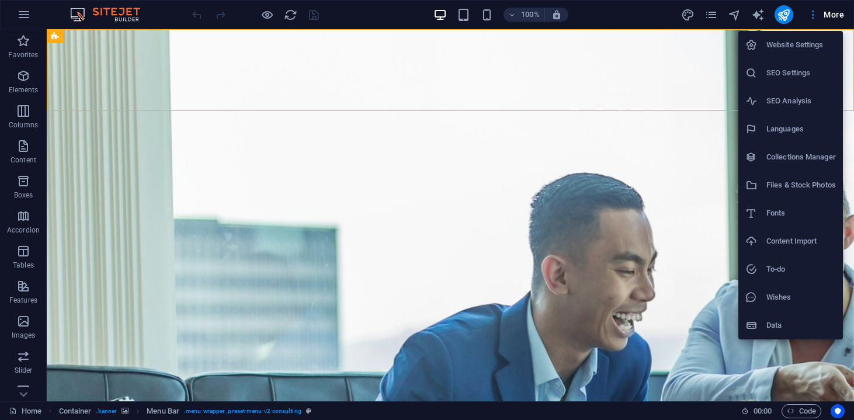
click at [795, 135] on h6 "Languages" at bounding box center [800, 129] width 69 height 14
select select "131"
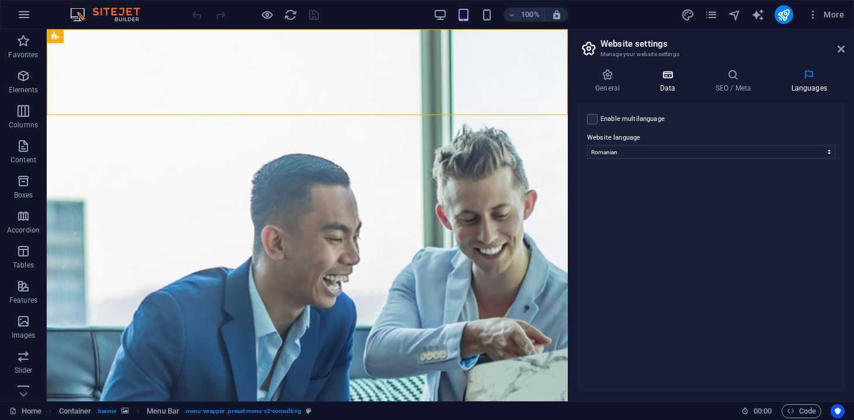
click at [653, 83] on h4 "Data" at bounding box center [669, 81] width 55 height 25
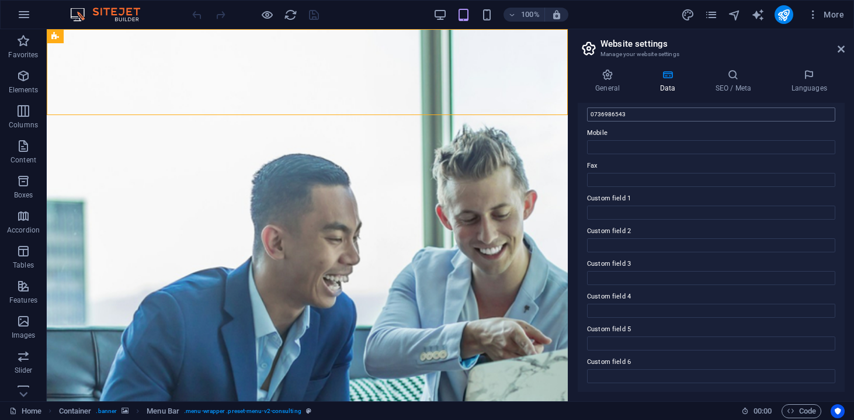
scroll to position [271, 0]
click at [611, 86] on h4 "General" at bounding box center [609, 81] width 64 height 25
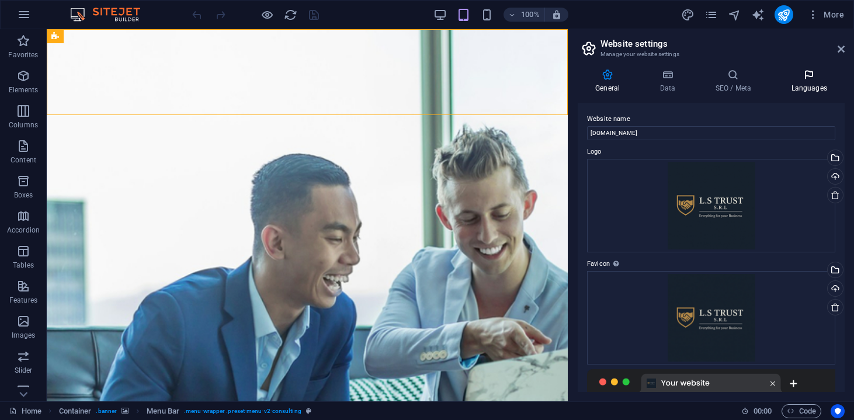
click at [808, 75] on icon at bounding box center [808, 75] width 71 height 12
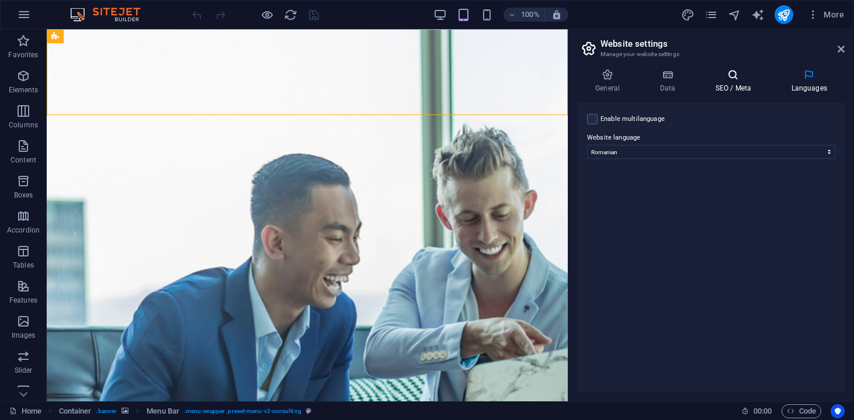
click at [713, 74] on icon at bounding box center [732, 75] width 71 height 12
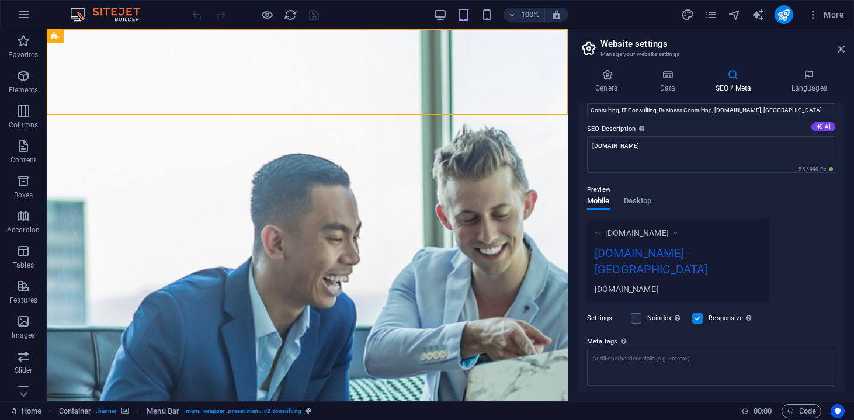
scroll to position [92, 0]
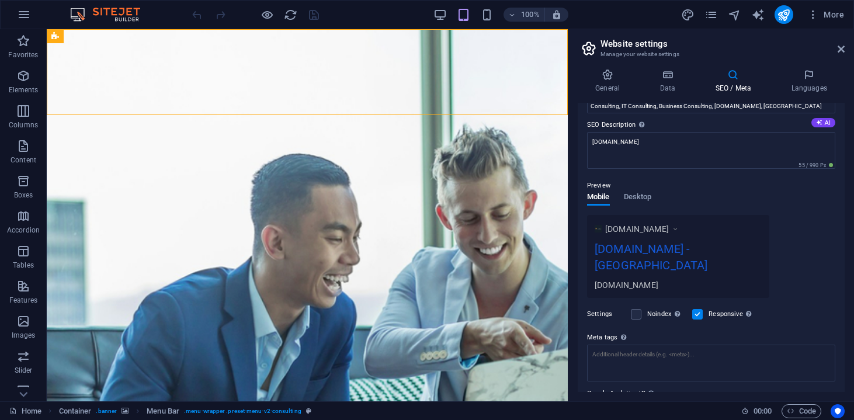
click at [683, 240] on div "lstrust.ro - Berlin" at bounding box center [677, 259] width 167 height 39
click at [674, 253] on div "lstrust.ro - Berlin" at bounding box center [677, 259] width 167 height 39
click at [647, 202] on span "Desktop" at bounding box center [638, 198] width 28 height 16
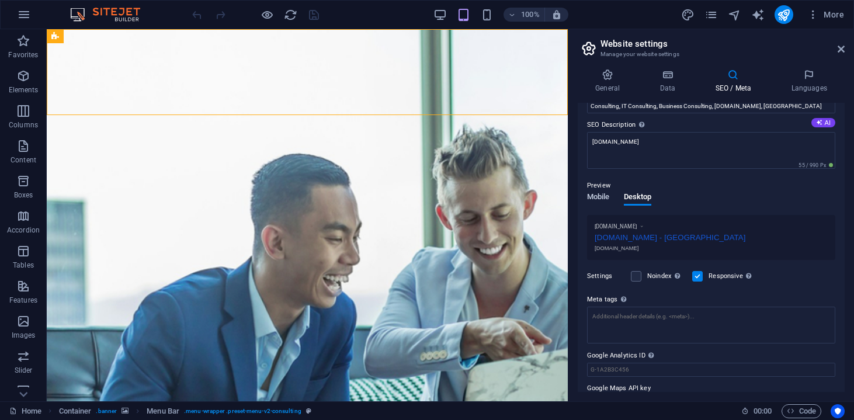
click at [605, 199] on span "Mobile" at bounding box center [598, 198] width 23 height 16
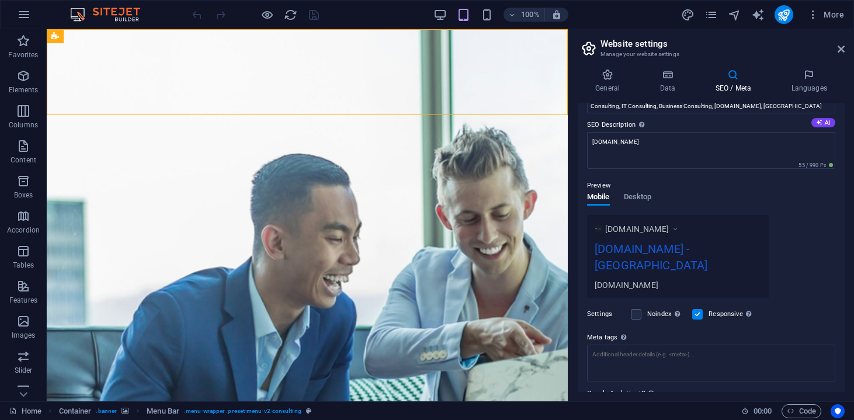
click at [722, 168] on div "SEO Description Describe the contents of your website - this is crucial for sea…" at bounding box center [711, 143] width 248 height 51
click at [700, 148] on textarea "lstrust.ro" at bounding box center [711, 150] width 248 height 37
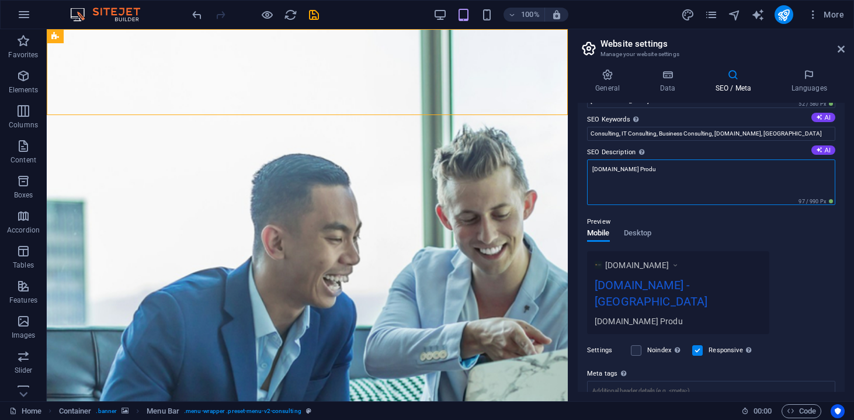
scroll to position [53, 0]
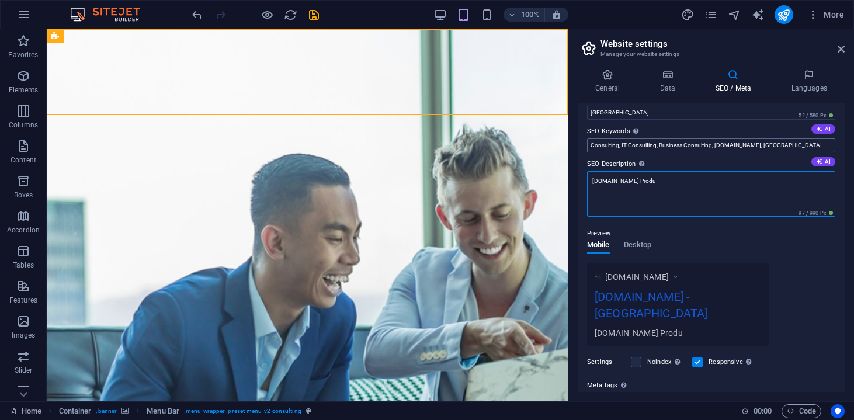
type textarea "lstrust.ro Produ"
click at [758, 149] on input "Consulting, IT Consulting, Business Consulting, lstrust.ro, Berlin" at bounding box center [711, 145] width 248 height 14
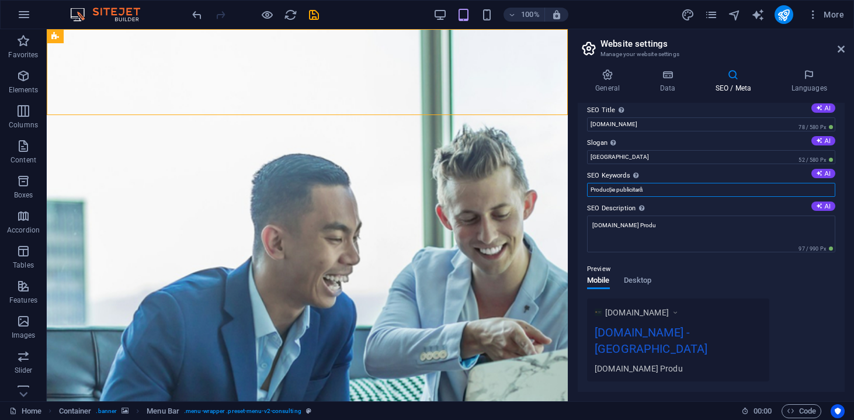
scroll to position [0, 0]
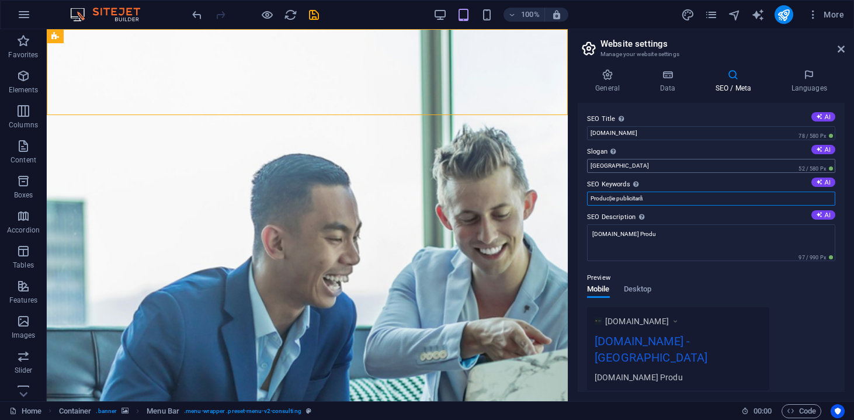
type input "Producție publicitară"
click at [740, 159] on input "Berlin" at bounding box center [711, 166] width 248 height 14
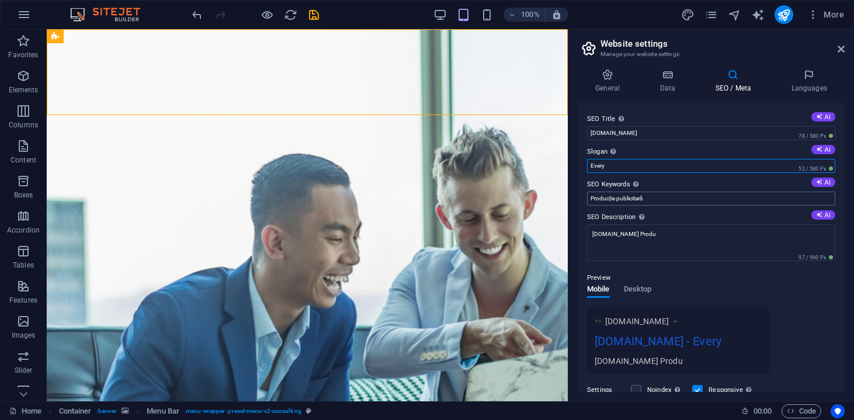
paste input "thing for your"
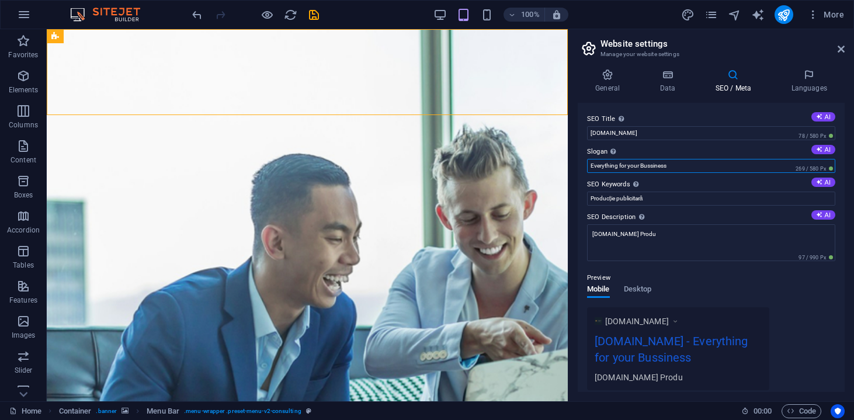
click at [652, 166] on input "Everything for your Bussiness" at bounding box center [711, 166] width 248 height 14
type input "Everything for your Business"
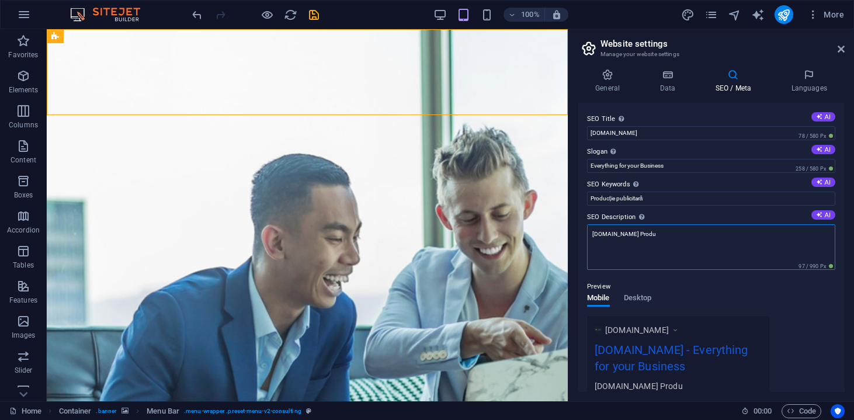
click at [656, 239] on textarea "lstrust.ro Produ" at bounding box center [711, 247] width 248 height 46
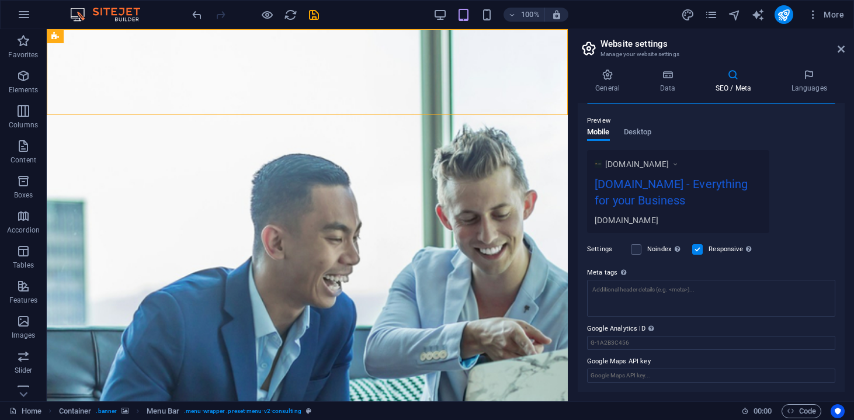
scroll to position [165, 0]
type textarea "lstrust.ro"
click at [669, 371] on input "Google Maps API key" at bounding box center [711, 376] width 248 height 14
paste input "<iframe src="https://www.google.com/maps/embed?pb=!1m18!1m12!1m3!1d2858.6669026…"
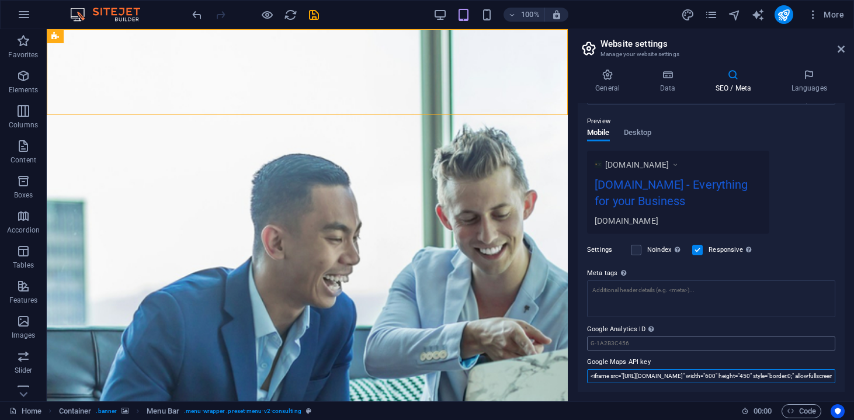
type input "<iframe src="https://www.google.com/maps/embed?pb=!1m18!1m12!1m3!1d2858.6669026…"
click at [733, 347] on input "Google Analytics ID Please only add the Google Analytics ID. We automatically i…" at bounding box center [711, 343] width 248 height 14
paste input "<iframe src="https://www.google.com/maps/embed?pb=!1m18!1m12!1m3!1d2858.6669026…"
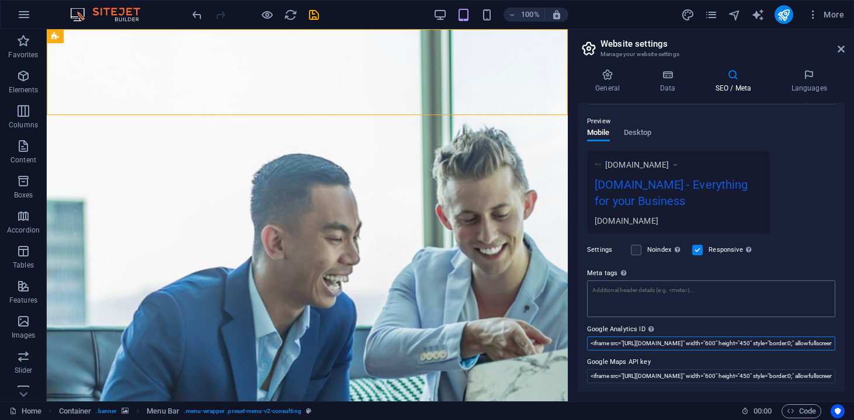
type input "<iframe src="https://www.google.com/maps/embed?pb=!1m18!1m12!1m3!1d2858.6669026…"
click at [728, 287] on div "Meta tags Enter HTML code here that will be placed inside the tags of your webs…" at bounding box center [711, 291] width 248 height 51
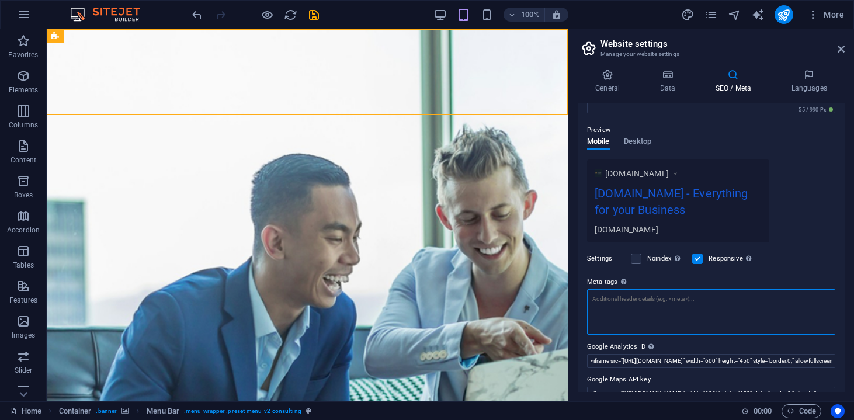
paste textarea "<iframe src="https://www.google.com/maps/embed?pb=!1m18!1m12!1m3!1d2858.6669026…"
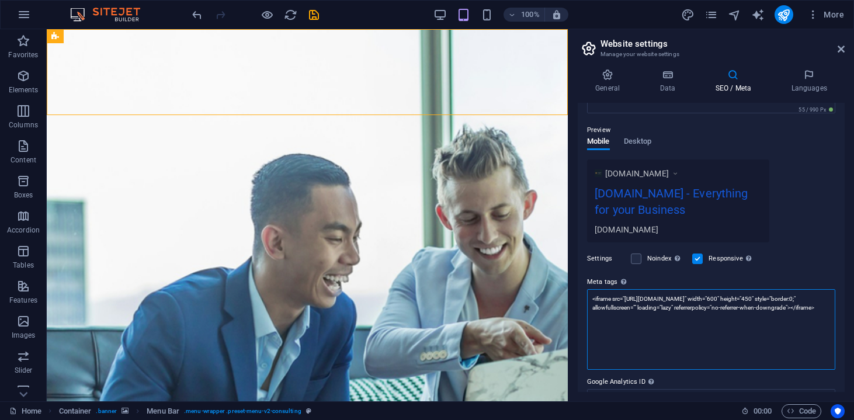
scroll to position [0, 0]
type textarea "<iframe src="https://www.google.com/maps/embed?pb=!1m18!1m12!1m3!1d2858.6669026…"
click at [767, 278] on label "Meta tags Enter HTML code here that will be placed inside the tags of your webs…" at bounding box center [711, 282] width 248 height 14
click at [767, 289] on textarea "<iframe src="https://www.google.com/maps/embed?pb=!1m18!1m12!1m3!1d2858.6669026…" at bounding box center [711, 329] width 248 height 81
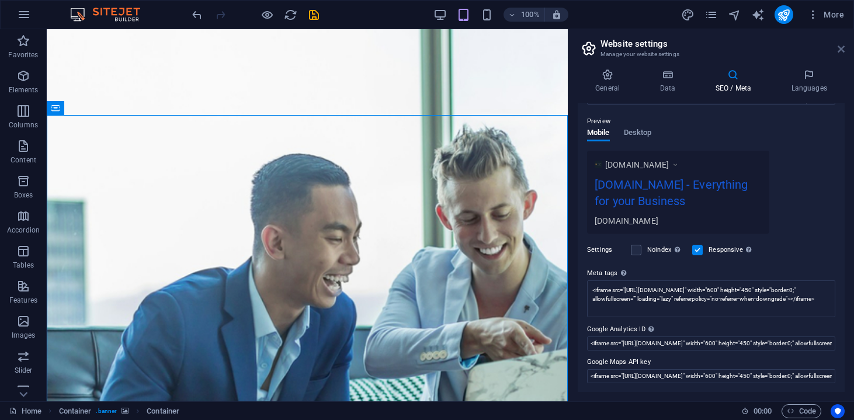
click at [838, 51] on icon at bounding box center [840, 48] width 7 height 9
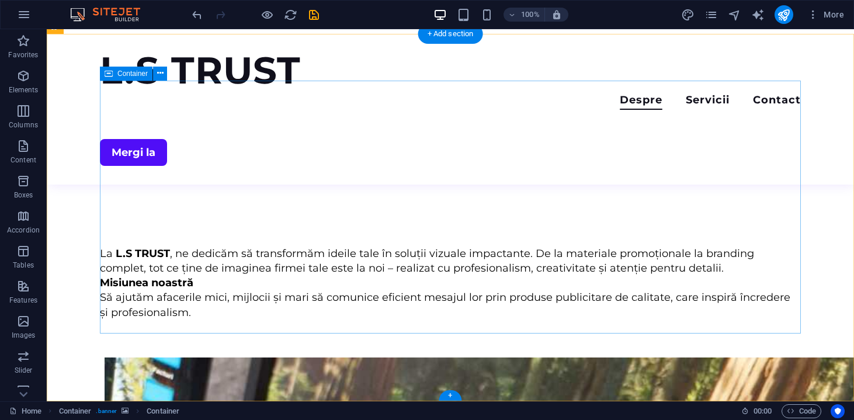
scroll to position [671, 0]
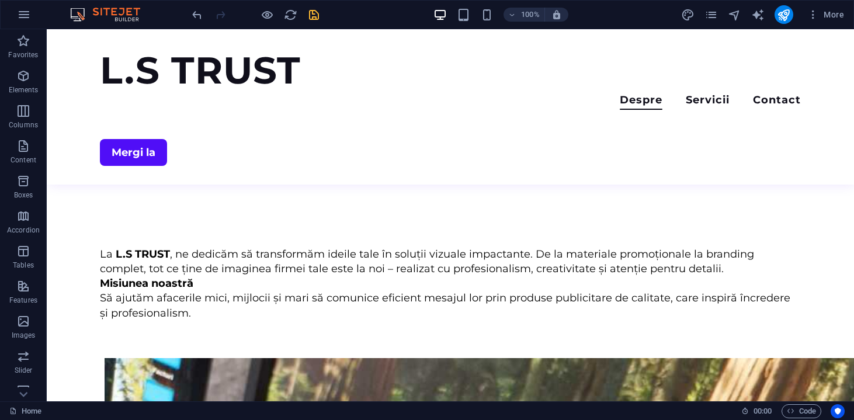
click at [318, 20] on icon "save" at bounding box center [313, 14] width 13 height 13
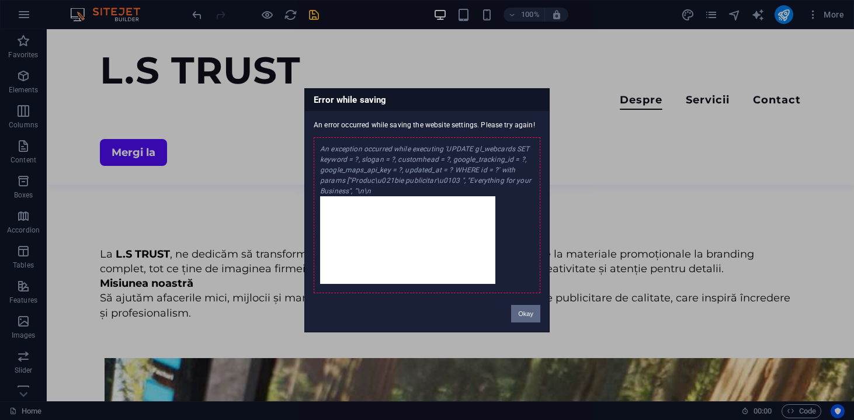
click at [519, 316] on button "Okay" at bounding box center [525, 314] width 29 height 18
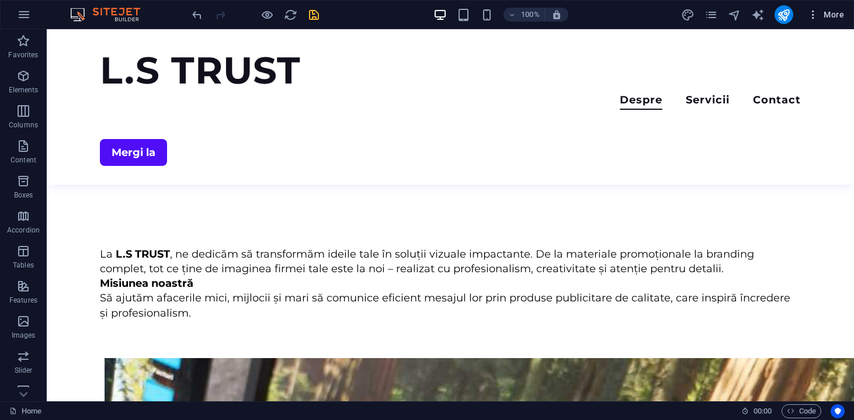
click at [830, 18] on span "More" at bounding box center [825, 15] width 37 height 12
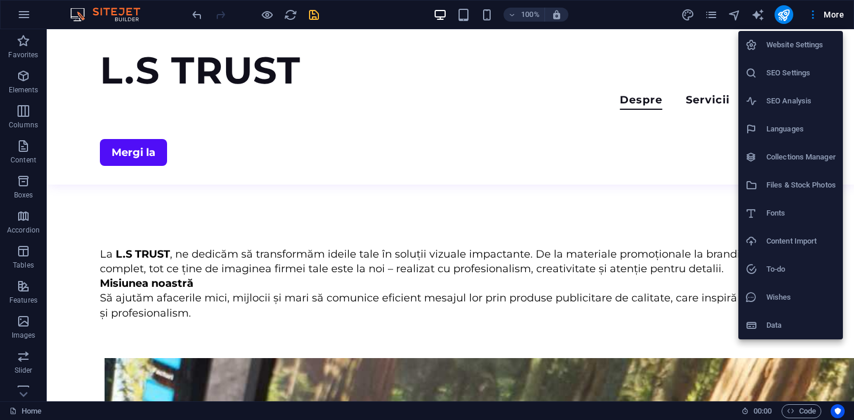
click at [789, 50] on h6 "Website Settings" at bounding box center [800, 45] width 69 height 14
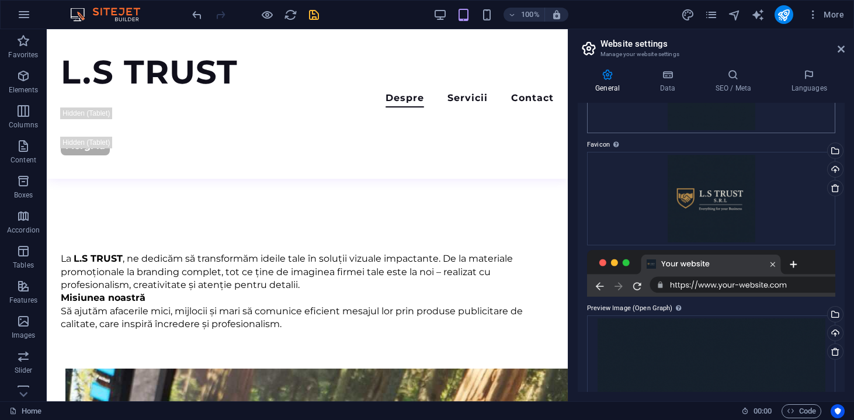
scroll to position [226, 0]
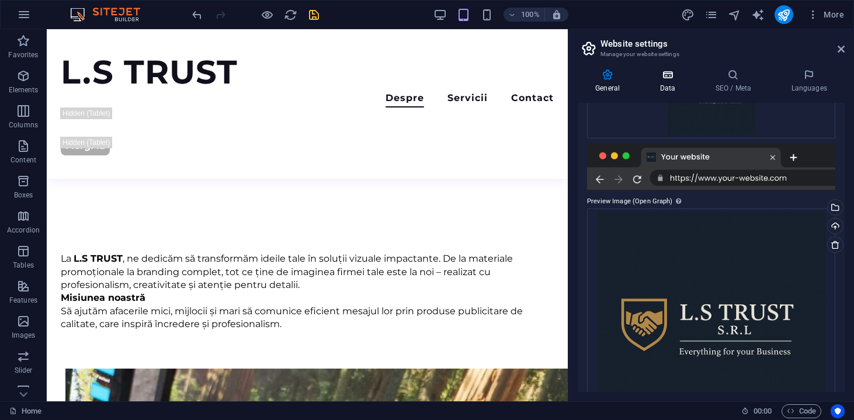
click at [664, 76] on icon at bounding box center [667, 75] width 51 height 12
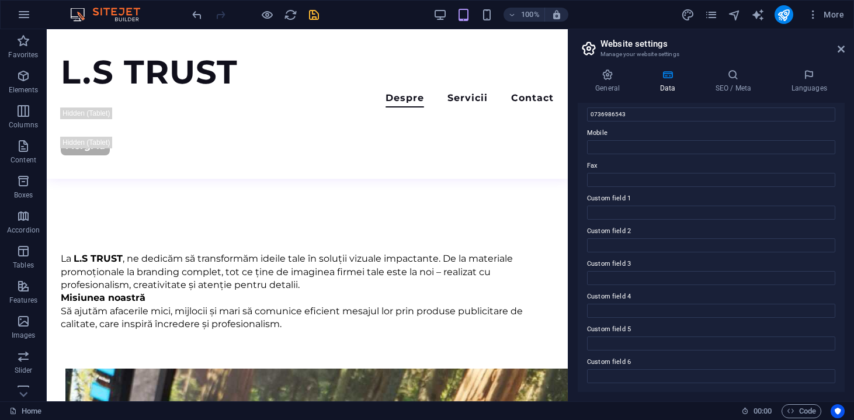
scroll to position [271, 0]
click at [742, 84] on h4 "SEO / Meta" at bounding box center [735, 81] width 76 height 25
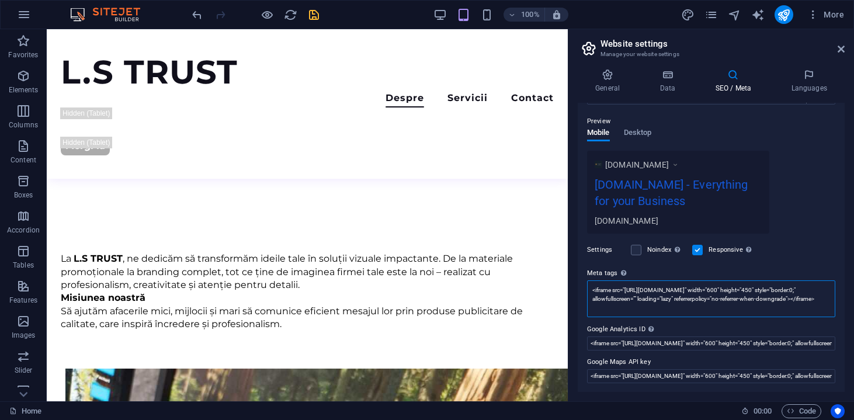
click at [703, 305] on textarea "<iframe src="https://www.google.com/maps/embed?pb=!1m18!1m12!1m3!1d2858.6669026…" at bounding box center [711, 298] width 248 height 37
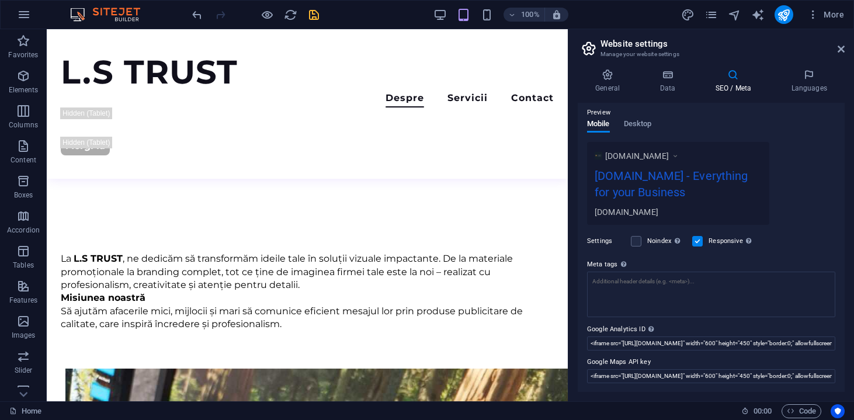
scroll to position [156, 0]
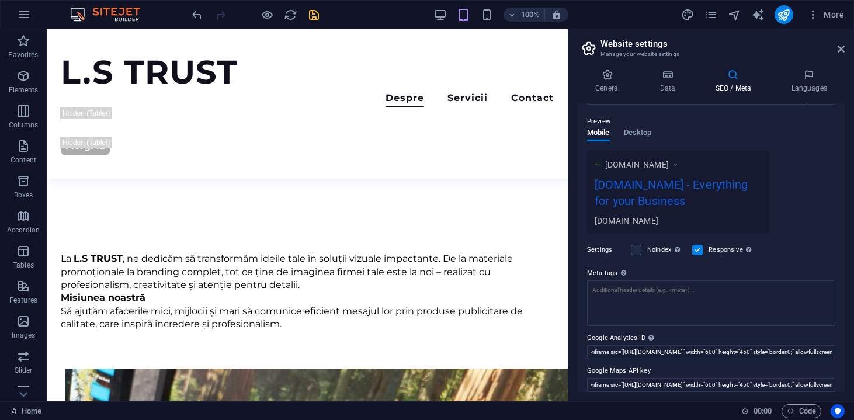
click at [320, 11] on icon "save" at bounding box center [313, 14] width 13 height 13
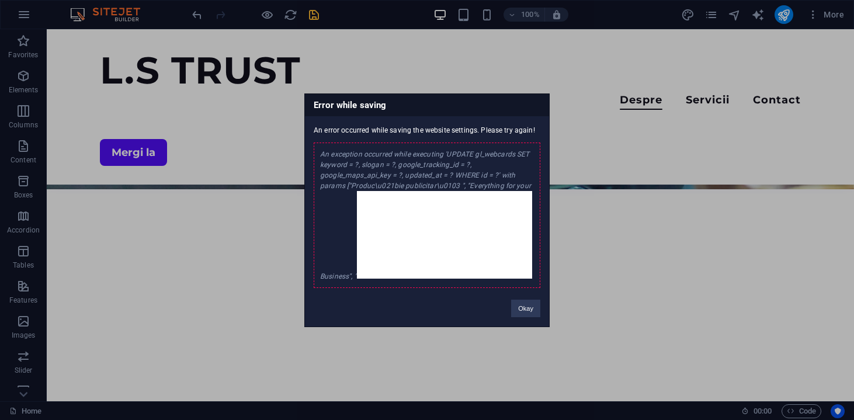
click at [541, 308] on div "Okay" at bounding box center [525, 303] width 47 height 30
click at [526, 314] on button "Okay" at bounding box center [525, 309] width 29 height 18
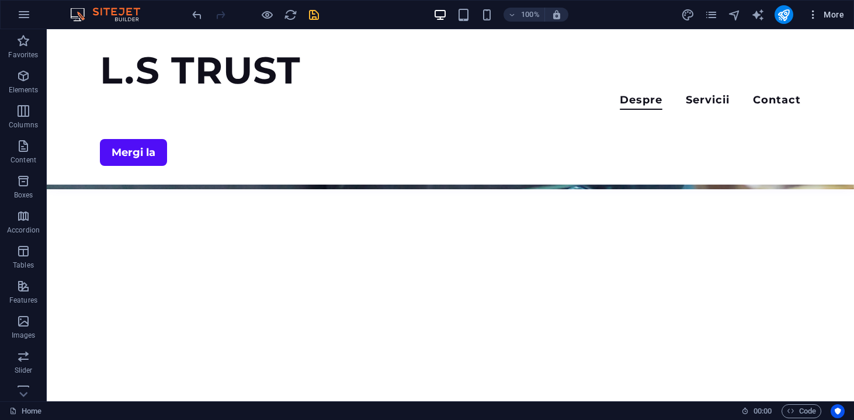
click at [830, 17] on span "More" at bounding box center [825, 15] width 37 height 12
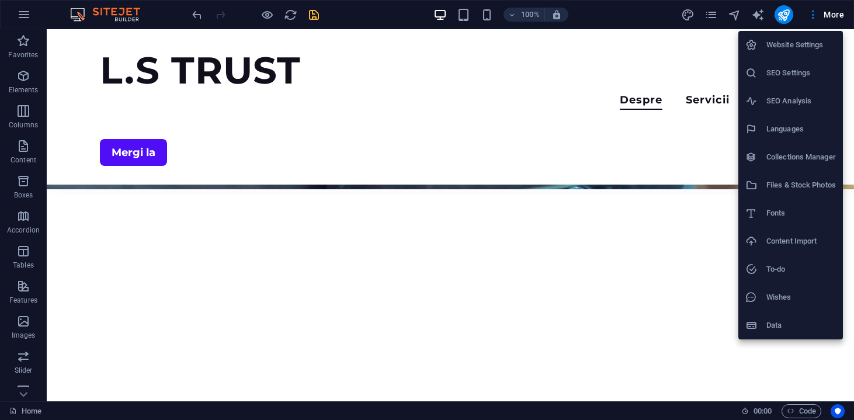
click at [771, 320] on h6 "Data" at bounding box center [800, 325] width 69 height 14
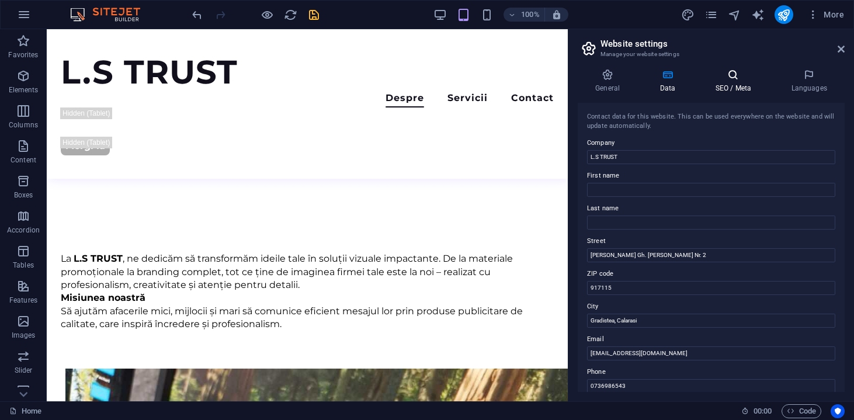
click at [726, 86] on h4 "SEO / Meta" at bounding box center [735, 81] width 76 height 25
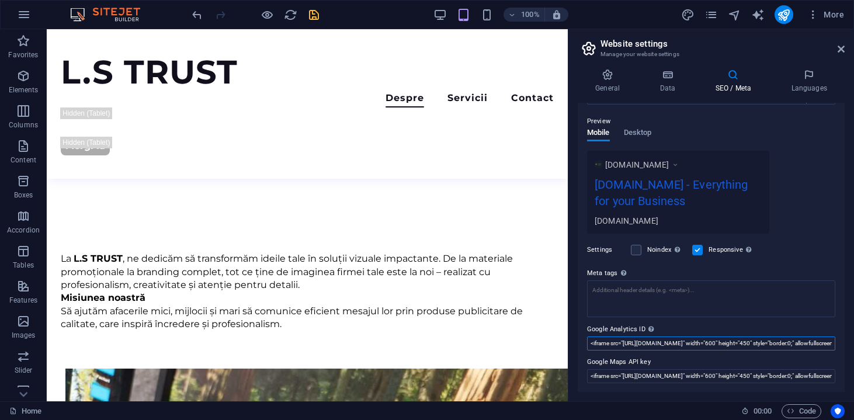
click at [697, 341] on input "<iframe src="https://www.google.com/maps/embed?pb=!1m18!1m12!1m3!1d2858.6669026…" at bounding box center [711, 343] width 248 height 14
click at [697, 373] on input "<iframe src="https://www.google.com/maps/embed?pb=!1m18!1m12!1m3!1d2858.6669026…" at bounding box center [711, 376] width 248 height 14
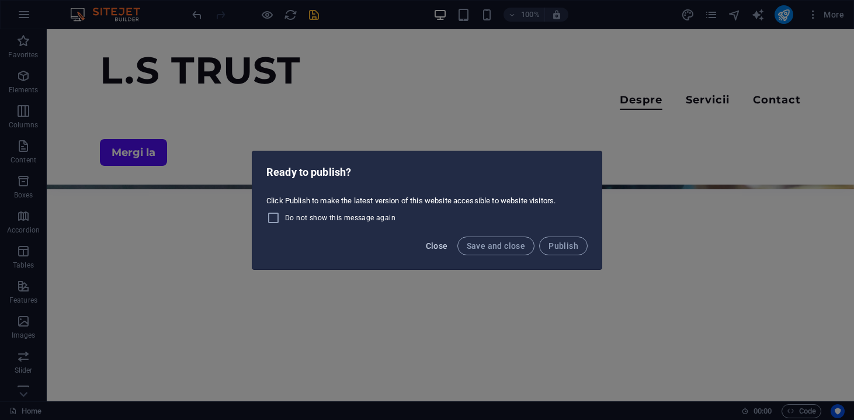
click at [441, 245] on span "Close" at bounding box center [437, 245] width 22 height 9
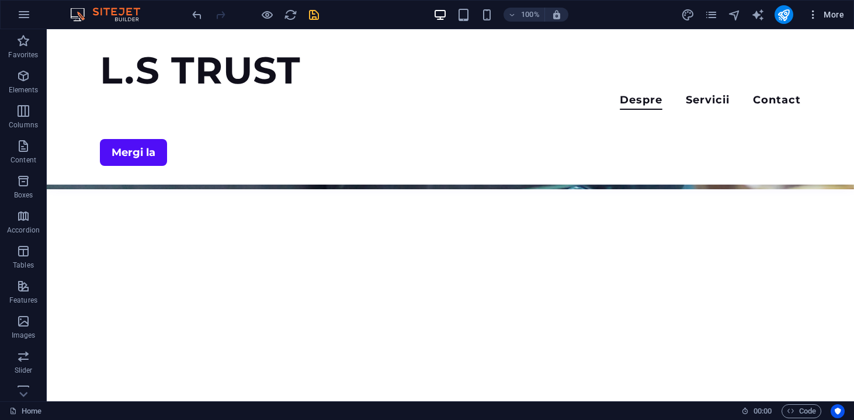
click at [833, 14] on span "More" at bounding box center [825, 15] width 37 height 12
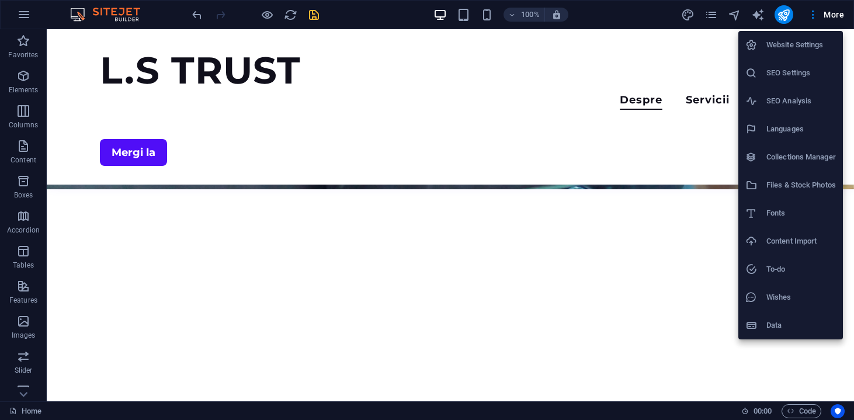
click at [788, 70] on h6 "SEO Settings" at bounding box center [800, 73] width 69 height 14
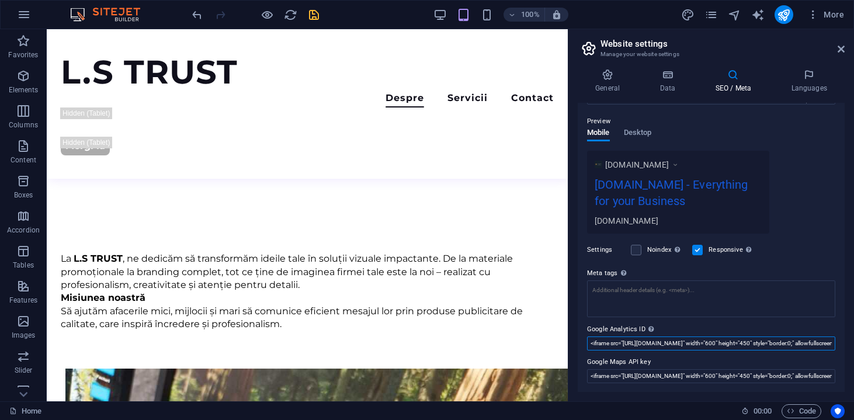
click at [711, 339] on input "<iframe src="https://www.google.com/maps/embed?pb=!1m18!1m12!1m3!1d2858.6669026…" at bounding box center [711, 343] width 248 height 14
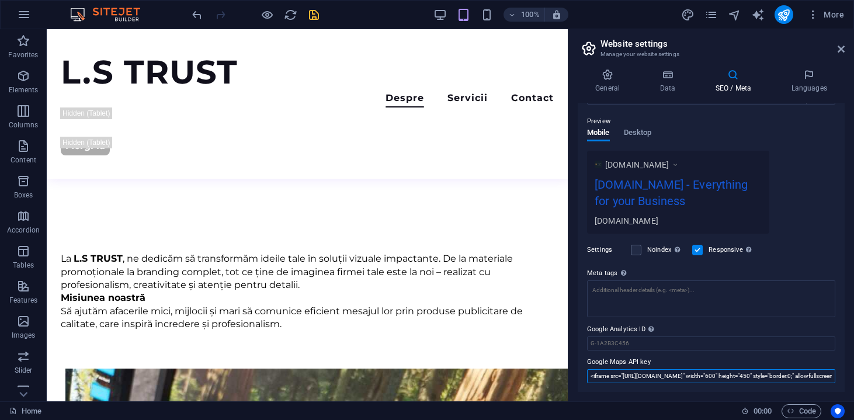
click at [720, 376] on input "<iframe src="https://www.google.com/maps/embed?pb=!1m18!1m12!1m3!1d2858.6669026…" at bounding box center [711, 376] width 248 height 14
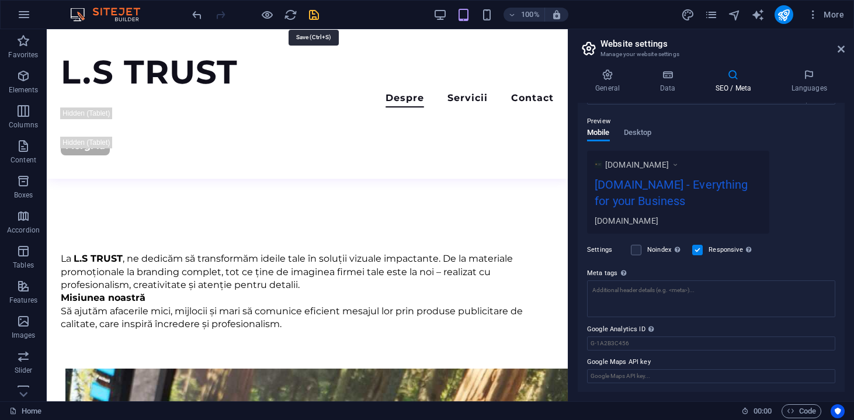
click at [319, 15] on icon "save" at bounding box center [313, 14] width 13 height 13
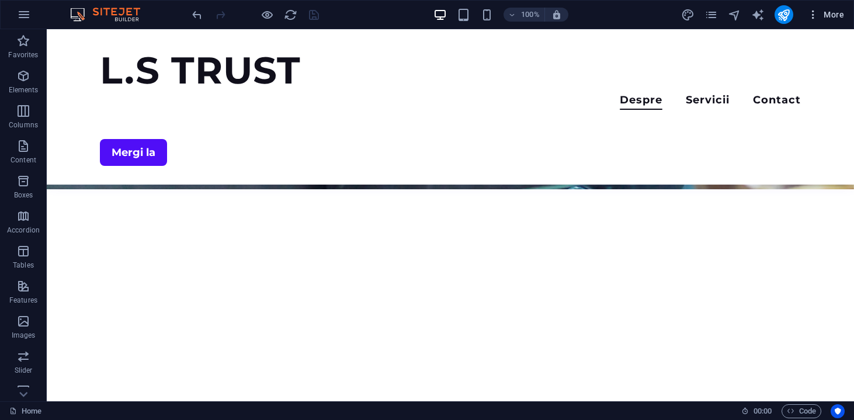
click at [841, 14] on span "More" at bounding box center [825, 15] width 37 height 12
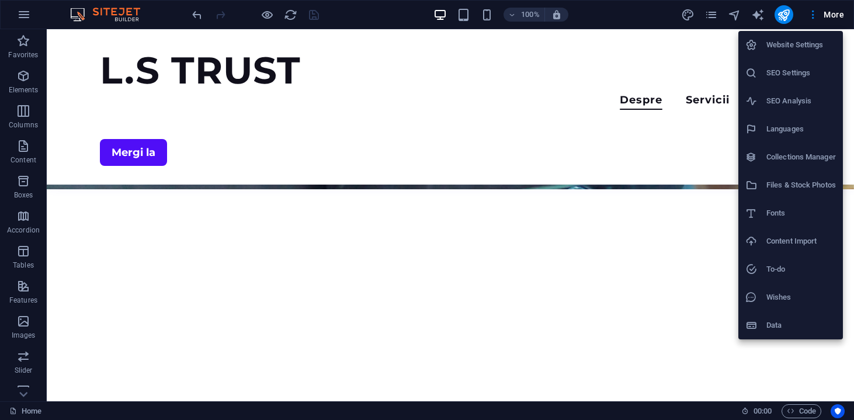
click at [781, 323] on h6 "Data" at bounding box center [800, 325] width 69 height 14
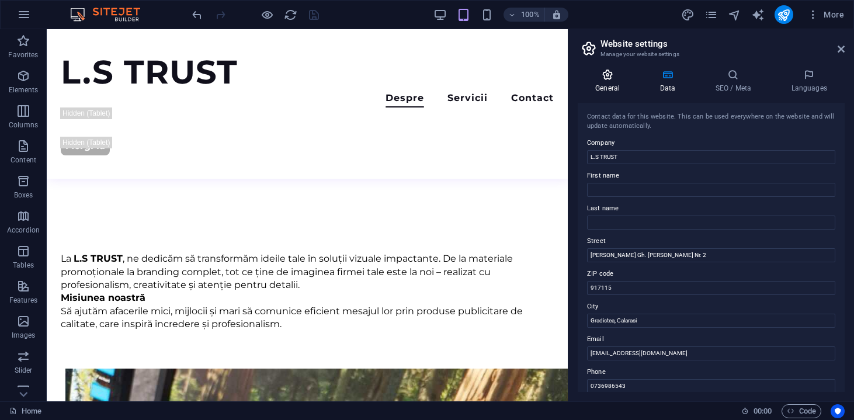
click at [623, 76] on icon at bounding box center [607, 75] width 60 height 12
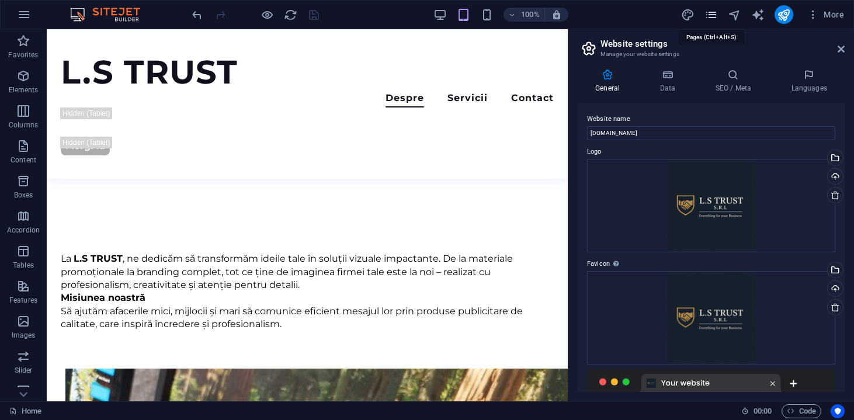
click at [710, 19] on icon "pages" at bounding box center [710, 14] width 13 height 13
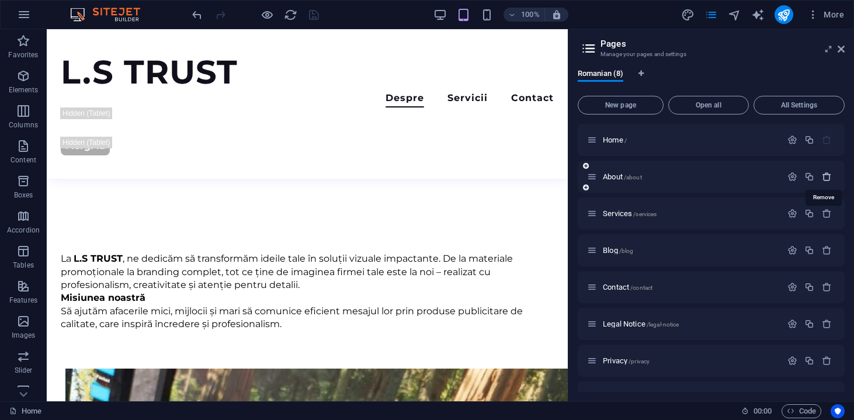
click at [826, 176] on icon "button" at bounding box center [826, 177] width 10 height 10
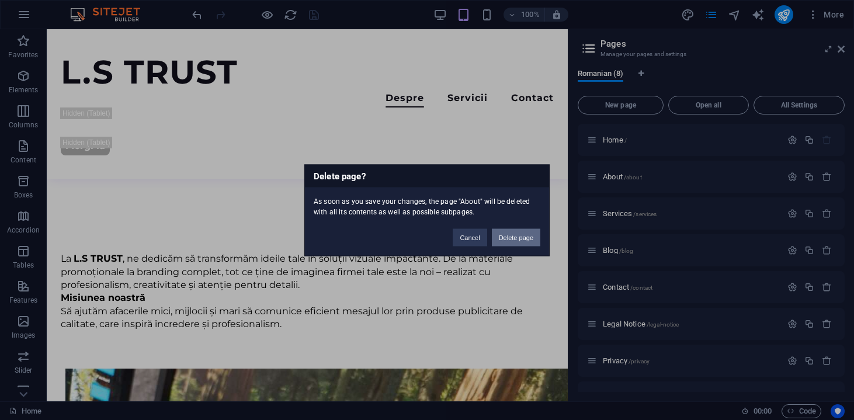
click at [512, 232] on button "Delete page" at bounding box center [516, 237] width 48 height 18
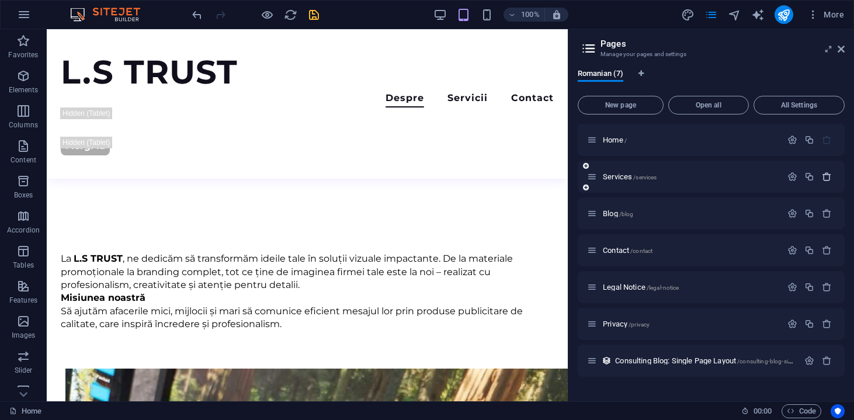
click at [830, 177] on icon "button" at bounding box center [826, 177] width 10 height 10
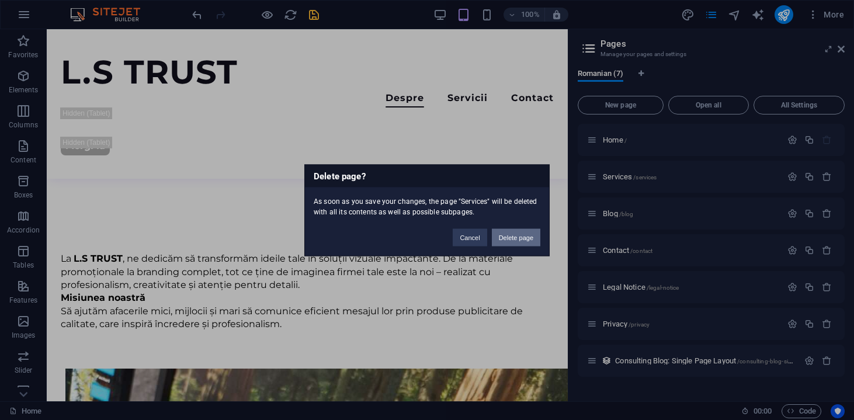
click at [528, 243] on button "Delete page" at bounding box center [516, 237] width 48 height 18
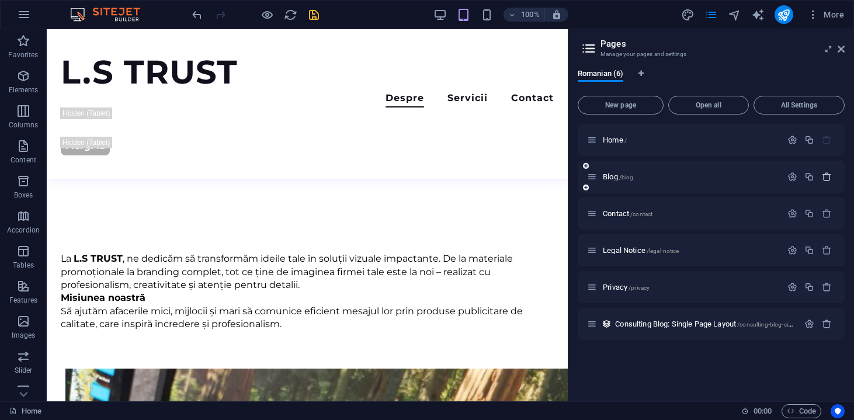
click at [826, 178] on icon "button" at bounding box center [826, 177] width 10 height 10
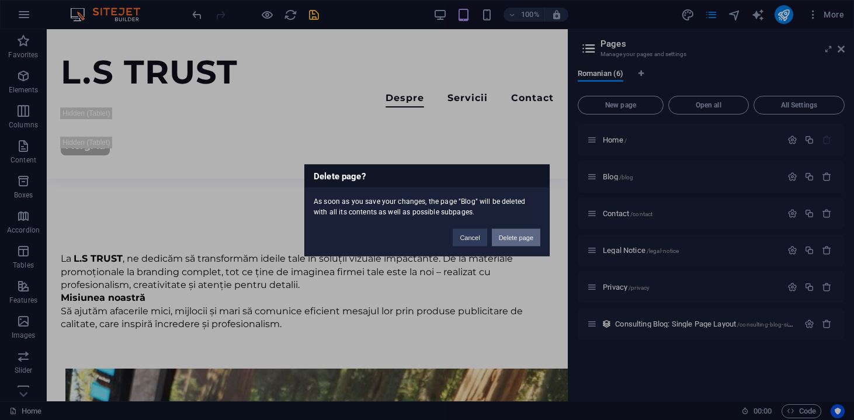
click at [523, 238] on button "Delete page" at bounding box center [516, 237] width 48 height 18
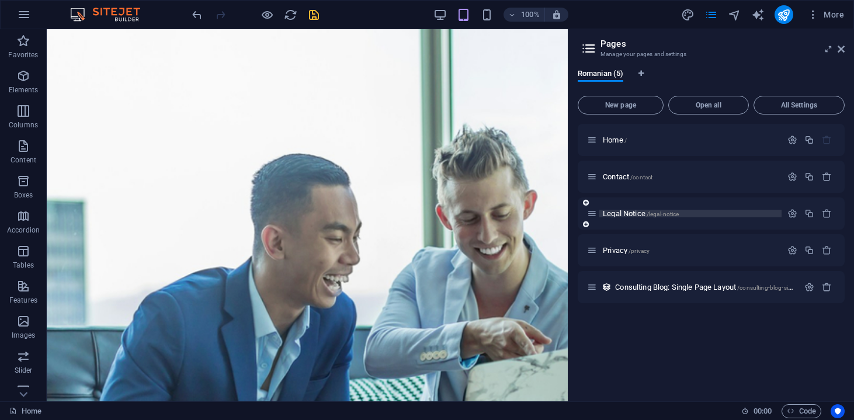
scroll to position [0, 0]
click at [828, 177] on icon "button" at bounding box center [826, 177] width 10 height 10
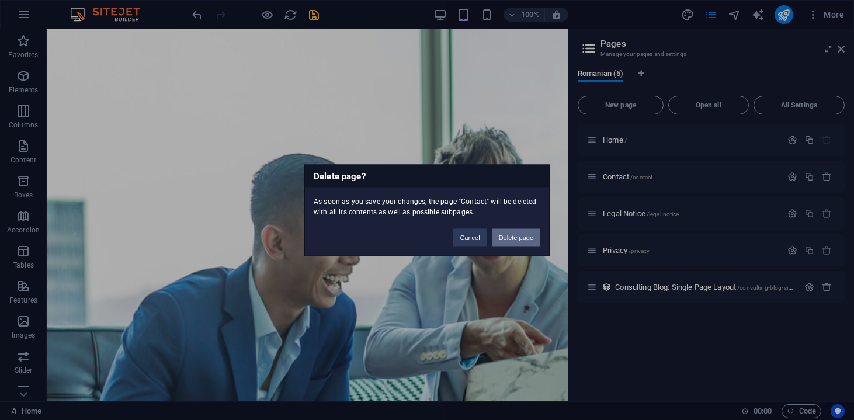
click at [524, 234] on button "Delete page" at bounding box center [516, 237] width 48 height 18
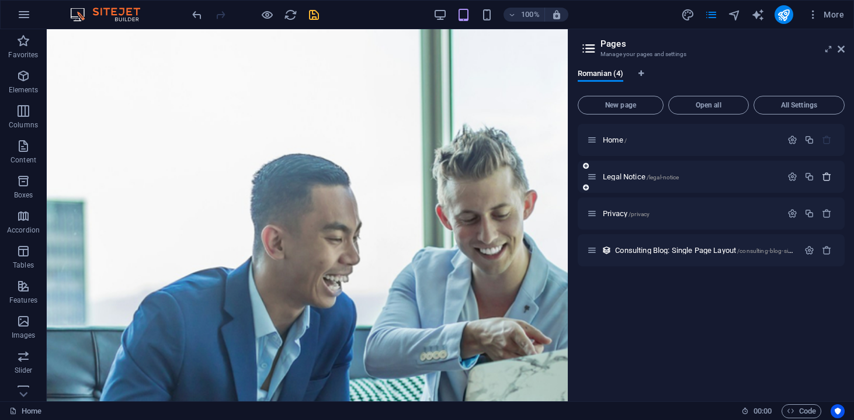
click at [827, 180] on icon "button" at bounding box center [826, 177] width 10 height 10
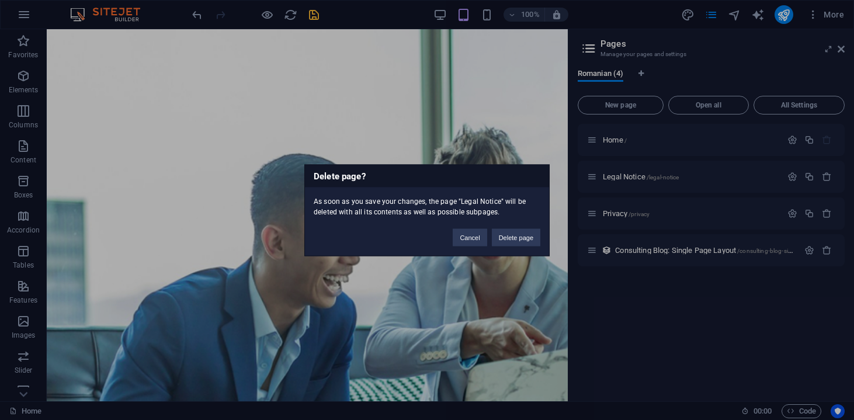
click at [541, 236] on div "Cancel Delete page" at bounding box center [496, 232] width 105 height 30
click at [511, 241] on button "Delete page" at bounding box center [516, 237] width 48 height 18
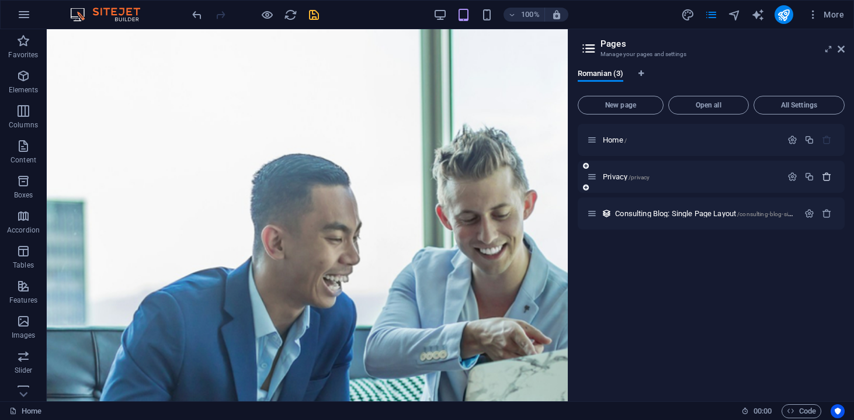
click at [826, 179] on icon "button" at bounding box center [826, 177] width 10 height 10
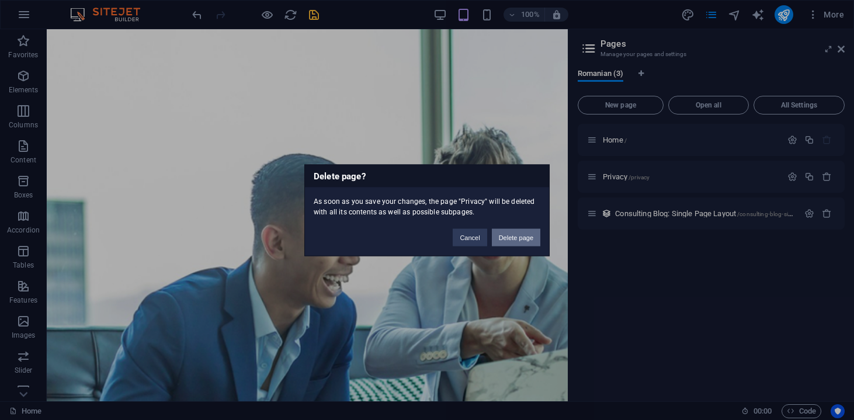
click at [524, 238] on button "Delete page" at bounding box center [516, 237] width 48 height 18
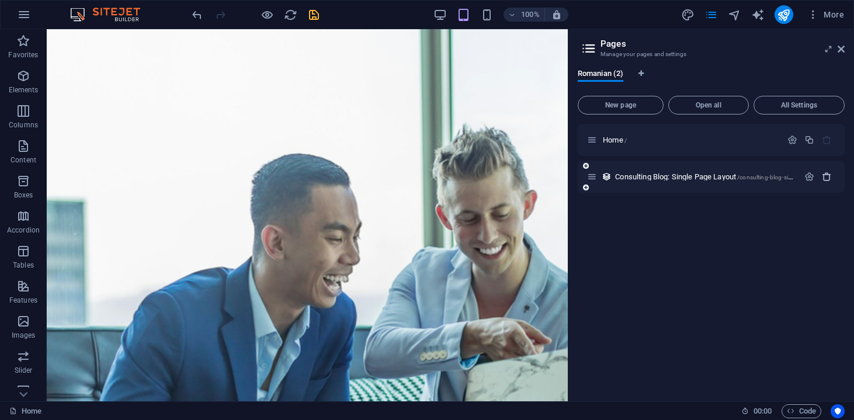
click at [828, 175] on icon "button" at bounding box center [826, 177] width 10 height 10
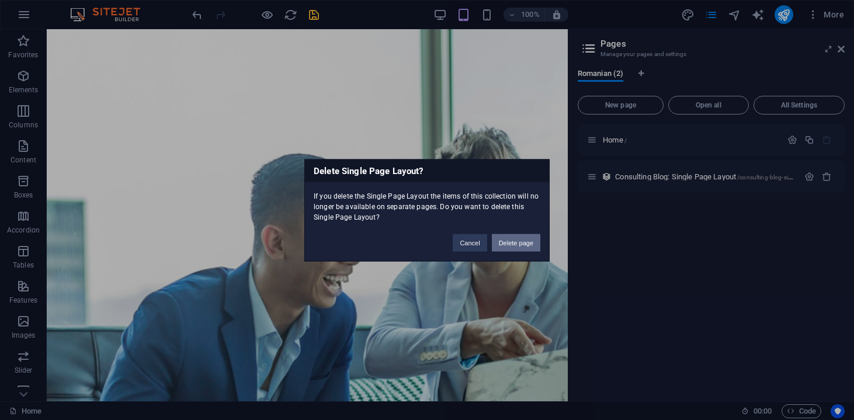
click at [504, 236] on button "Delete page" at bounding box center [516, 243] width 48 height 18
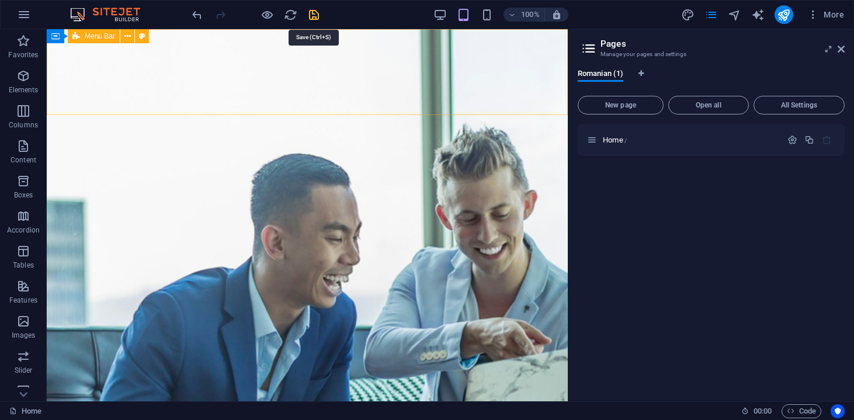
click at [311, 11] on icon "save" at bounding box center [313, 14] width 13 height 13
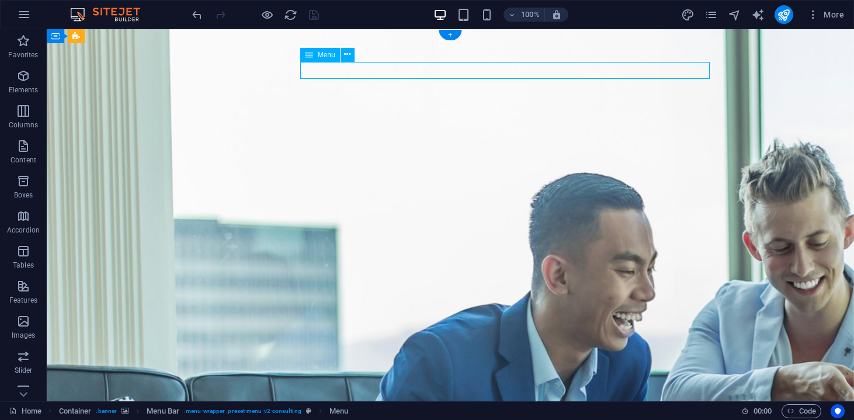
select select
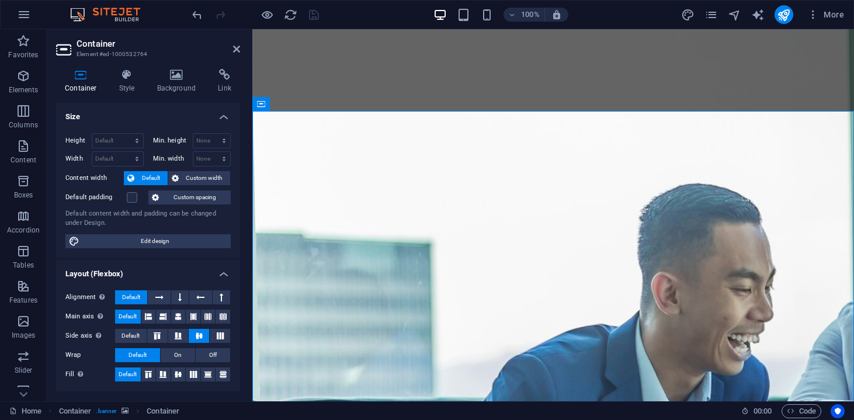
click at [276, 13] on div at bounding box center [255, 14] width 131 height 19
click at [274, 13] on div at bounding box center [255, 14] width 131 height 19
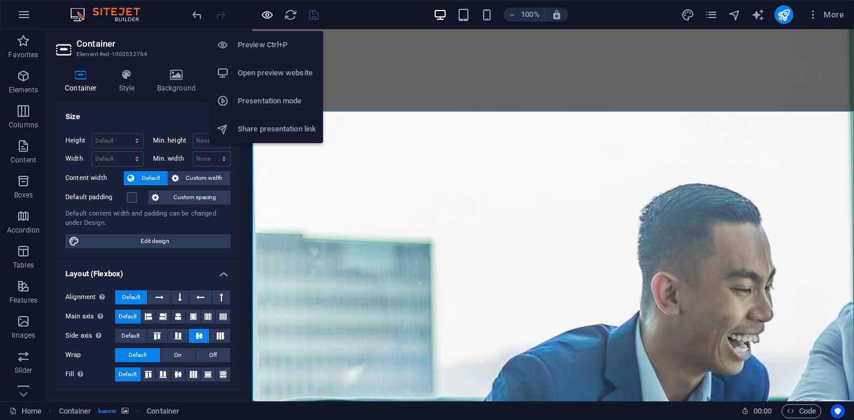
click at [269, 13] on icon "button" at bounding box center [266, 14] width 13 height 13
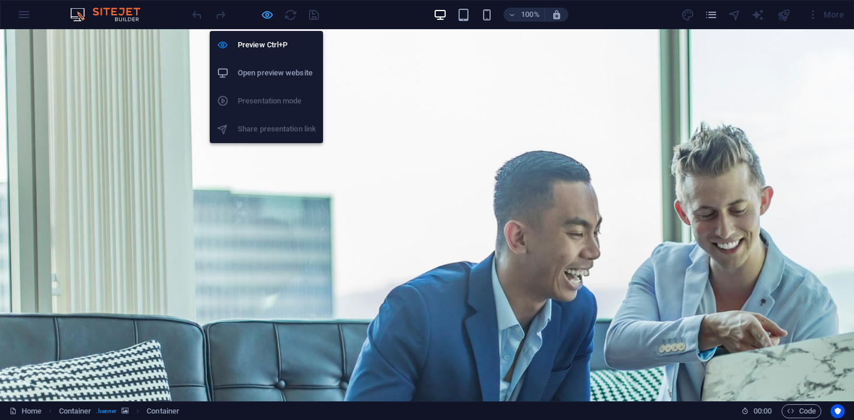
click at [266, 15] on icon "button" at bounding box center [266, 14] width 13 height 13
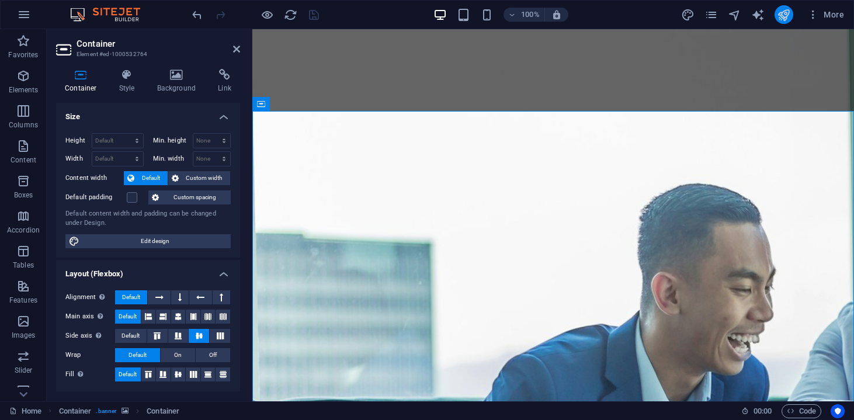
click at [792, 12] on button "publish" at bounding box center [783, 14] width 19 height 19
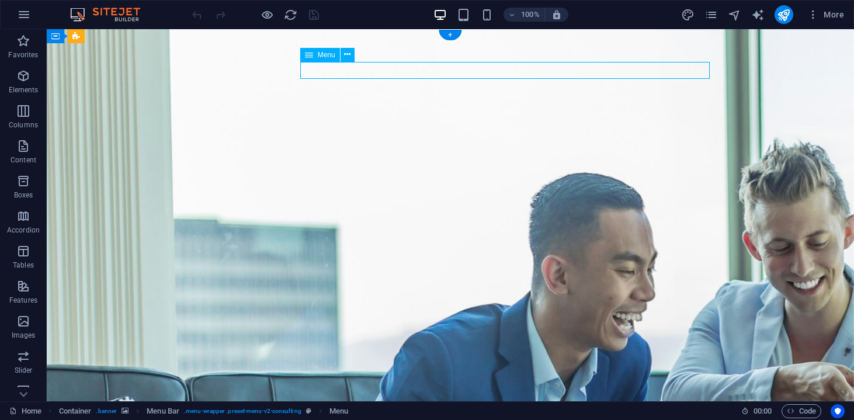
select select
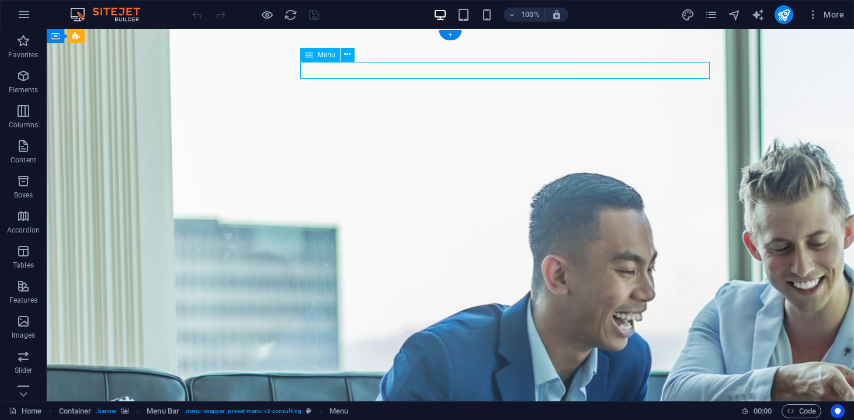
select select
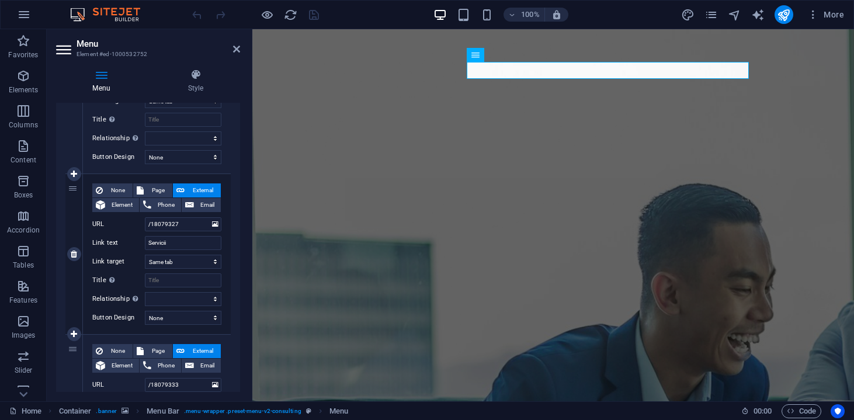
scroll to position [211, 0]
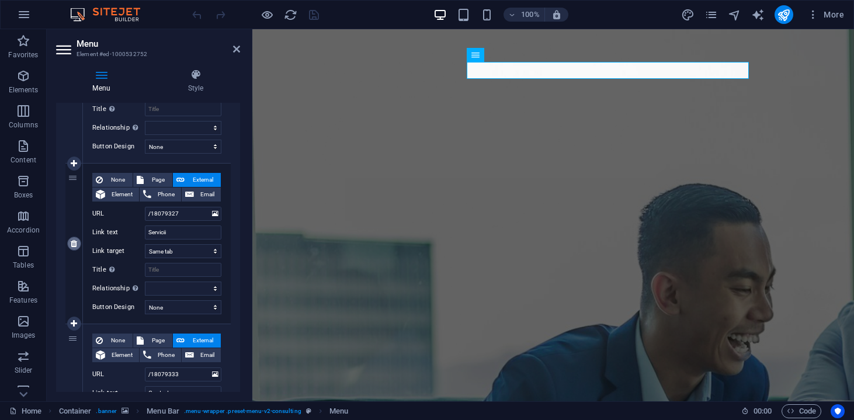
click at [72, 243] on icon at bounding box center [74, 243] width 6 height 8
select select
type input "/18079333"
type input "Contact"
select select
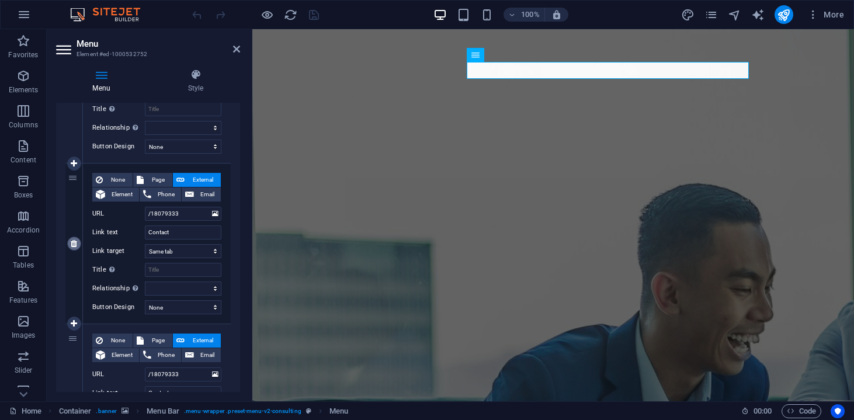
scroll to position [175, 0]
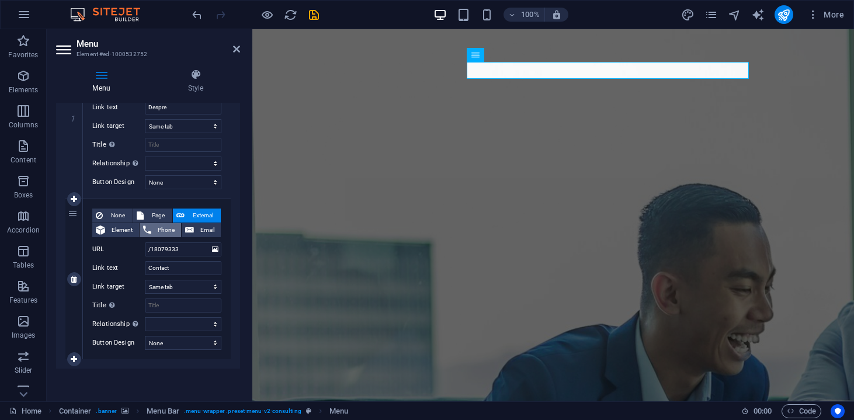
click at [175, 226] on span "Phone" at bounding box center [166, 230] width 23 height 14
select select
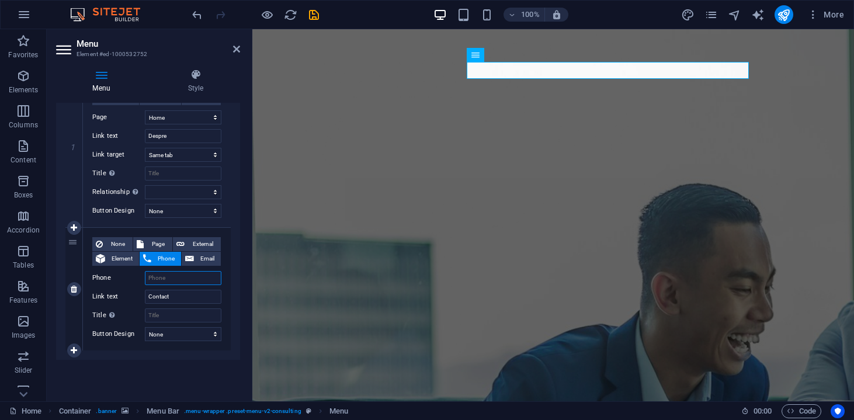
scroll to position [147, 0]
type input "0"
select select
type input "07369"
select select
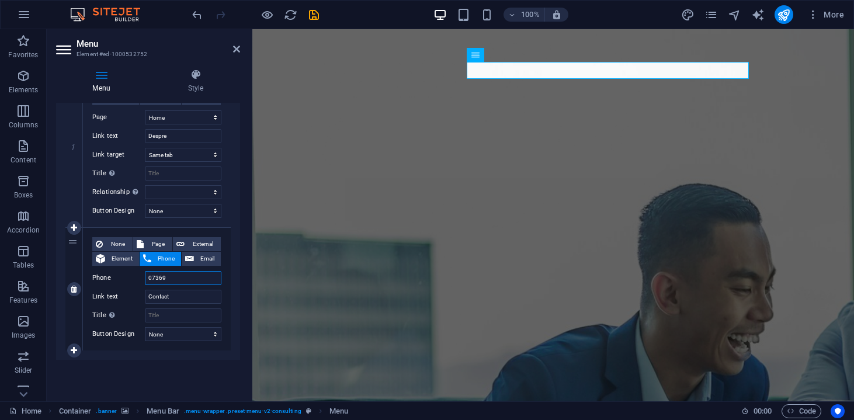
type input "073698"
select select
type input "0736986543"
select select
type input "0736986543"
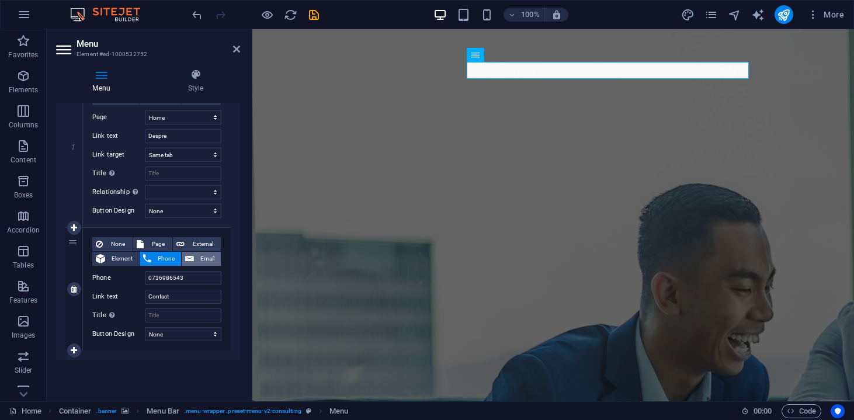
click at [193, 259] on button "Email" at bounding box center [201, 259] width 39 height 14
select select
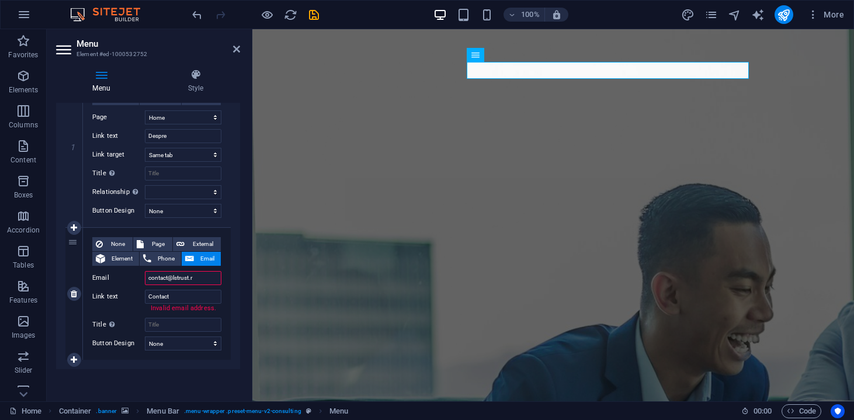
type input "[EMAIL_ADDRESS][DOMAIN_NAME]"
select select
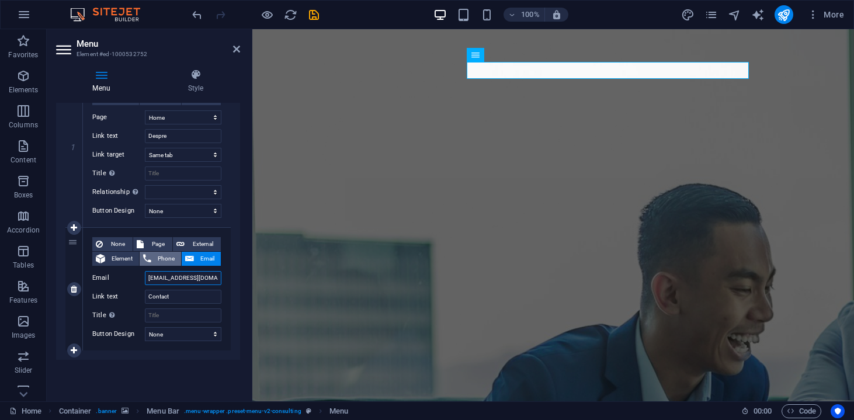
type input "[EMAIL_ADDRESS][DOMAIN_NAME]"
click at [168, 257] on span "Phone" at bounding box center [166, 259] width 23 height 14
select select
click at [133, 257] on span "Element" at bounding box center [122, 259] width 27 height 14
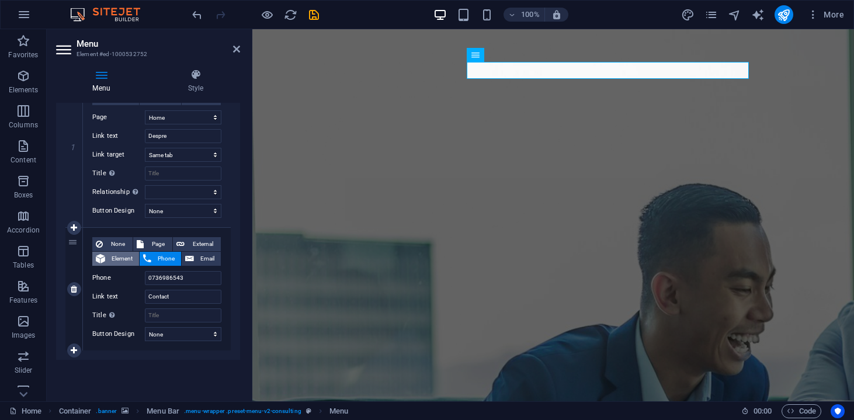
select select
click at [212, 278] on icon at bounding box center [214, 277] width 5 height 6
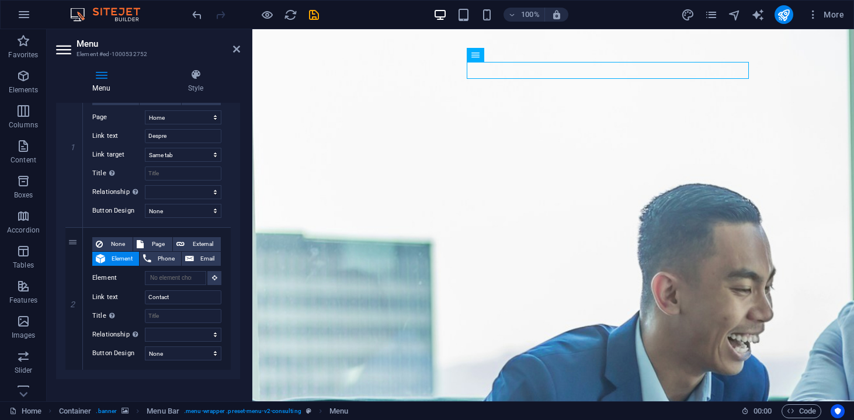
click at [156, 387] on div "Menu Auto Custom Create custom menu items for this menu. Recommended for one-pa…" at bounding box center [148, 247] width 184 height 289
click at [316, 15] on icon "save" at bounding box center [313, 14] width 13 height 13
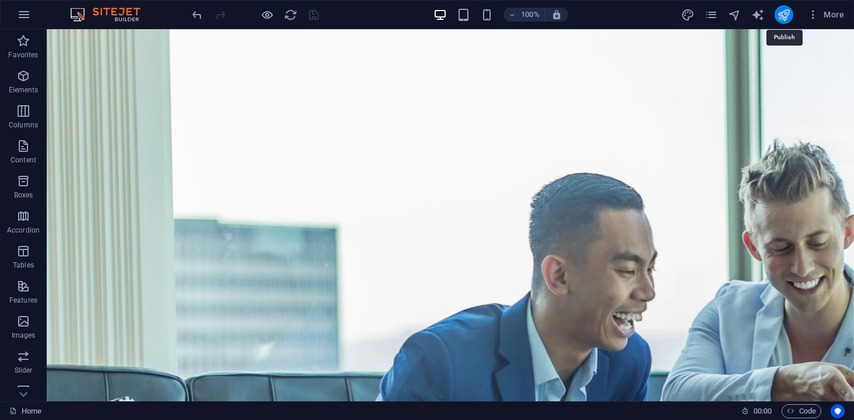
click at [786, 15] on icon "publish" at bounding box center [783, 14] width 13 height 13
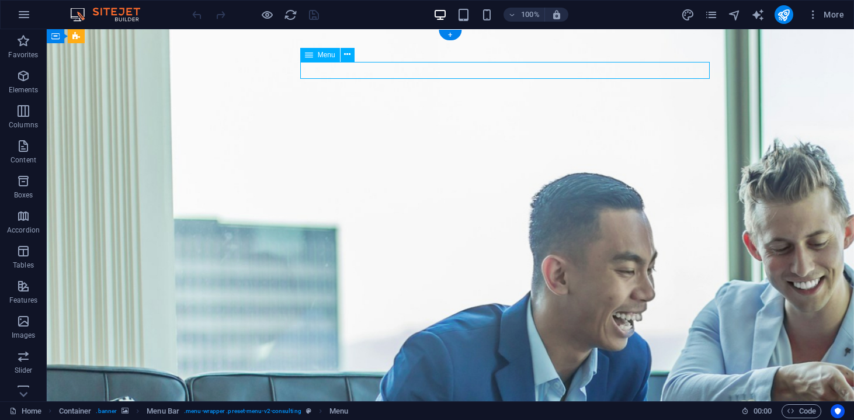
select select
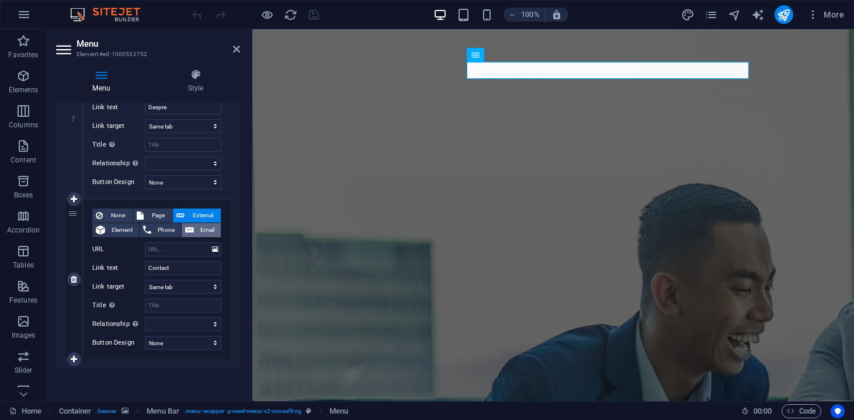
scroll to position [175, 0]
click at [164, 229] on span "Phone" at bounding box center [166, 230] width 23 height 14
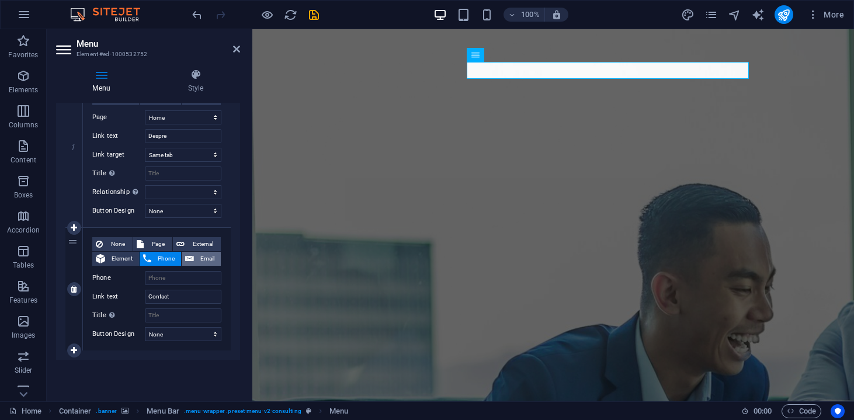
click at [187, 262] on icon at bounding box center [189, 259] width 9 height 14
click at [169, 258] on span "Phone" at bounding box center [166, 259] width 23 height 14
select select
click at [183, 280] on input "Phone" at bounding box center [183, 278] width 76 height 14
type input "0"
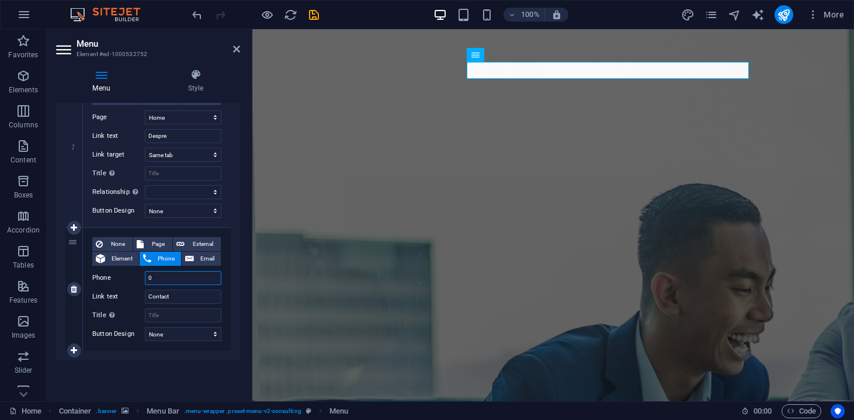
select select
type input "0736"
select select
type input "0"
type input "[EMAIL_ADDRESS][DOMAIN_NAME]"
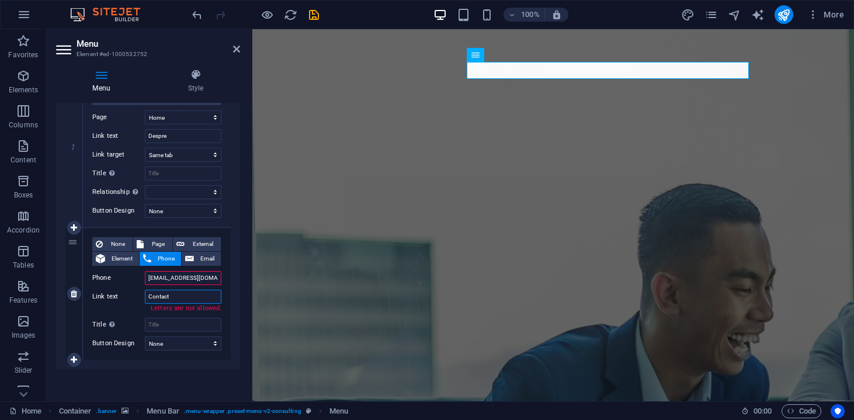
click at [190, 296] on input "Contact" at bounding box center [183, 297] width 76 height 14
click at [199, 319] on input "Title Additional link description, should not be the same as the link text. The…" at bounding box center [183, 325] width 76 height 14
click at [205, 277] on input "[EMAIL_ADDRESS][DOMAIN_NAME]" at bounding box center [183, 278] width 76 height 14
click at [199, 301] on input "Contact" at bounding box center [183, 297] width 76 height 14
type input "Email"
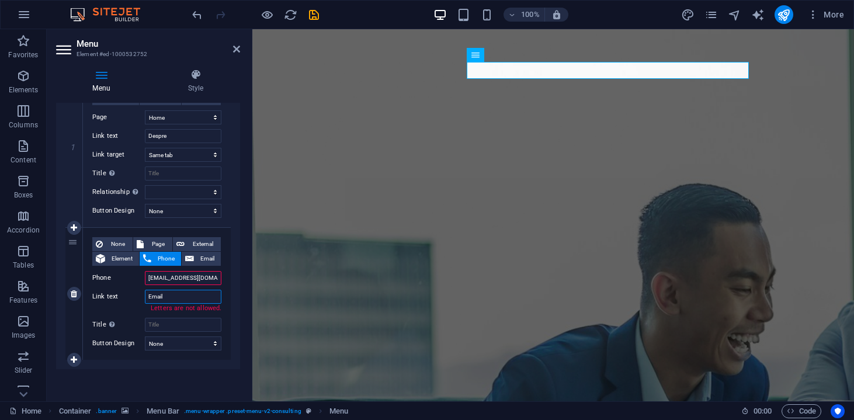
select select
type input "0736"
type input "Email"
click at [180, 278] on input "0736" at bounding box center [183, 278] width 76 height 14
click at [193, 256] on button "Email" at bounding box center [201, 259] width 39 height 14
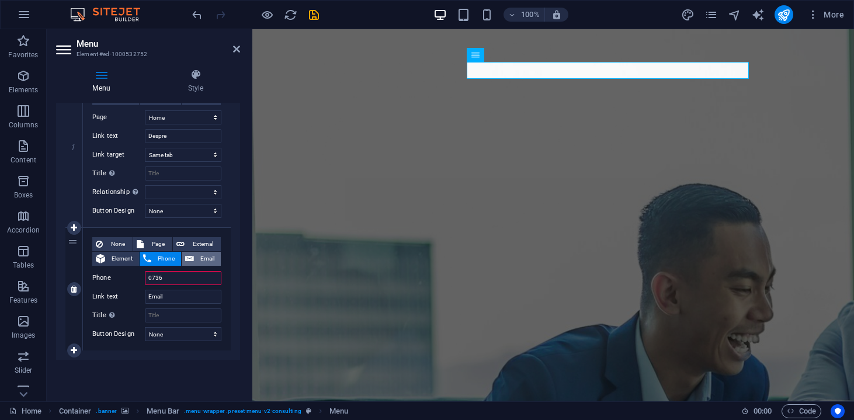
select select
click at [178, 277] on input "Email" at bounding box center [183, 278] width 76 height 14
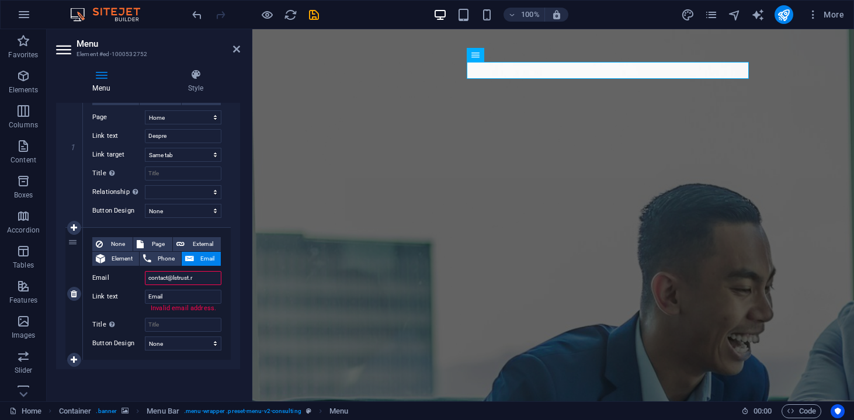
type input "[EMAIL_ADDRESS][DOMAIN_NAME]"
select select
type input "[EMAIL_ADDRESS][DOMAIN_NAME]"
click at [123, 359] on div "Menu Auto Custom Create custom menu items for this menu. Recommended for one-pa…" at bounding box center [148, 247] width 184 height 289
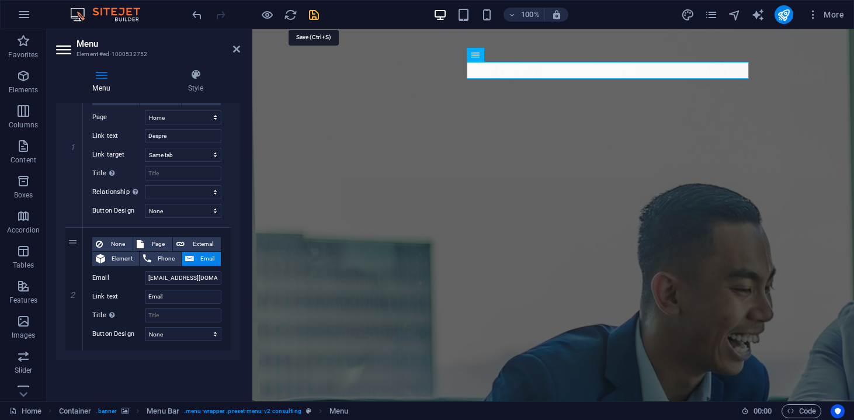
click at [309, 9] on icon "save" at bounding box center [313, 14] width 13 height 13
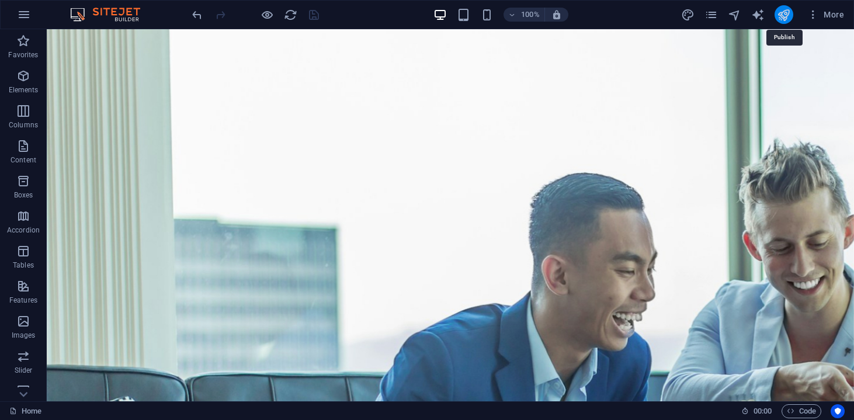
click at [788, 12] on icon "publish" at bounding box center [783, 14] width 13 height 13
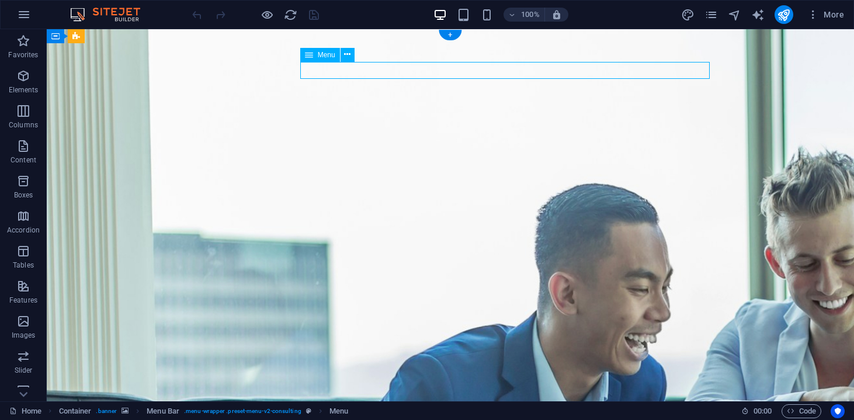
select select
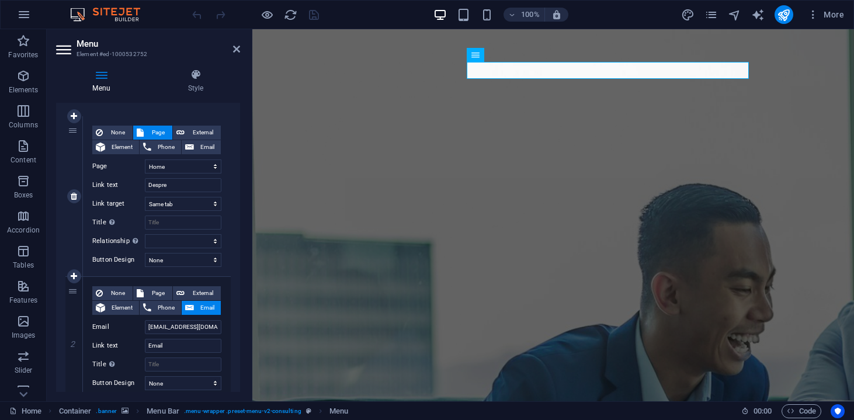
scroll to position [106, 0]
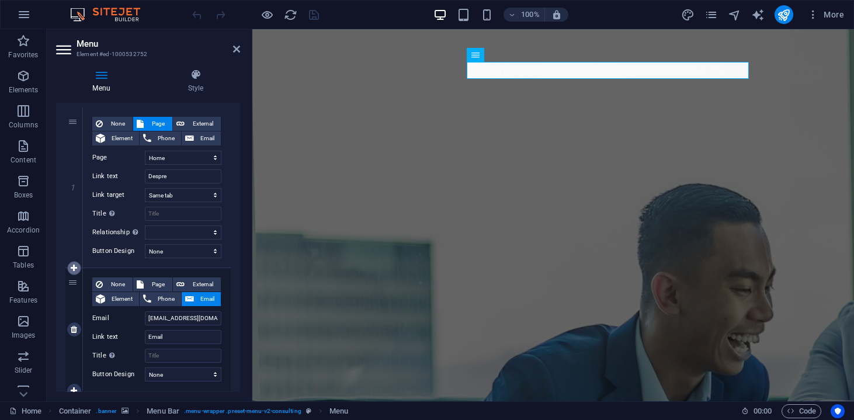
click at [75, 267] on icon at bounding box center [74, 268] width 6 height 8
select select
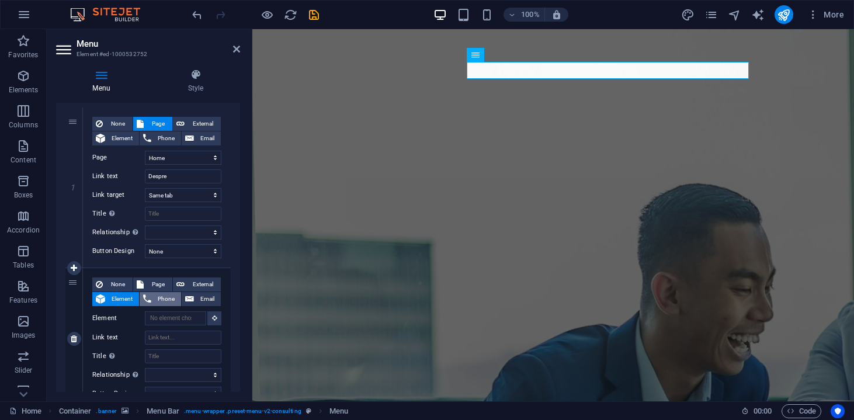
click at [143, 300] on icon at bounding box center [147, 299] width 8 height 14
select select
type input "073"
select select
type input "07369"
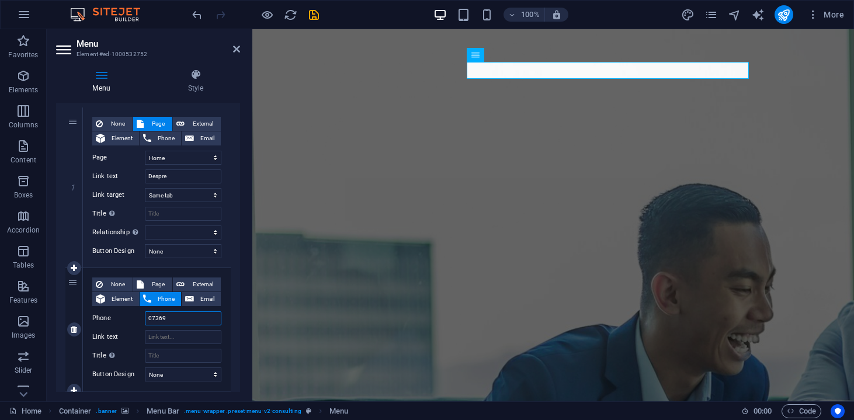
select select
type input "0736986"
select select
type input "0736986543"
select select
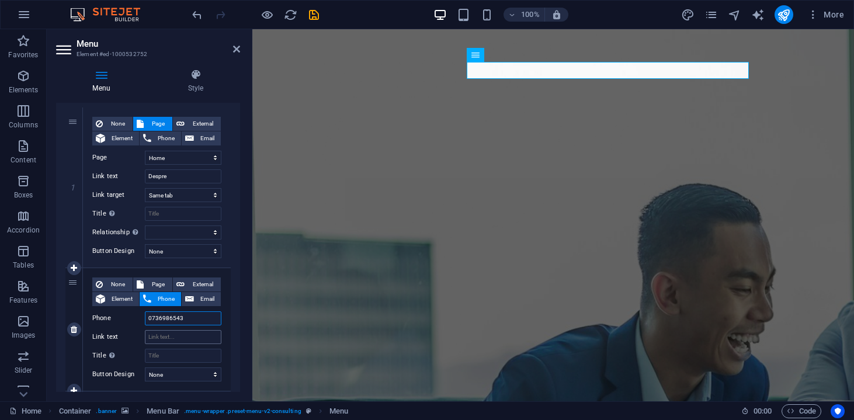
type input "0736986543"
click at [173, 338] on input "Link text" at bounding box center [183, 337] width 76 height 14
type input "Telefo"
select select
type input "Telefon"
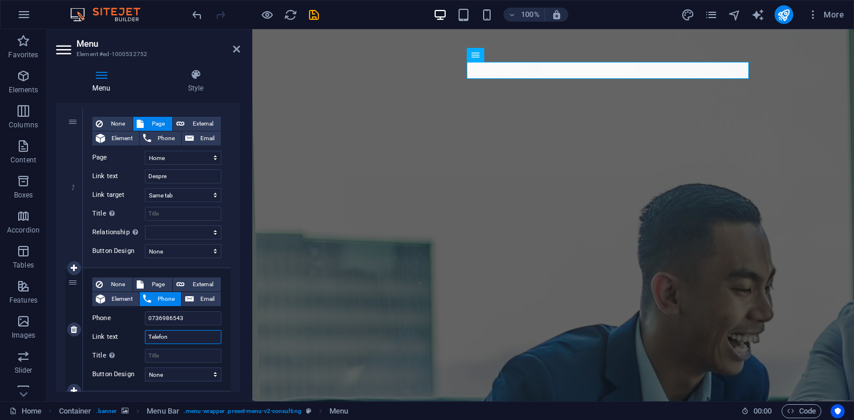
drag, startPoint x: 173, startPoint y: 338, endPoint x: 184, endPoint y: 339, distance: 11.1
click at [184, 339] on input "Telefon" at bounding box center [183, 337] width 76 height 14
select select
type input "Telefon"
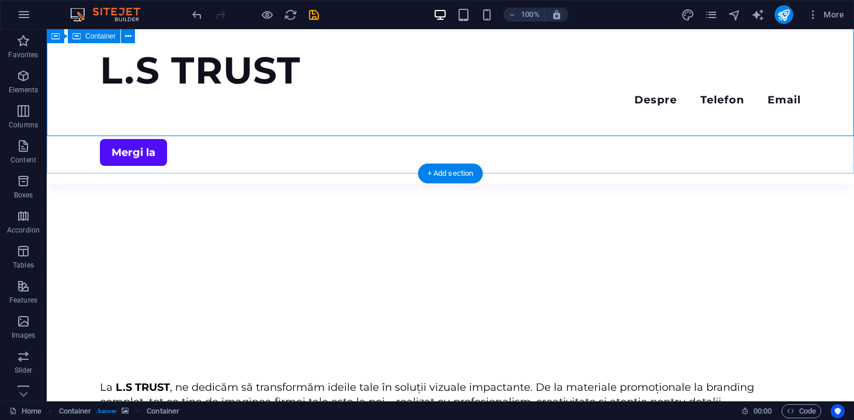
scroll to position [549, 0]
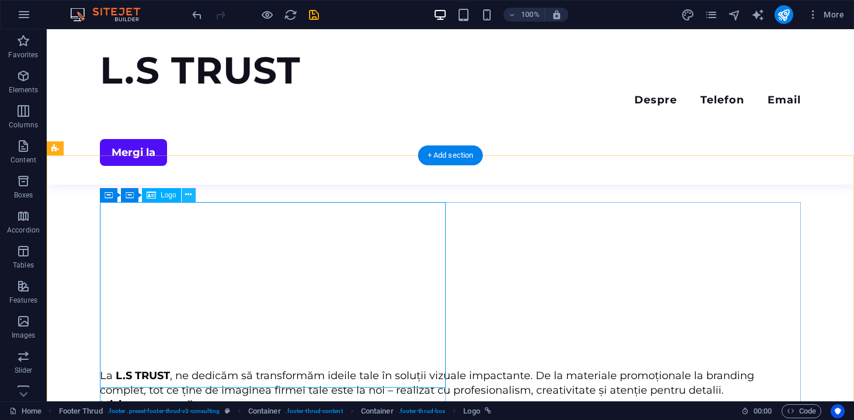
click at [193, 196] on button at bounding box center [189, 195] width 14 height 14
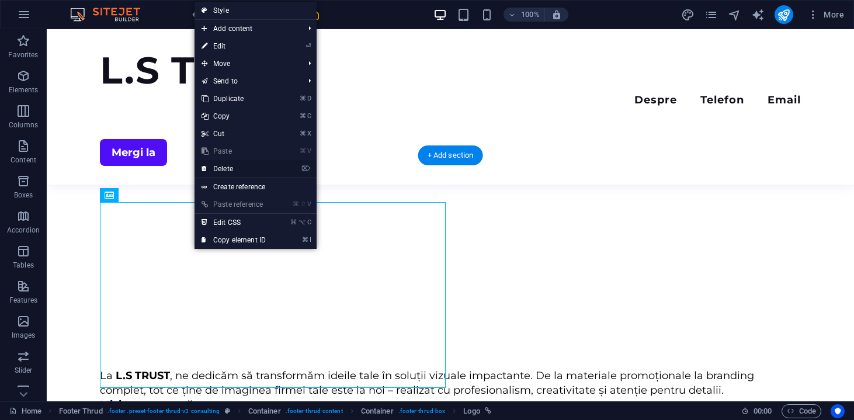
click at [227, 166] on link "⌦ Delete" at bounding box center [233, 169] width 78 height 18
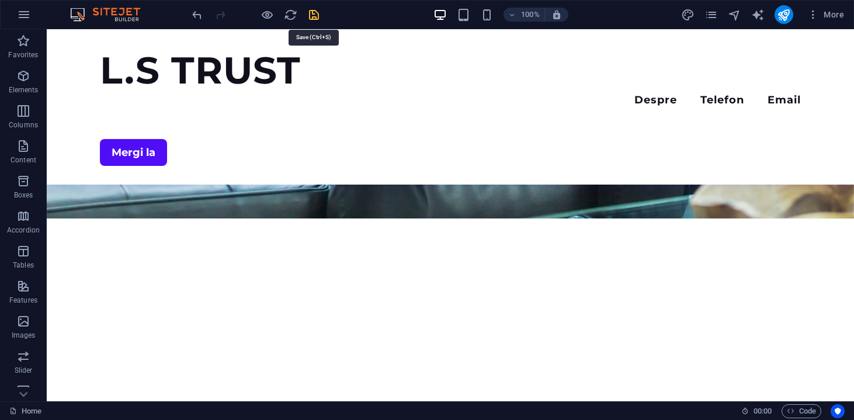
click at [317, 16] on icon "save" at bounding box center [313, 14] width 13 height 13
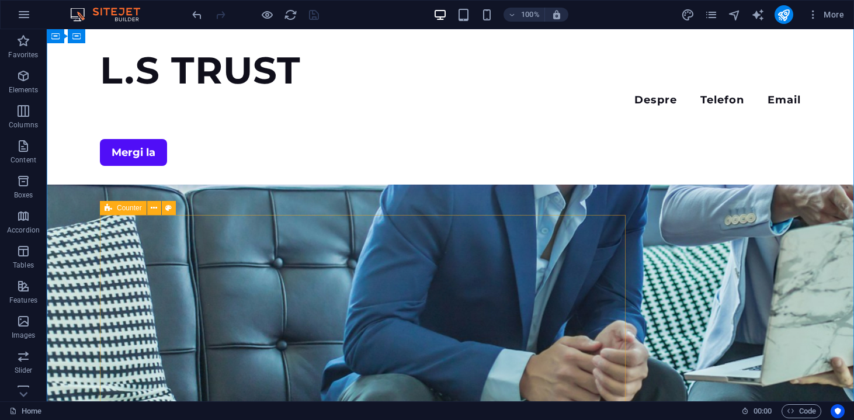
scroll to position [201, 0]
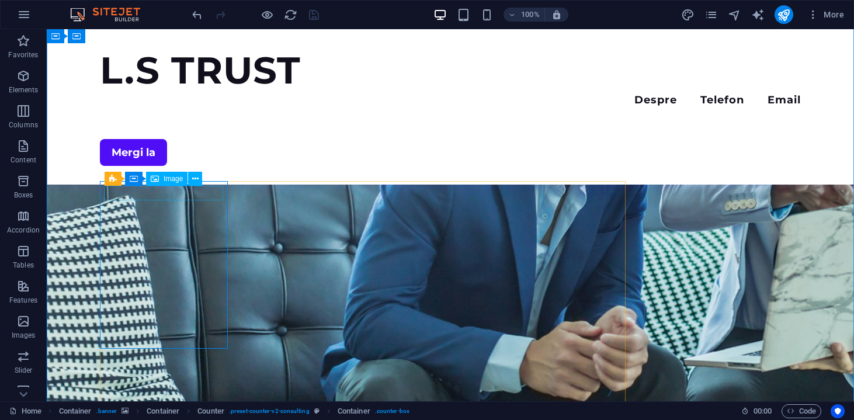
click at [175, 182] on span "Image" at bounding box center [172, 178] width 19 height 7
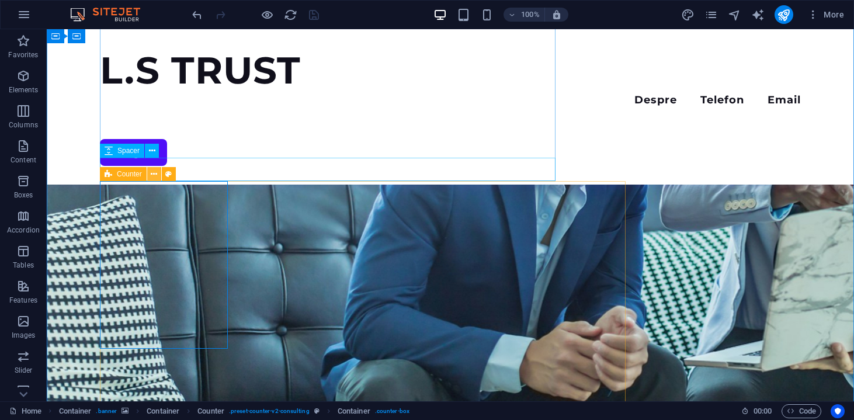
click at [152, 173] on icon at bounding box center [154, 174] width 6 height 12
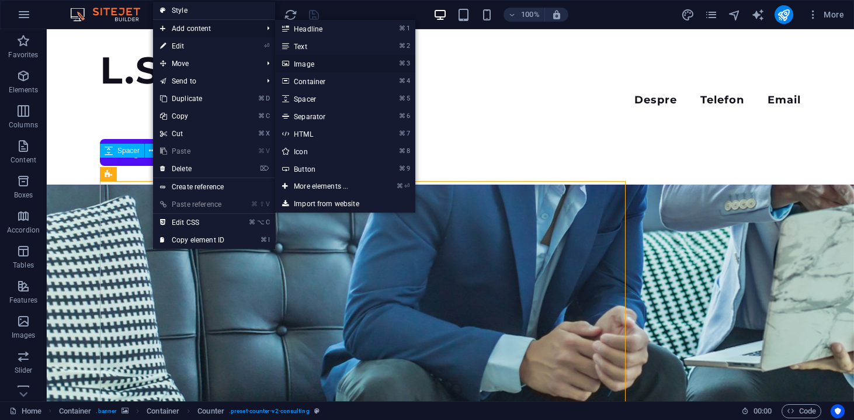
click at [300, 65] on link "⌘ 3 Image" at bounding box center [323, 64] width 96 height 18
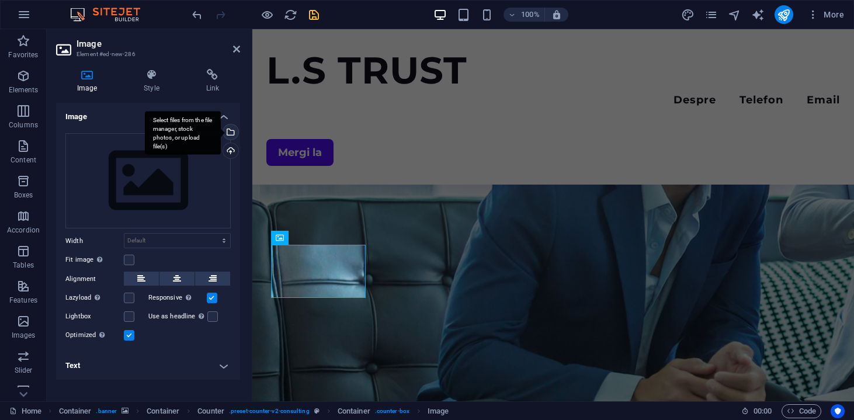
click at [221, 134] on div "Select files from the file manager, stock photos, or upload file(s)" at bounding box center [183, 133] width 76 height 44
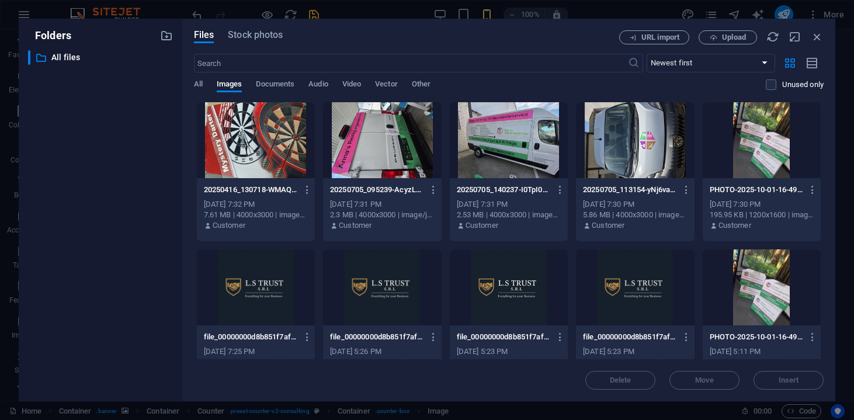
click at [721, 130] on div at bounding box center [761, 140] width 118 height 76
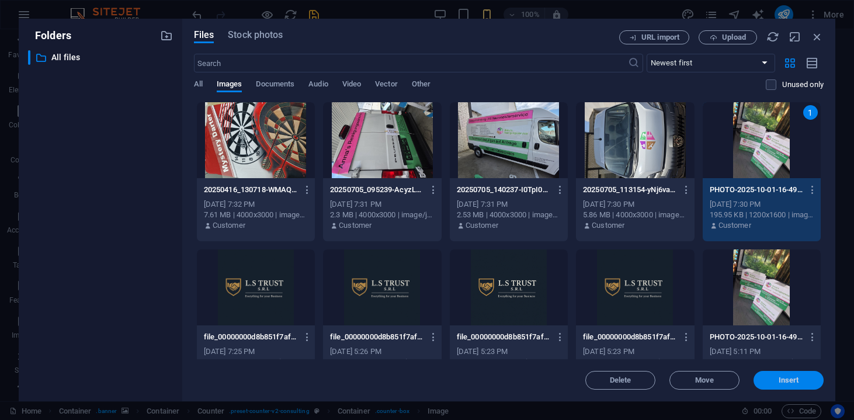
click at [796, 377] on span "Insert" at bounding box center [788, 380] width 20 height 7
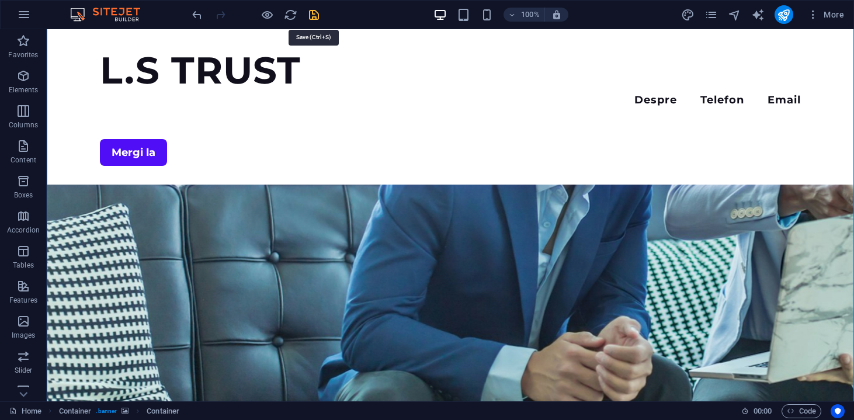
click at [315, 12] on icon "save" at bounding box center [313, 14] width 13 height 13
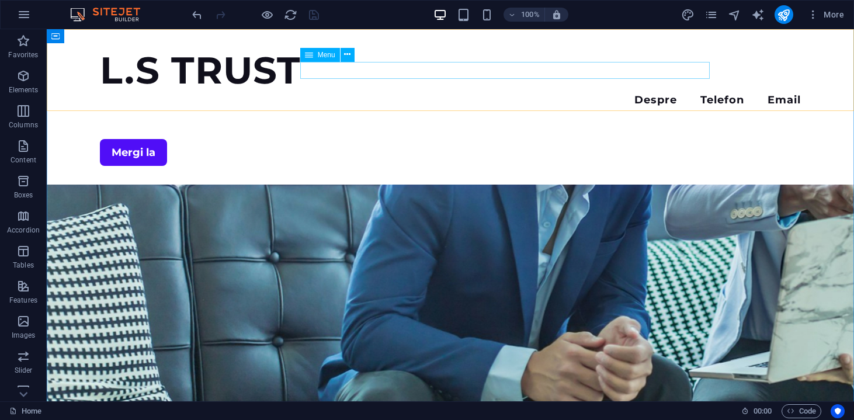
click at [677, 93] on nav "Despre Telefon Email" at bounding box center [450, 101] width 701 height 17
select select
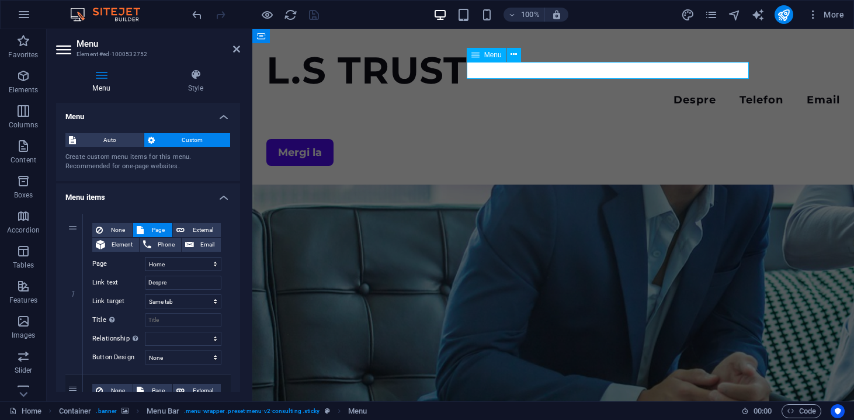
click at [726, 93] on nav "Despre Telefon Email" at bounding box center [552, 101] width 573 height 17
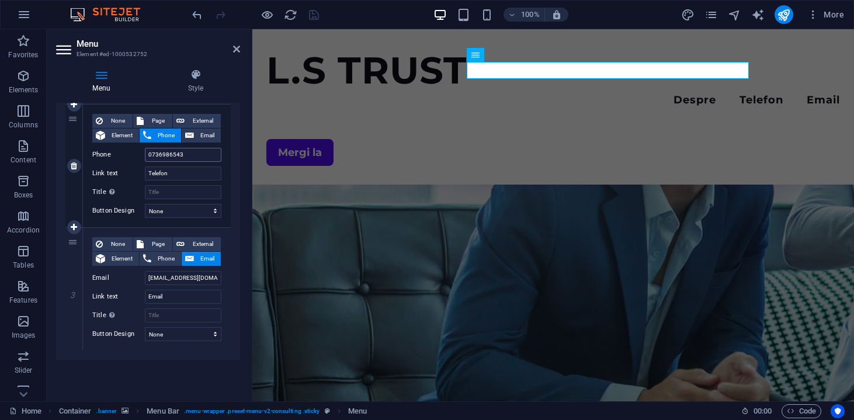
scroll to position [270, 0]
click at [151, 297] on input "Email" at bounding box center [183, 297] width 76 height 14
type input "E-mail"
select select
type input "E-mail"
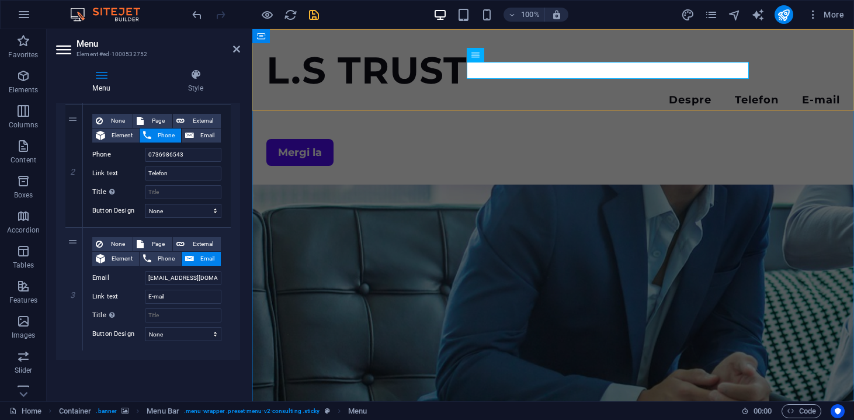
click at [440, 95] on div "L.S TRUST Menu Despre Telefon E-mail Mergi la" at bounding box center [552, 106] width 601 height 155
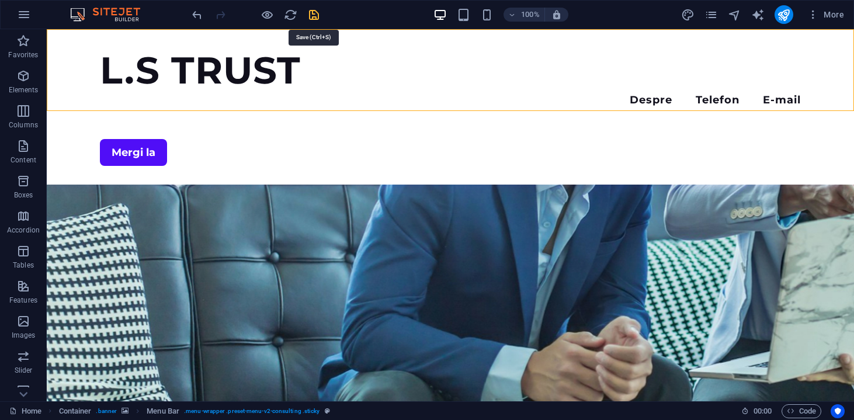
click at [318, 19] on icon "save" at bounding box center [313, 14] width 13 height 13
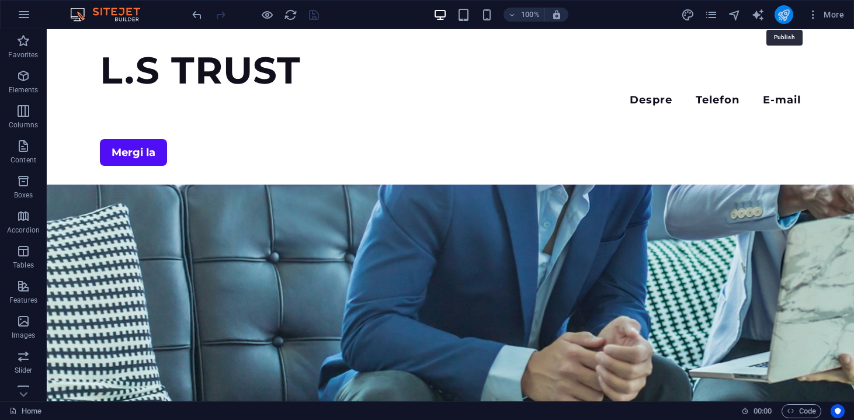
click at [778, 15] on icon "publish" at bounding box center [783, 14] width 13 height 13
